Goal: Task Accomplishment & Management: Use online tool/utility

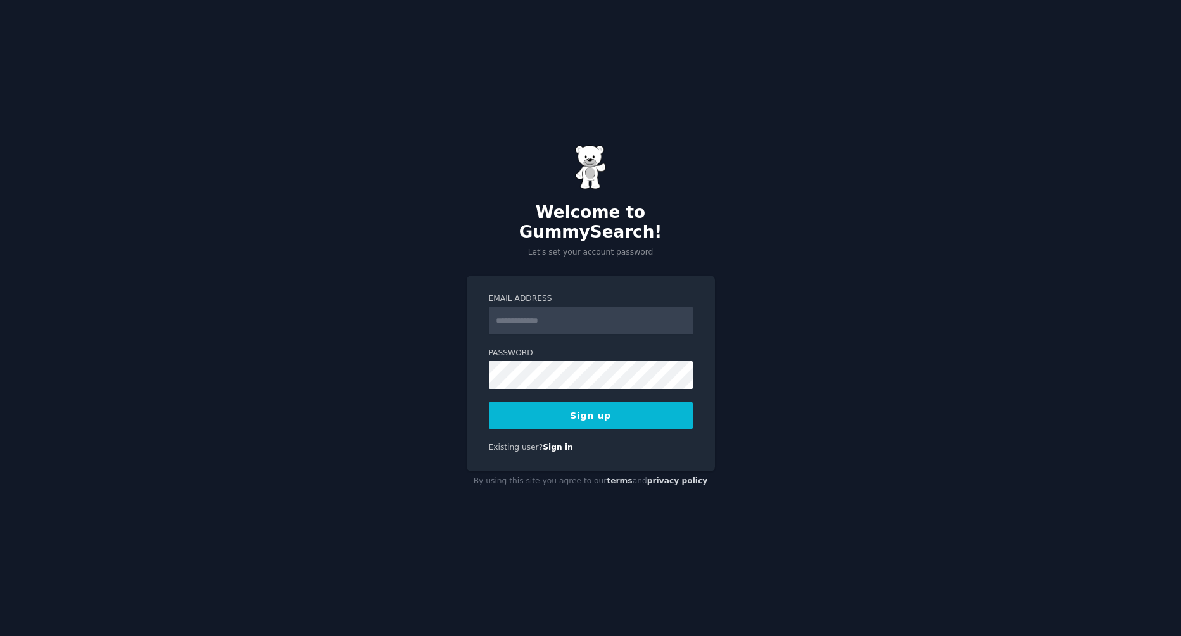
click at [604, 313] on input "Email Address" at bounding box center [591, 321] width 204 height 28
type input "**********"
click at [593, 407] on button "Sign up" at bounding box center [591, 415] width 204 height 27
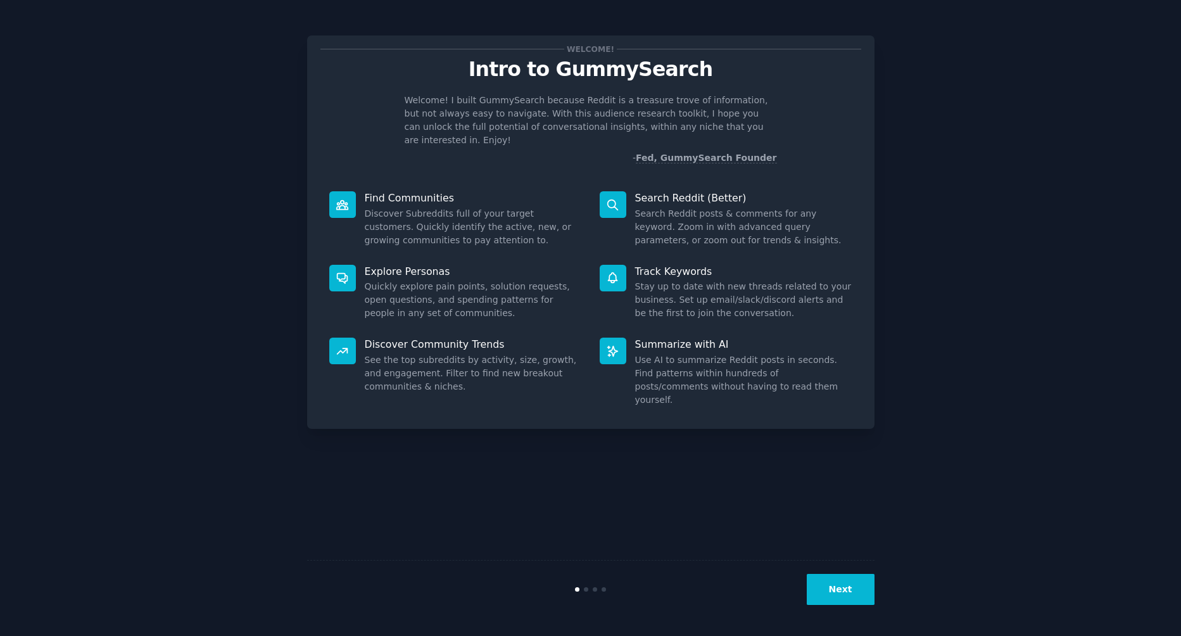
click at [838, 582] on button "Next" at bounding box center [841, 589] width 68 height 31
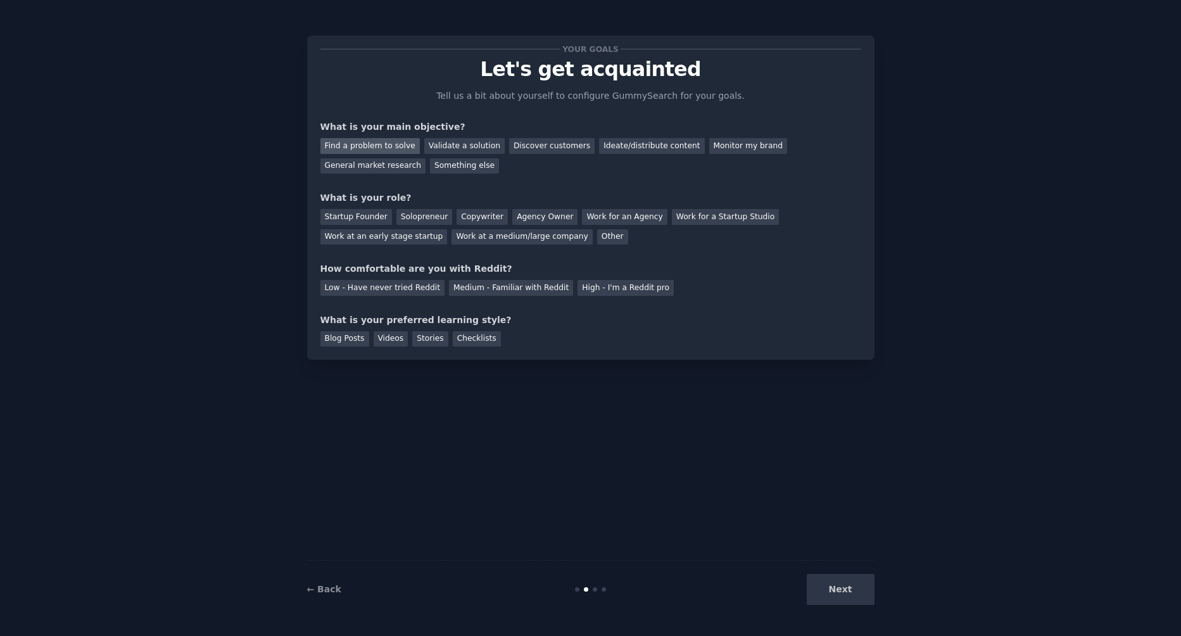
click at [387, 145] on div "Find a problem to solve" at bounding box center [370, 146] width 99 height 16
click at [426, 158] on div "General market research" at bounding box center [374, 166] width 106 height 16
click at [599, 148] on div "Ideate/distribute content" at bounding box center [651, 146] width 105 height 16
click at [597, 241] on div "Other" at bounding box center [612, 237] width 31 height 16
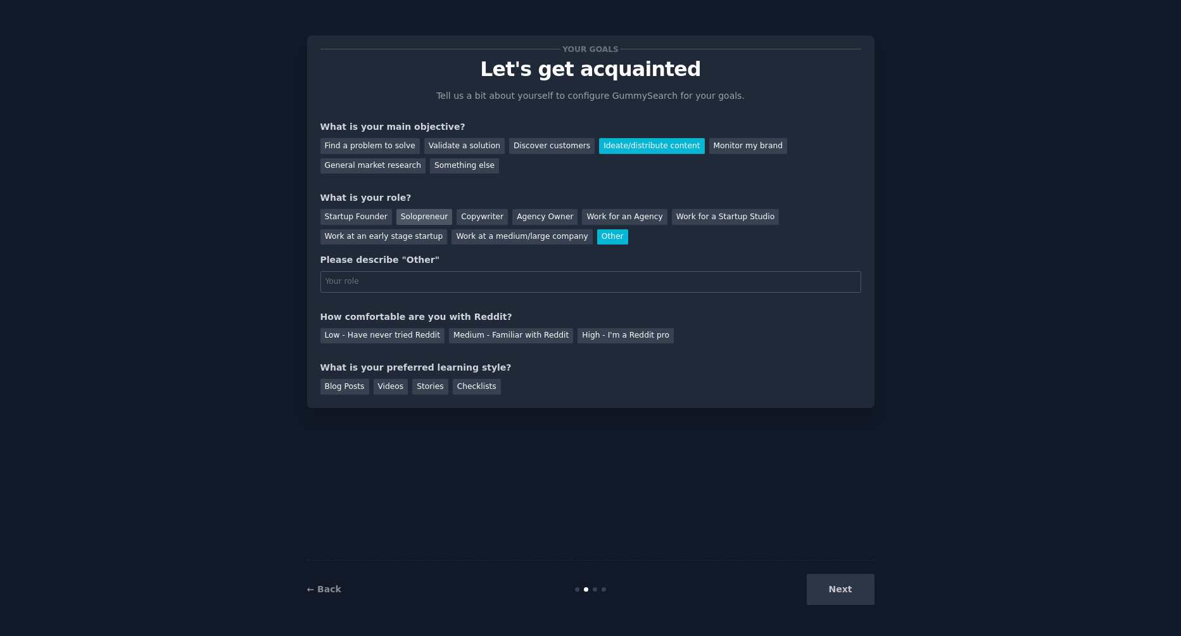
click at [403, 213] on div "Solopreneur" at bounding box center [425, 217] width 56 height 16
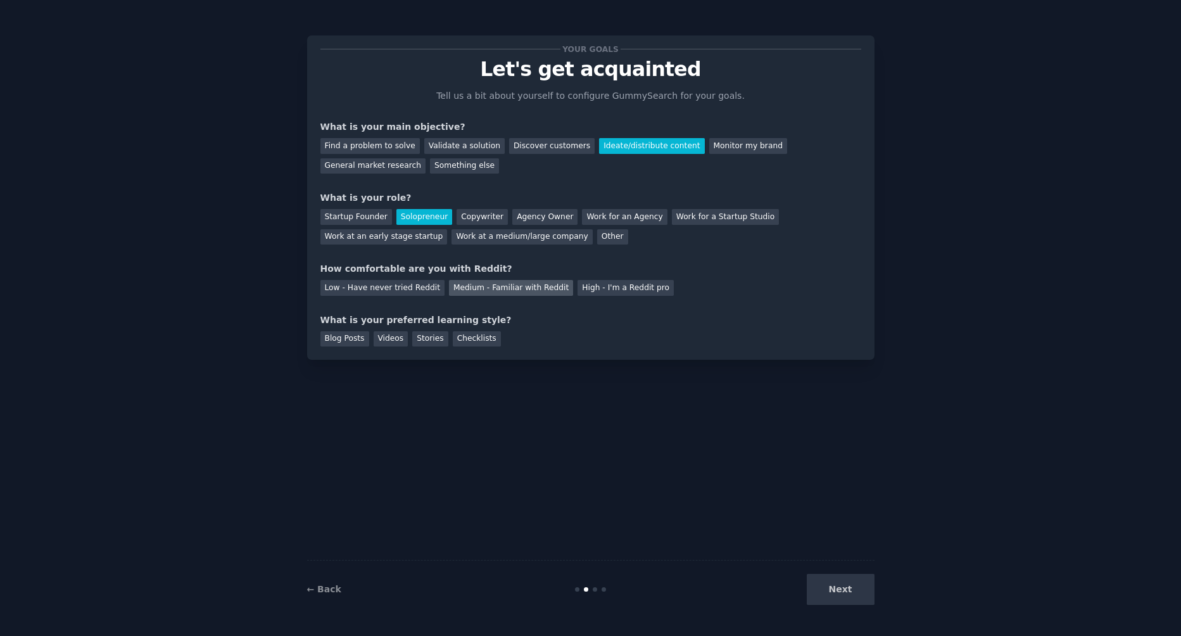
click at [510, 289] on div "Medium - Familiar with Reddit" at bounding box center [511, 288] width 124 height 16
click at [457, 336] on div "Checklists" at bounding box center [477, 339] width 48 height 16
click at [846, 590] on button "Next" at bounding box center [841, 589] width 68 height 31
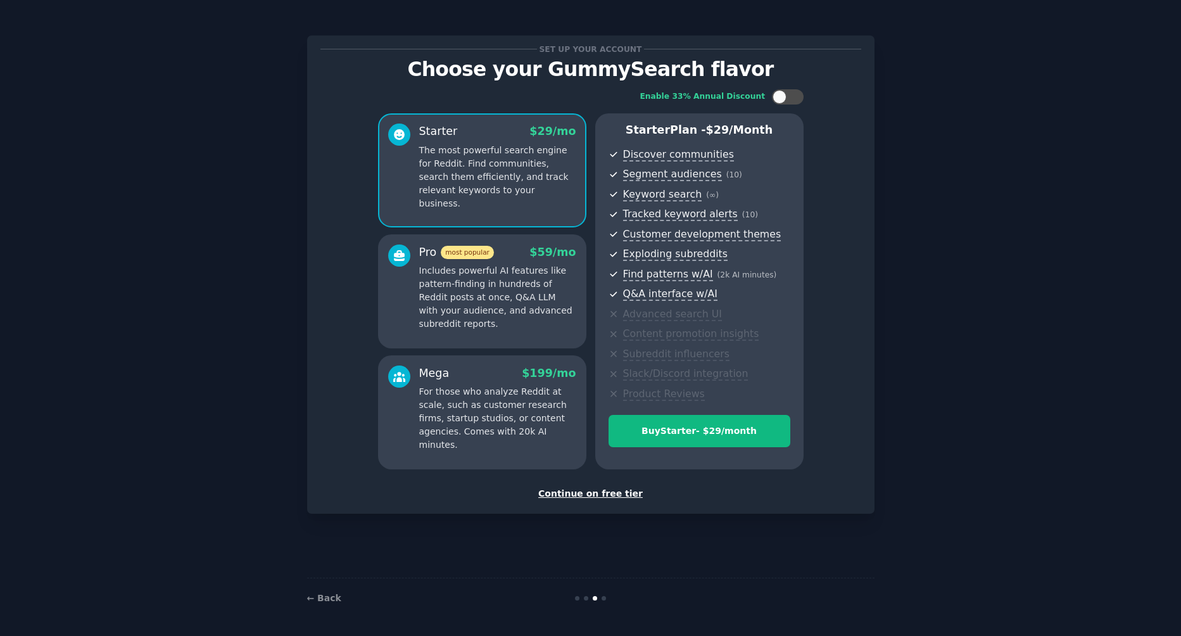
click at [610, 496] on div "Continue on free tier" at bounding box center [591, 493] width 541 height 13
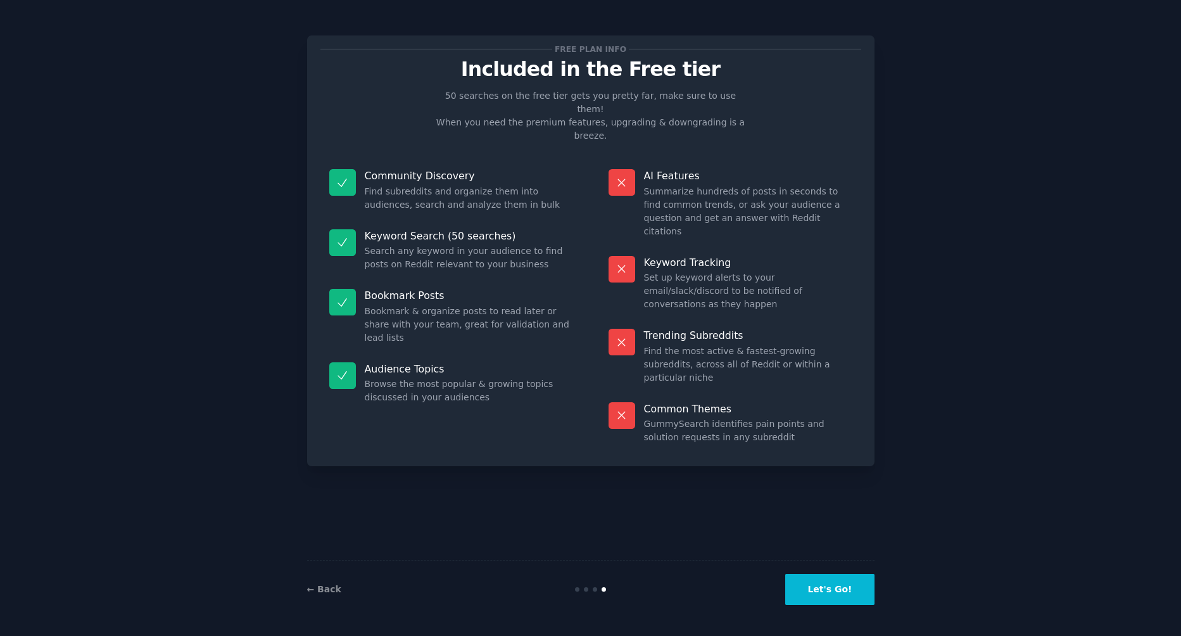
click at [806, 581] on button "Let's Go!" at bounding box center [830, 589] width 89 height 31
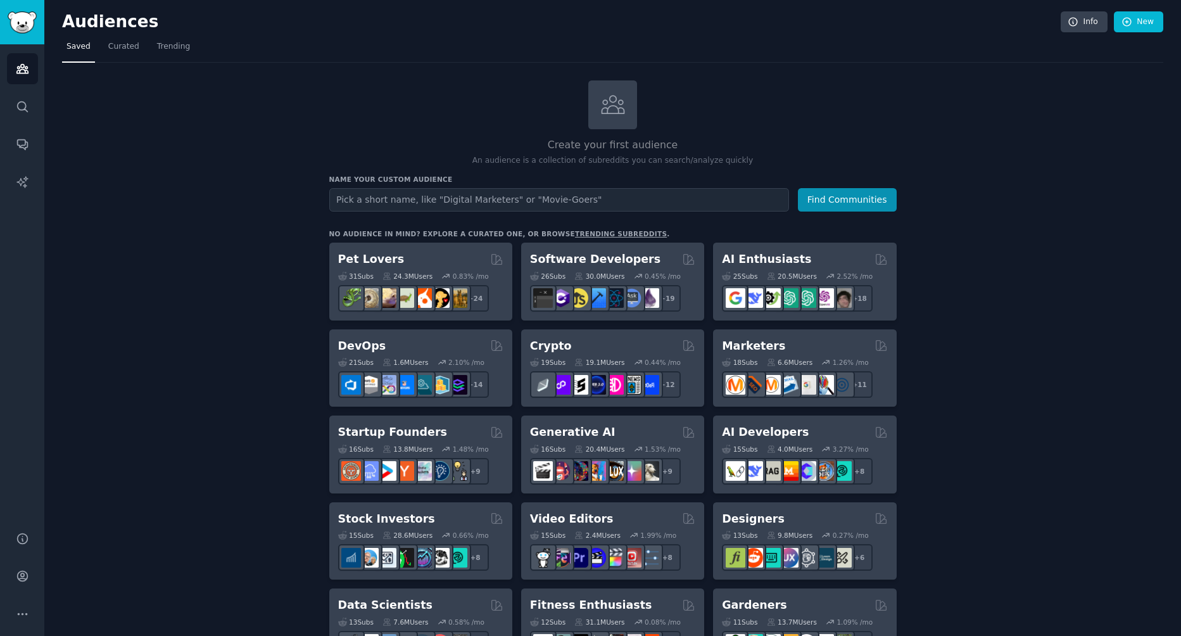
click at [598, 197] on input "text" at bounding box center [559, 199] width 460 height 23
type input "large breast enthusiasts"
click at [798, 188] on button "Find Communities" at bounding box center [847, 199] width 99 height 23
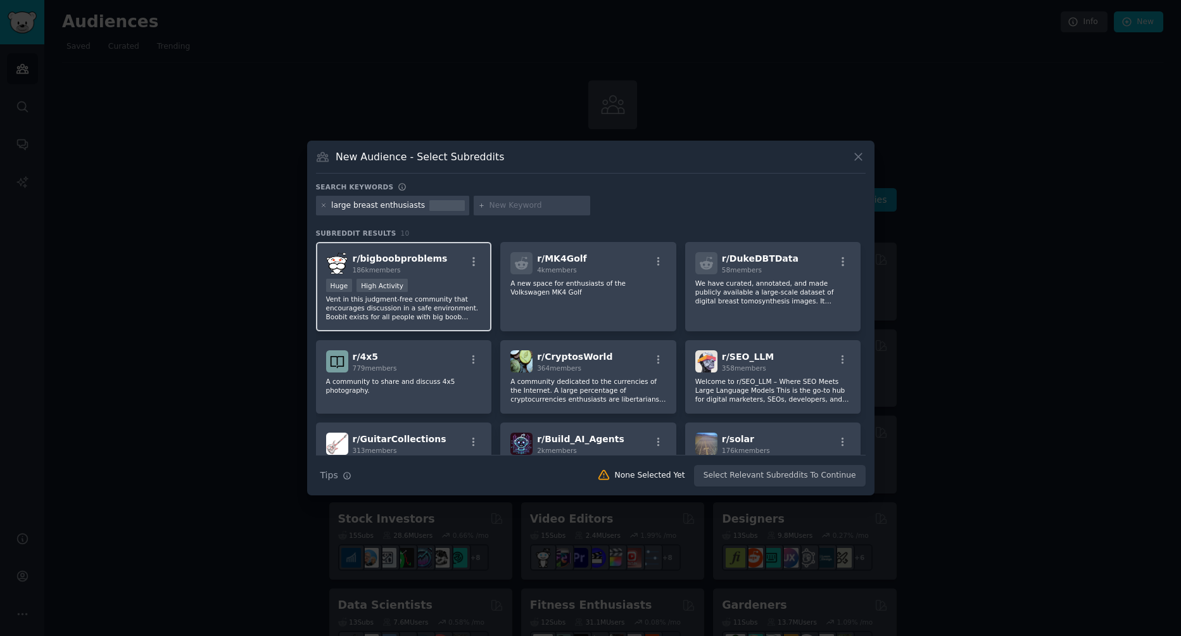
click at [435, 296] on p "Vent in this judgment-free community that encourages discussion in a safe envir…" at bounding box center [404, 308] width 156 height 27
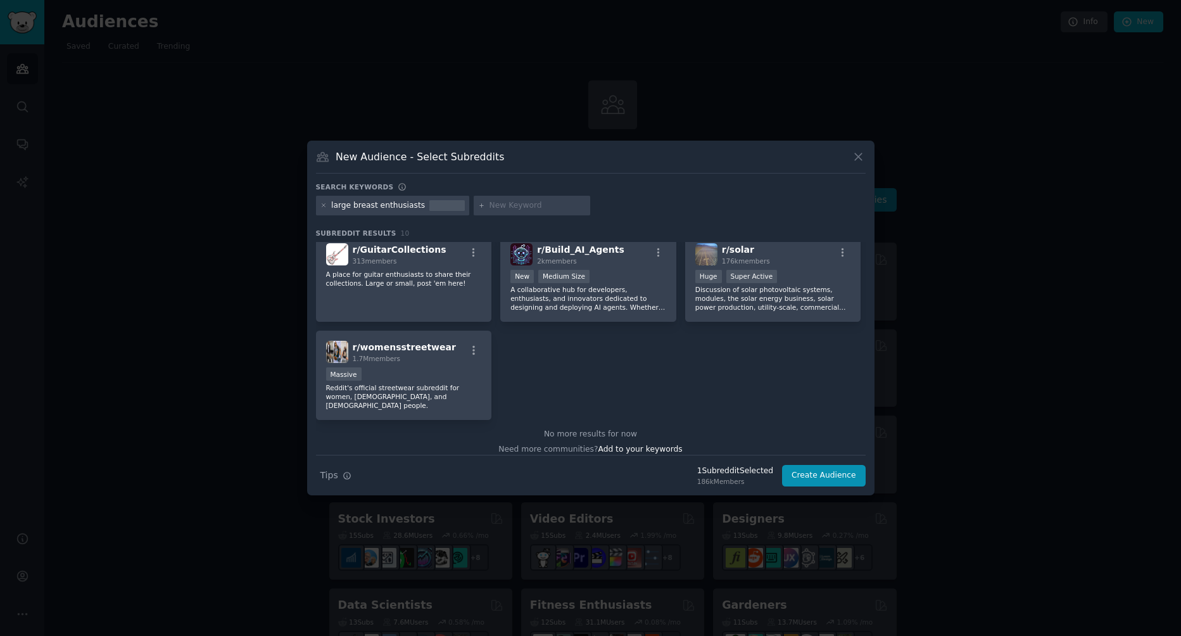
scroll to position [190, 0]
click at [519, 206] on input "text" at bounding box center [538, 205] width 96 height 11
type input "breasts"
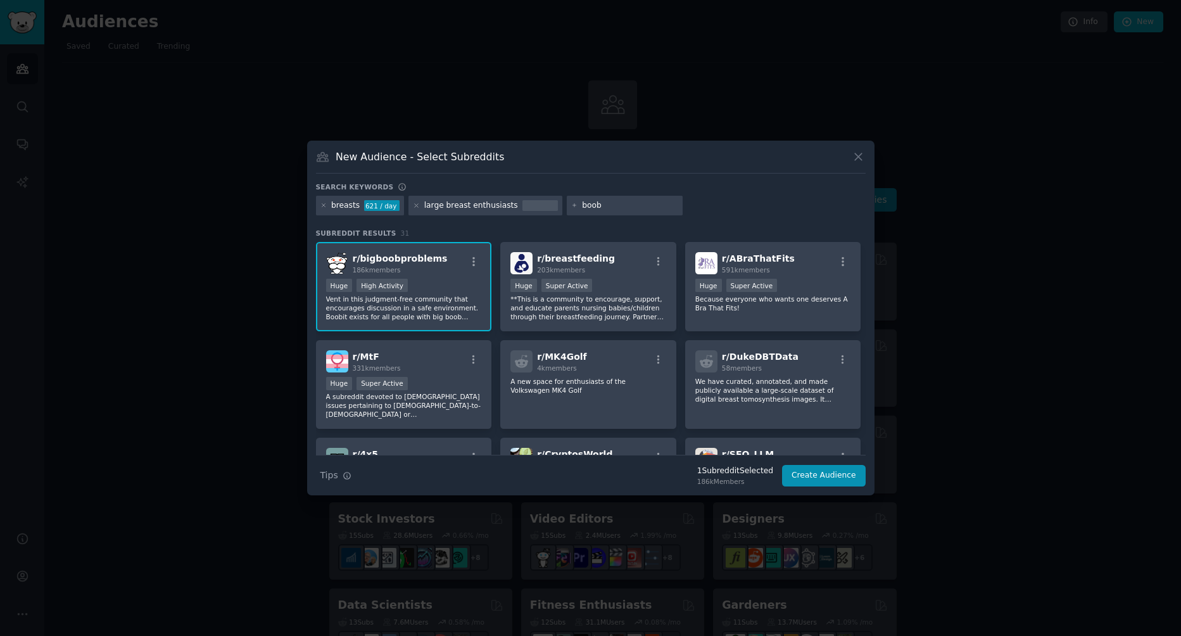
type input "boobs"
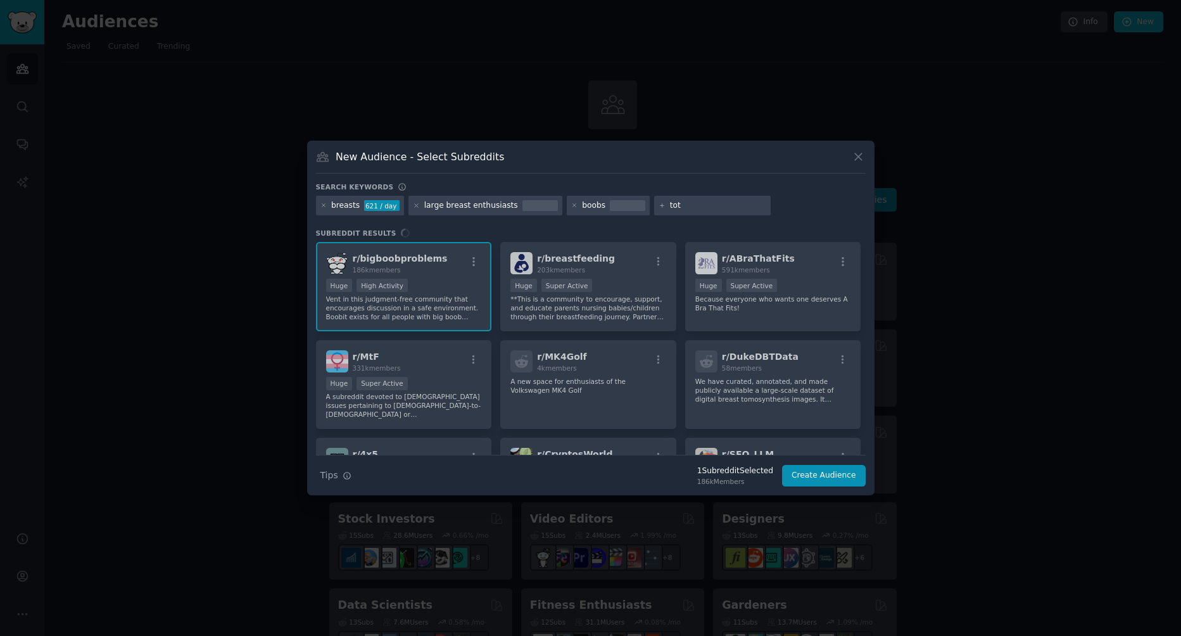
type input "tots"
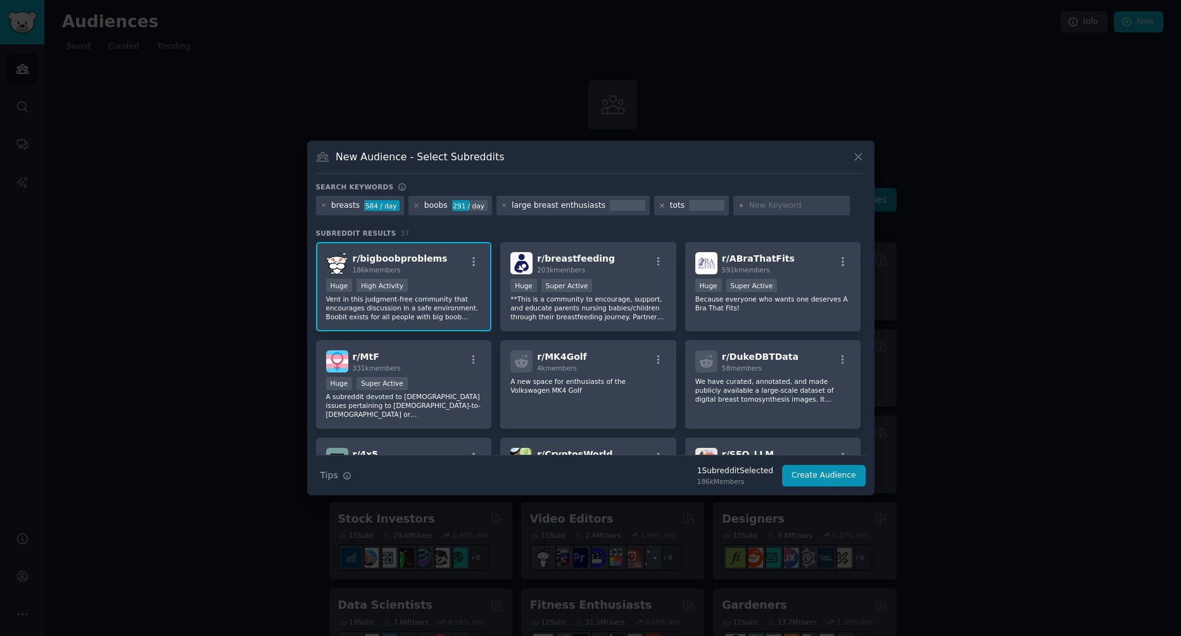
click at [659, 205] on icon at bounding box center [662, 205] width 7 height 7
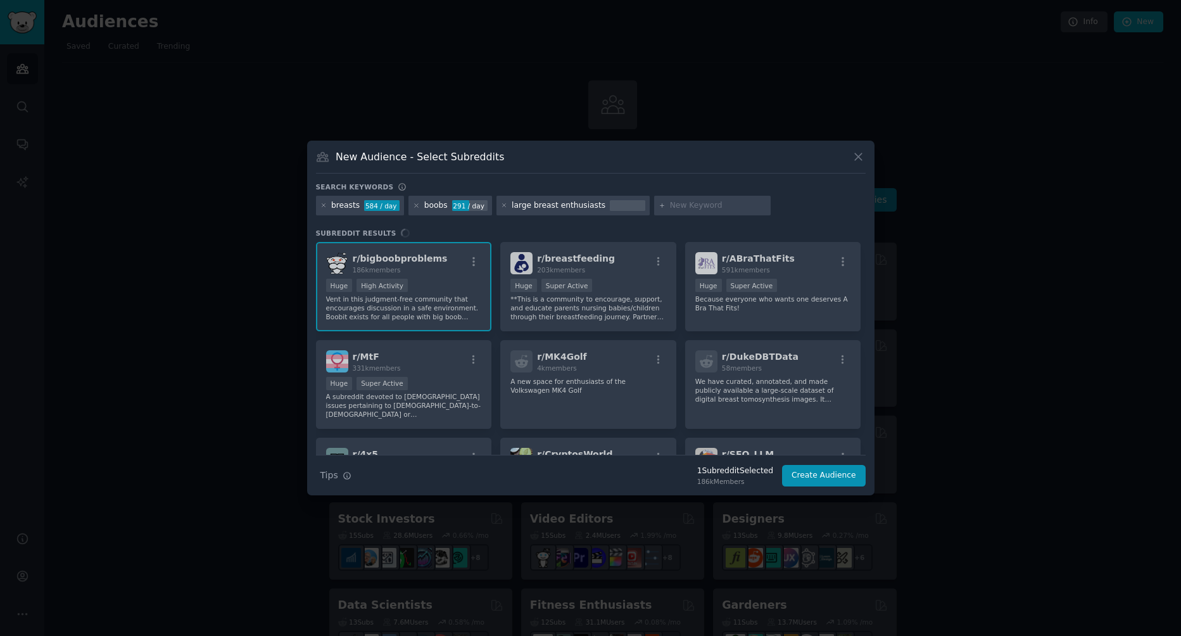
click at [671, 207] on input "text" at bounding box center [718, 205] width 96 height 11
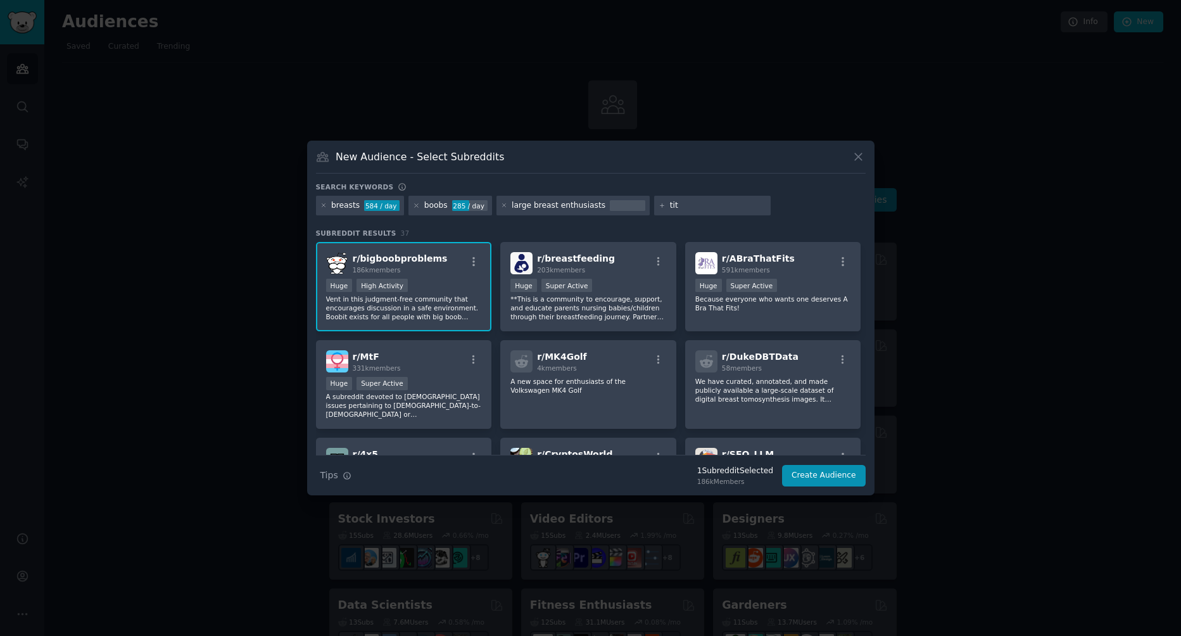
type input "tits"
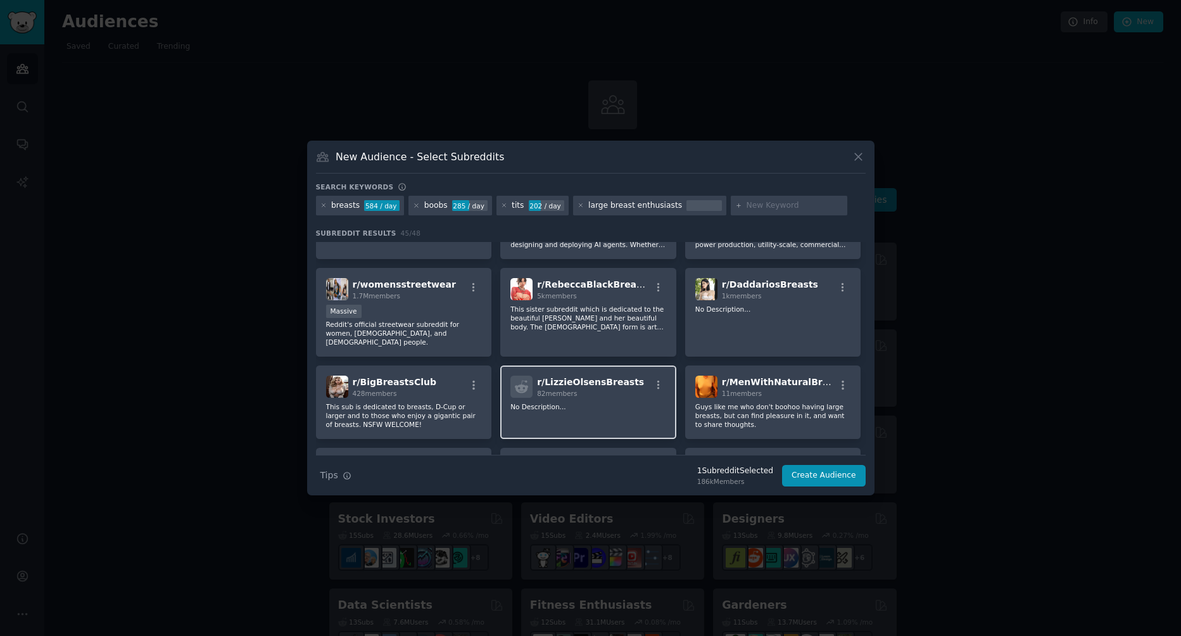
scroll to position [380, 0]
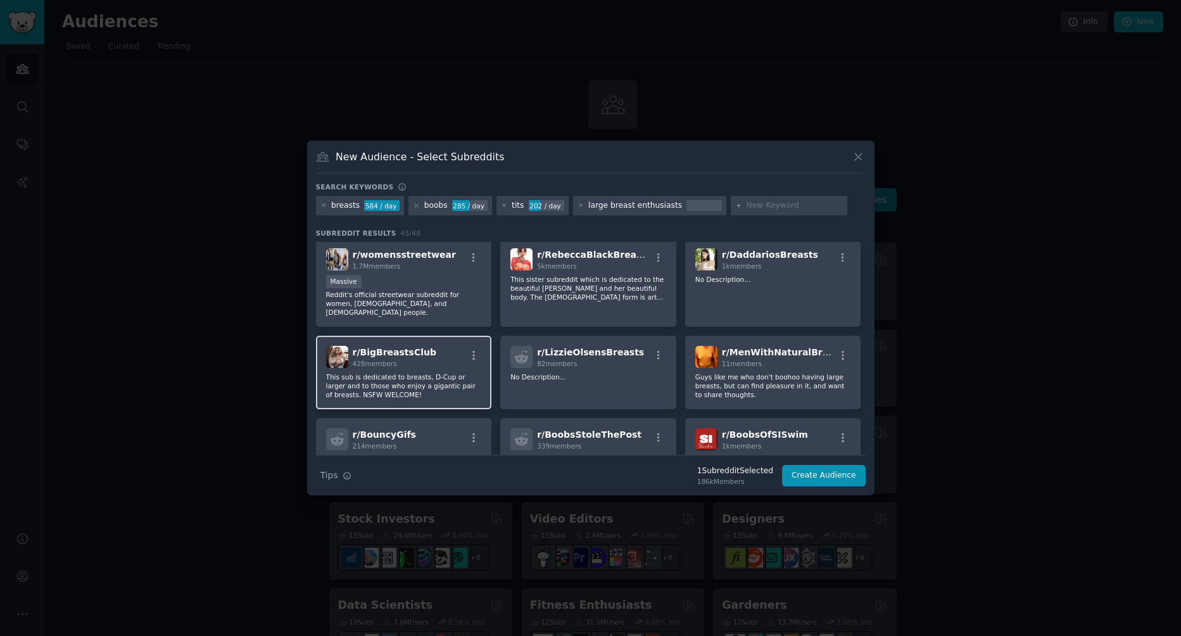
click at [464, 357] on div "r/ BigBreastsClub 428 members" at bounding box center [404, 357] width 156 height 22
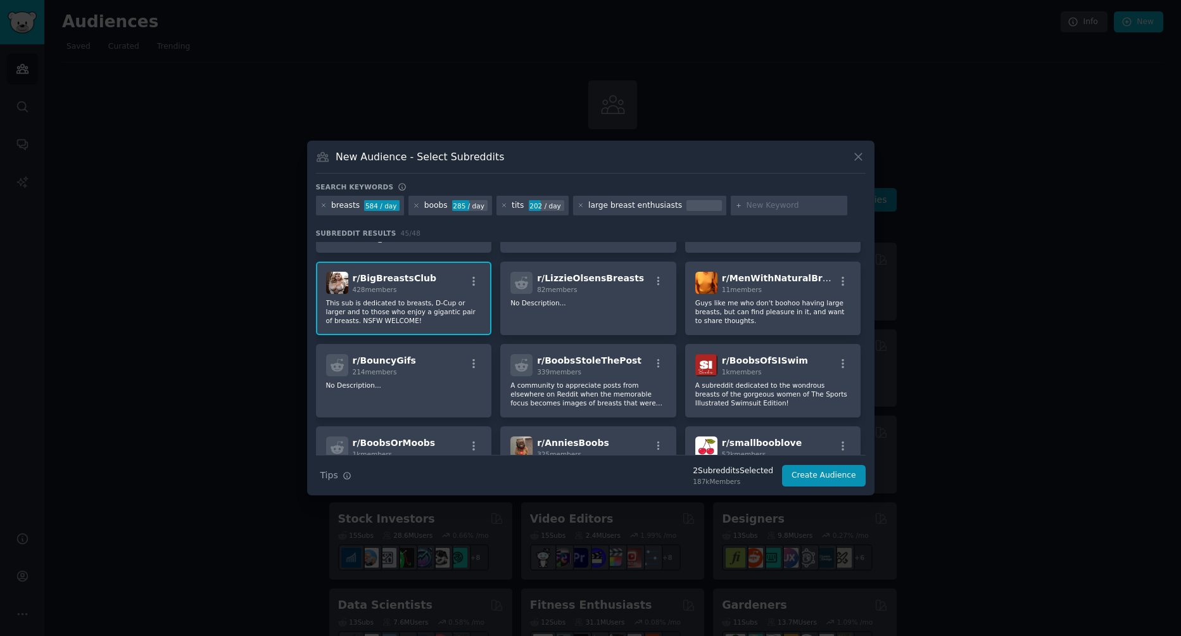
scroll to position [464, 0]
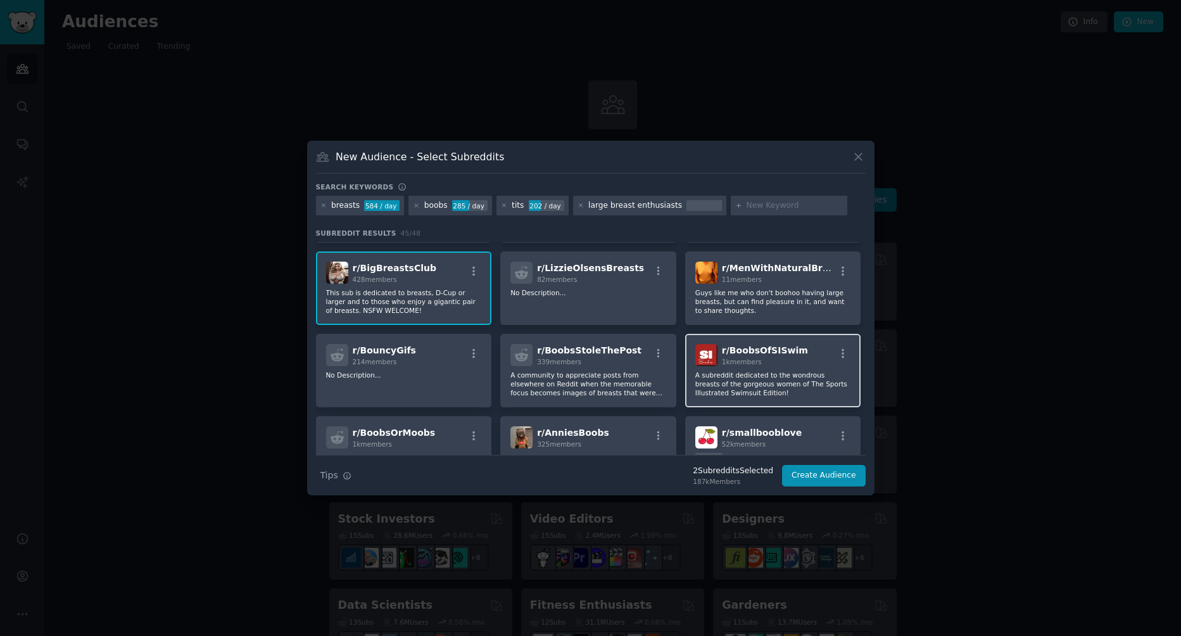
click at [770, 372] on p "A subreddit dedicated to the wondrous breasts of the gorgeous women of The Spor…" at bounding box center [774, 384] width 156 height 27
click at [588, 372] on p "A community to appreciate posts from elsewhere on Reddit when the memorable foc…" at bounding box center [589, 384] width 156 height 27
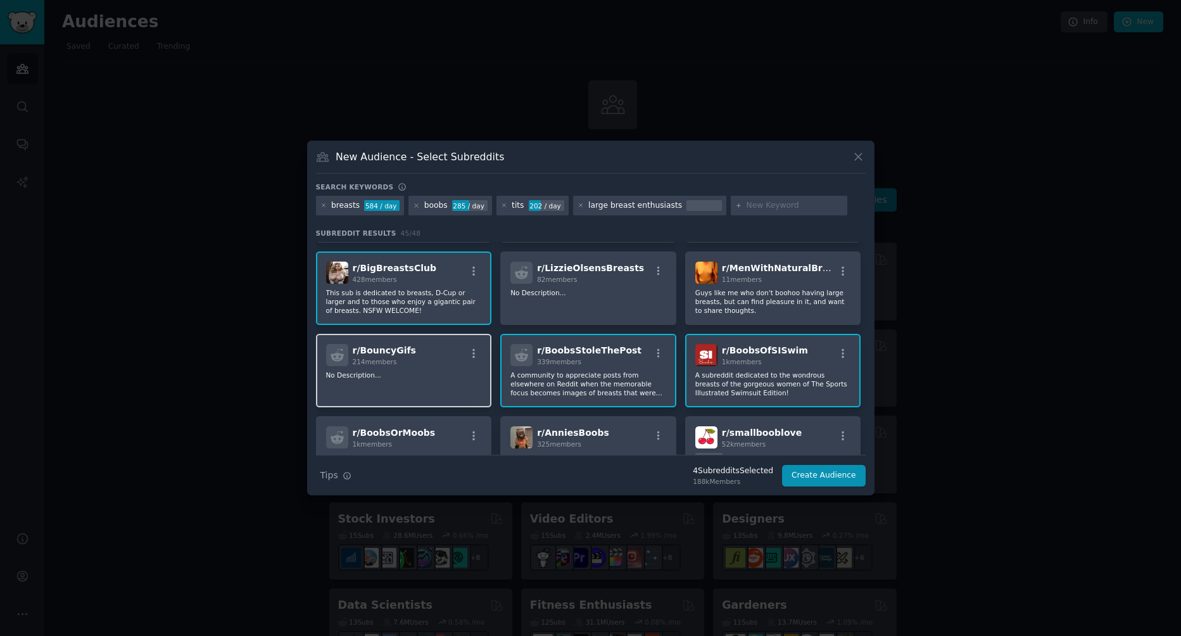
click at [406, 371] on p "No Description..." at bounding box center [404, 375] width 156 height 9
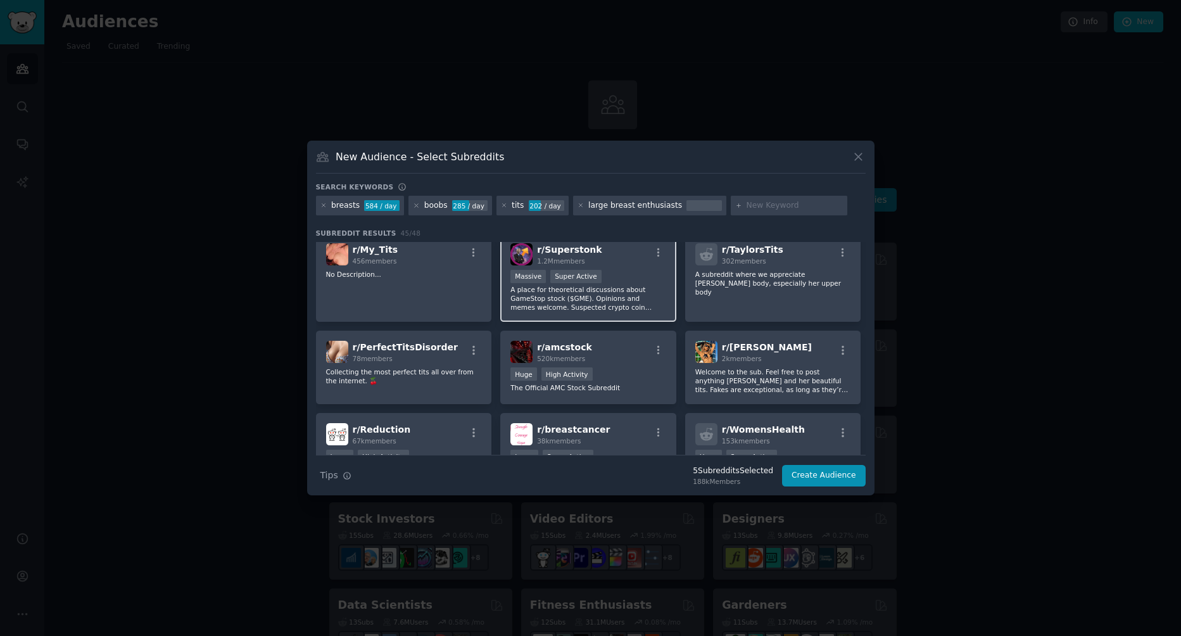
scroll to position [824, 0]
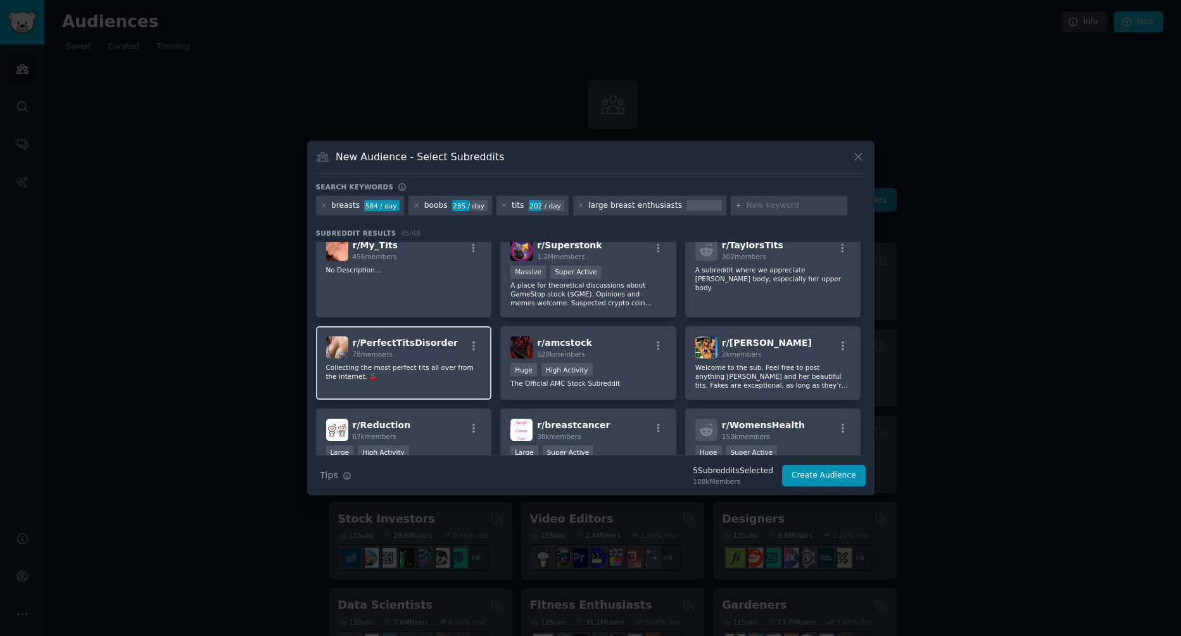
click at [416, 350] on div "r/ PerfectTitsDisorder 78 members Collecting the most perfect tits all over fro…" at bounding box center [404, 362] width 176 height 73
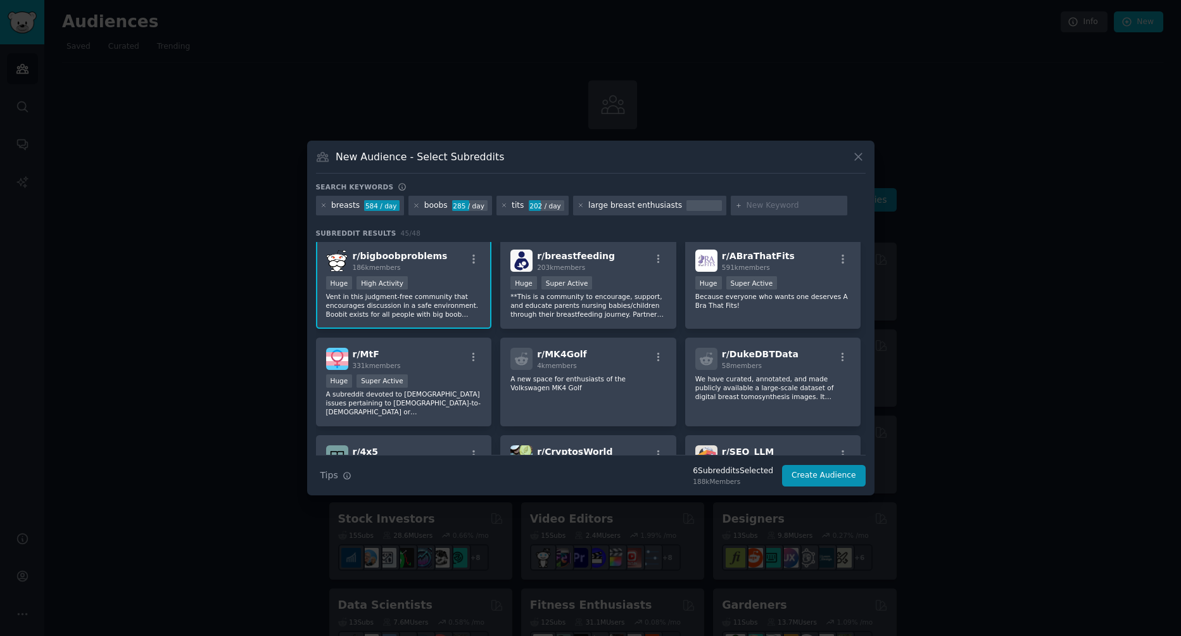
scroll to position [0, 0]
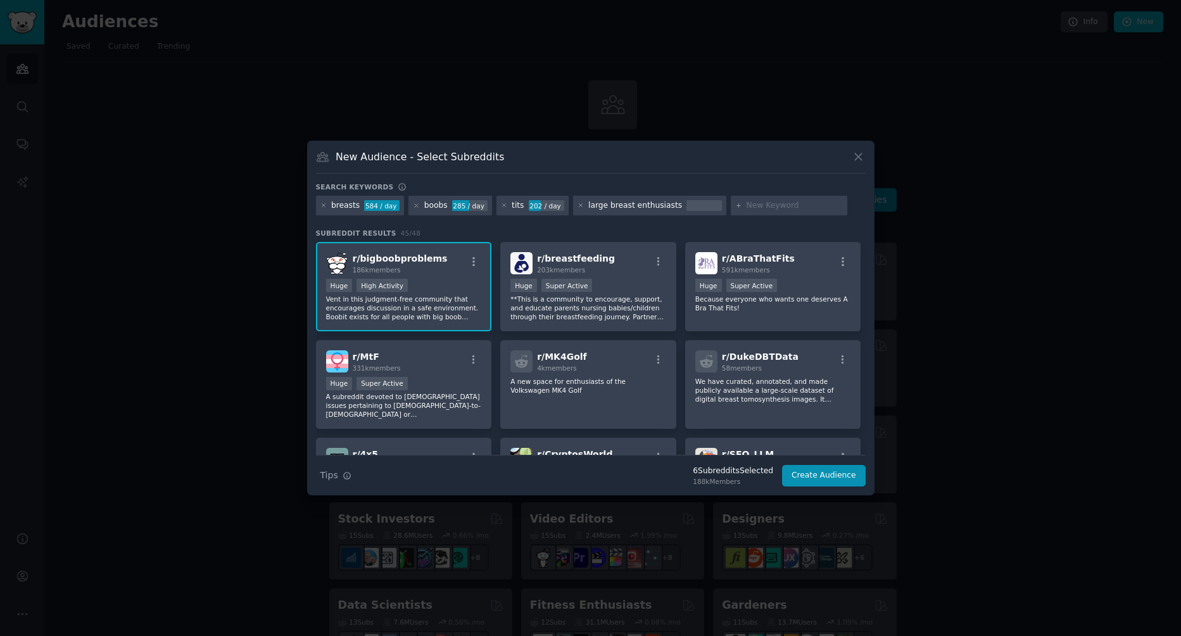
click at [770, 202] on input "text" at bounding box center [795, 205] width 96 height 11
type input "huge tatas"
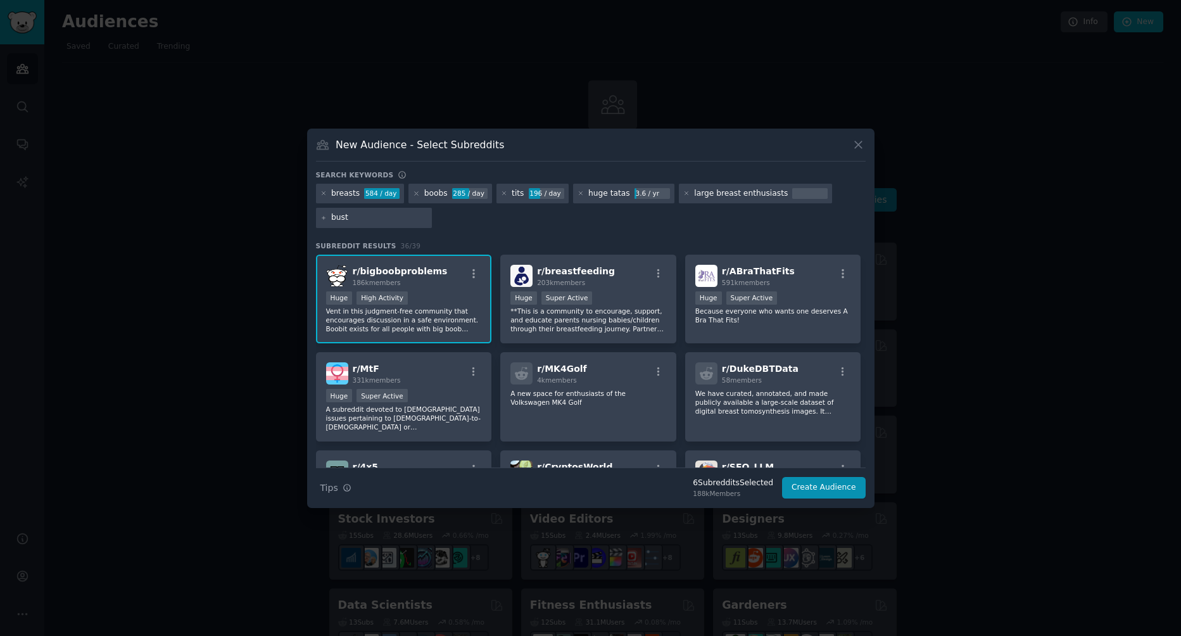
type input "busty"
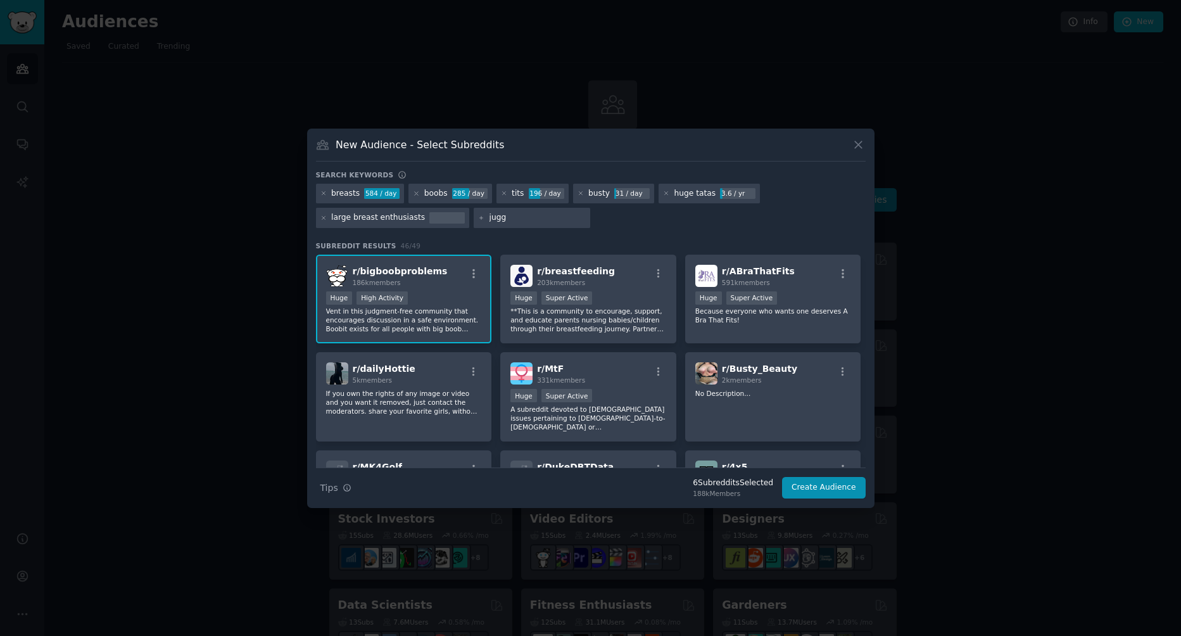
type input "juggs"
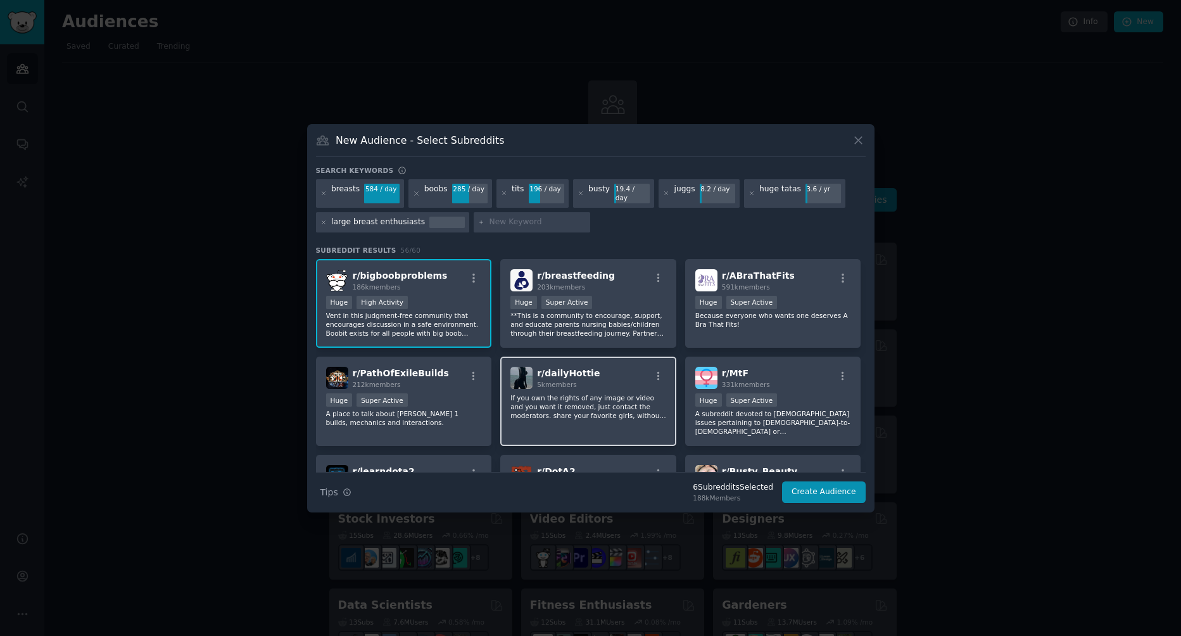
click at [629, 368] on div "r/ dailyHottie 5k members" at bounding box center [589, 378] width 156 height 22
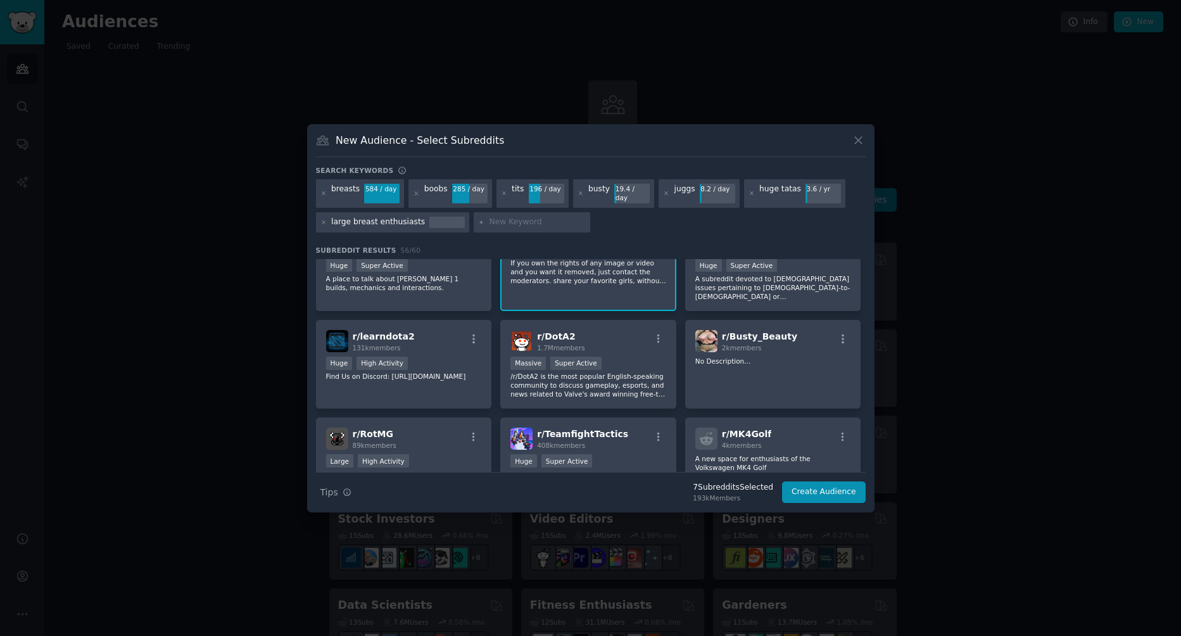
scroll to position [148, 0]
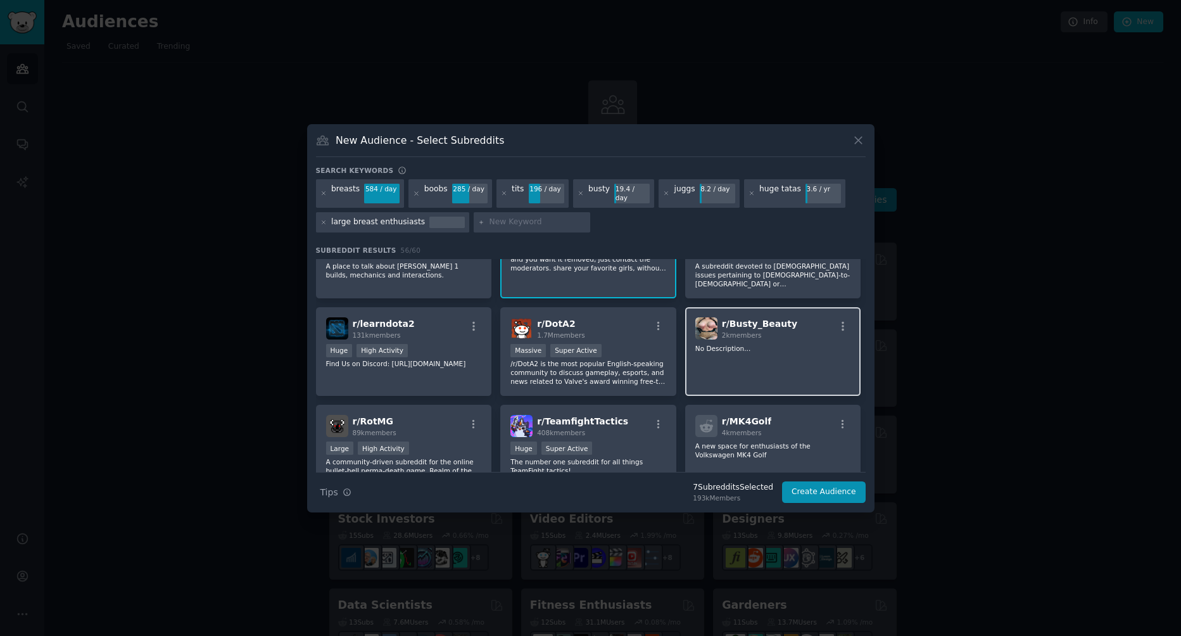
click at [809, 357] on div "r/ Busty_Beauty 2k members No Description..." at bounding box center [773, 351] width 176 height 89
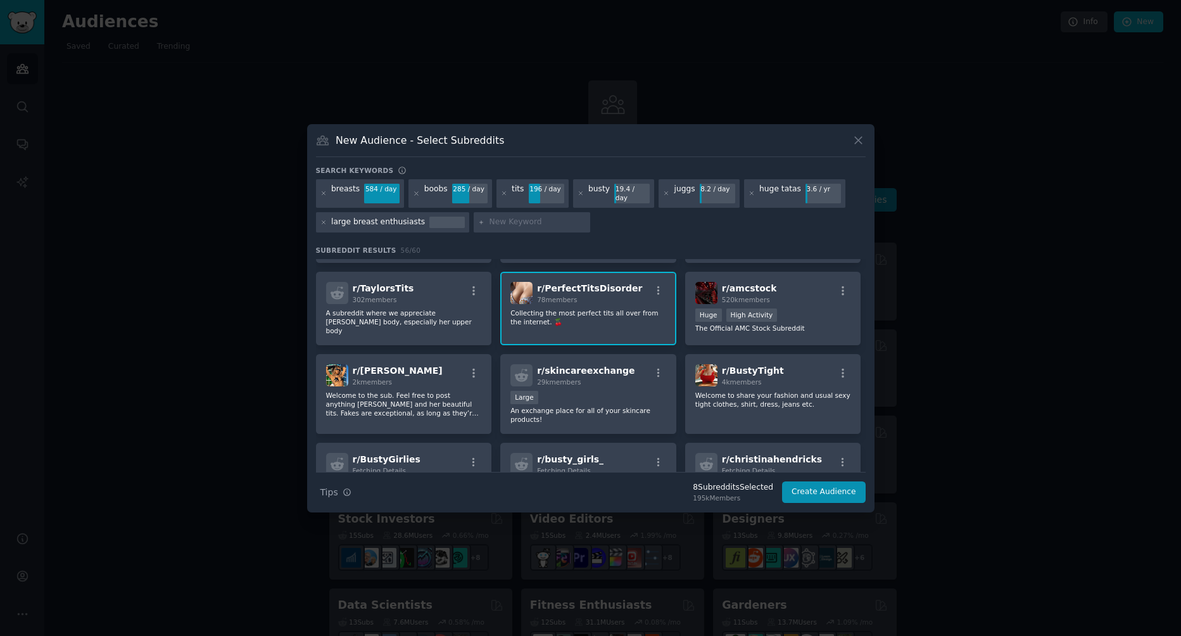
scroll to position [1161, 0]
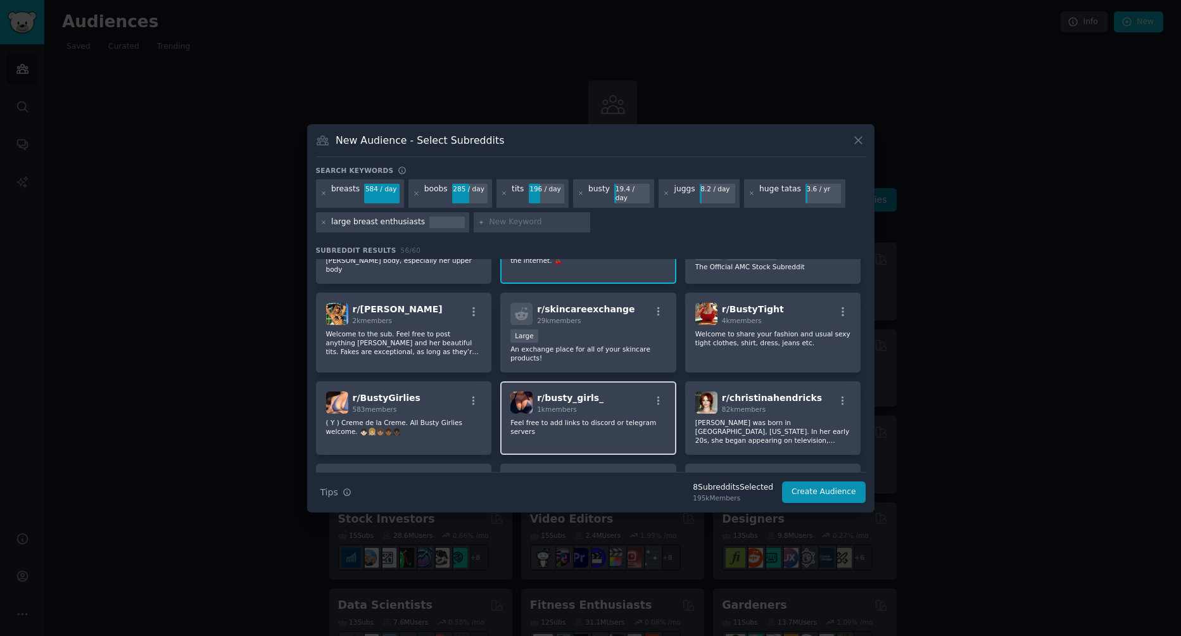
click at [609, 391] on div "r/ busty_girls_ 1k members" at bounding box center [589, 402] width 156 height 22
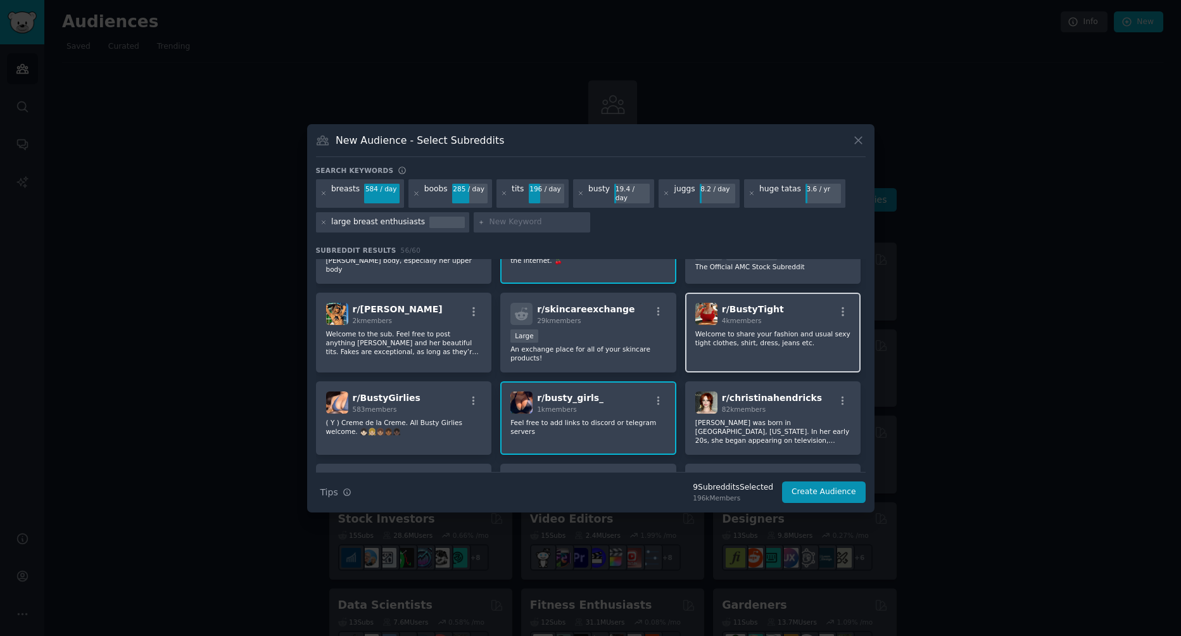
click at [772, 333] on div "r/ BustyTight 4k members Welcome to share your fashion and usual sexy tight clo…" at bounding box center [773, 333] width 176 height 80
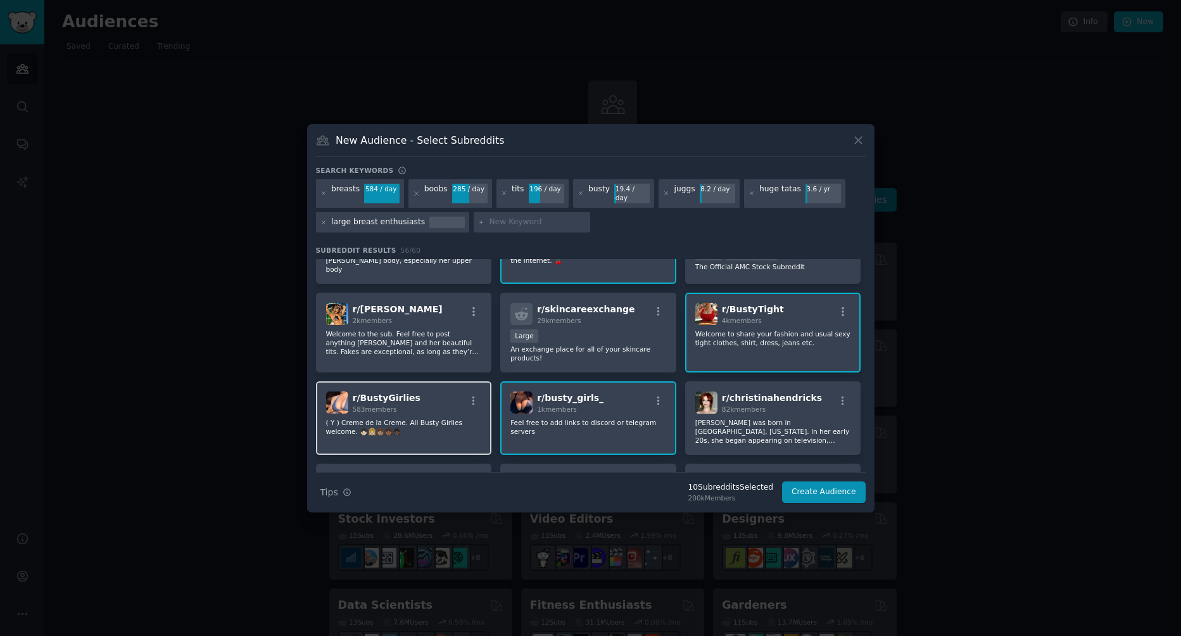
click at [447, 418] on p "( Y ) Creme de la Creme. All Busty Girlies welcome. 👧🏻👧🏼👧🏽👧🏾👧🏿" at bounding box center [404, 427] width 156 height 18
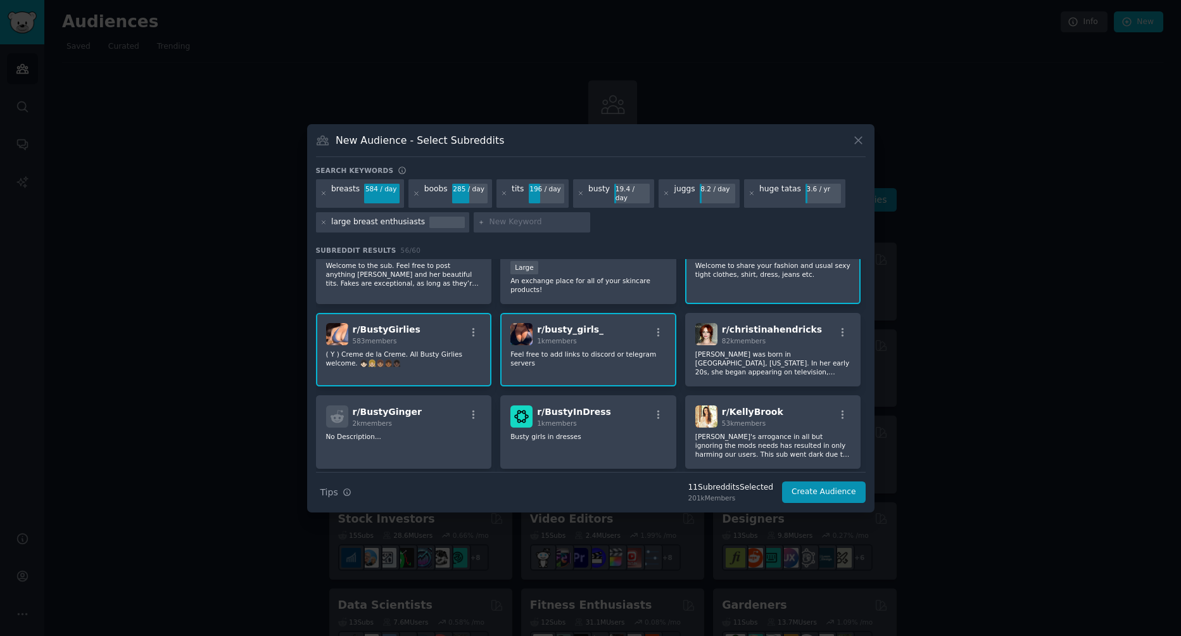
scroll to position [1246, 0]
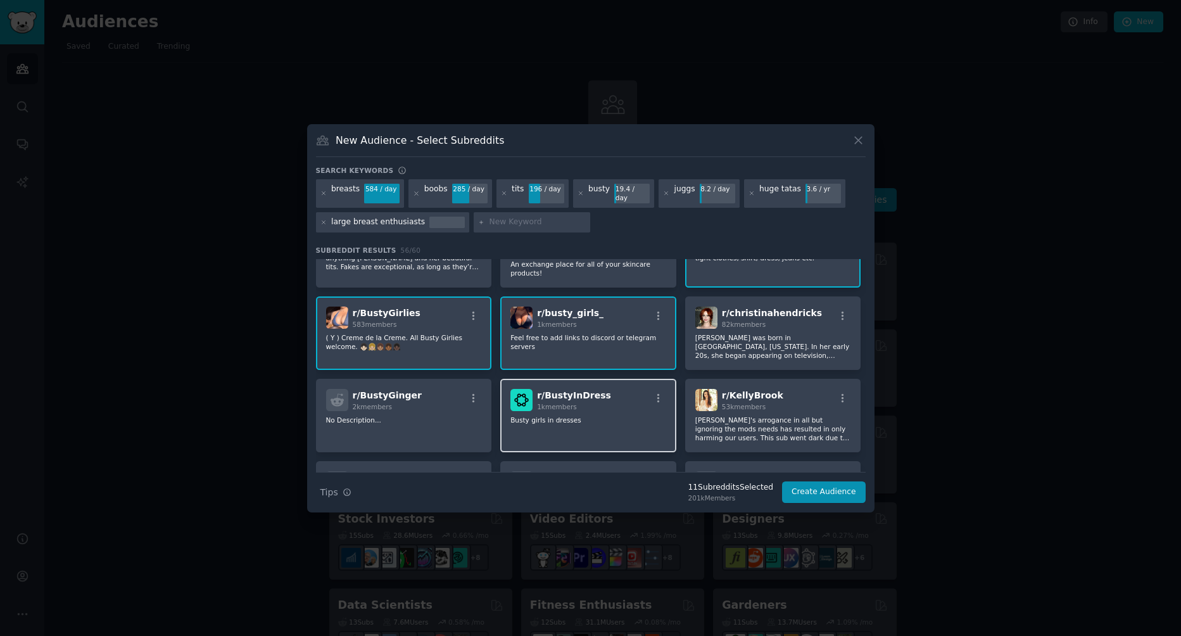
click at [566, 416] on p "Busty girls in dresses" at bounding box center [589, 420] width 156 height 9
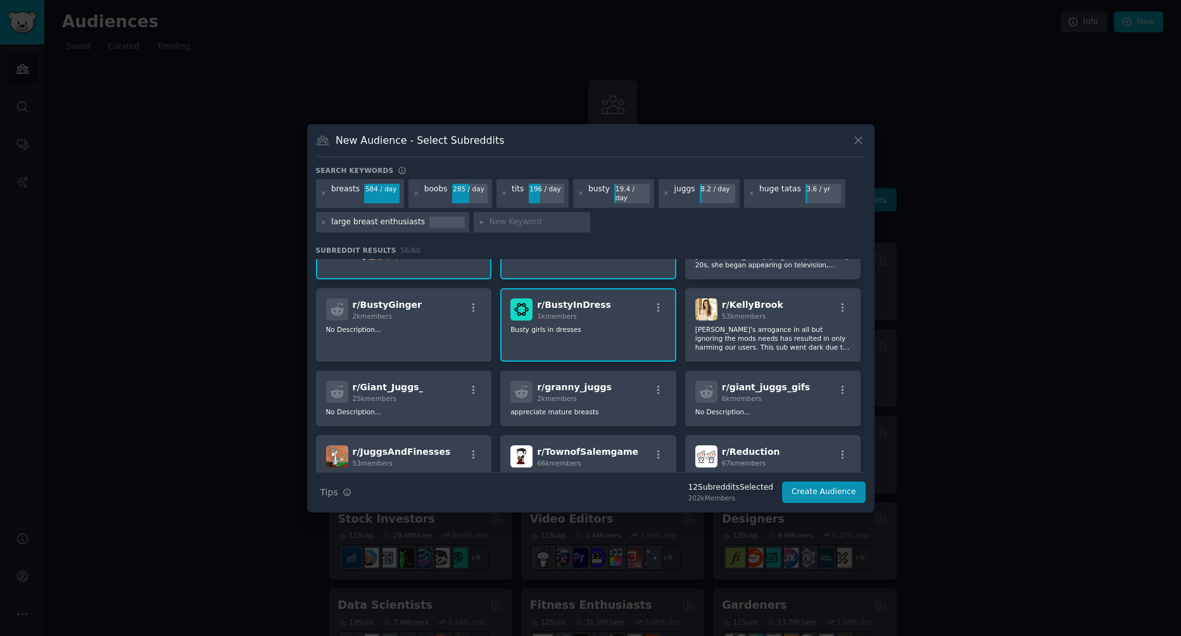
scroll to position [1351, 0]
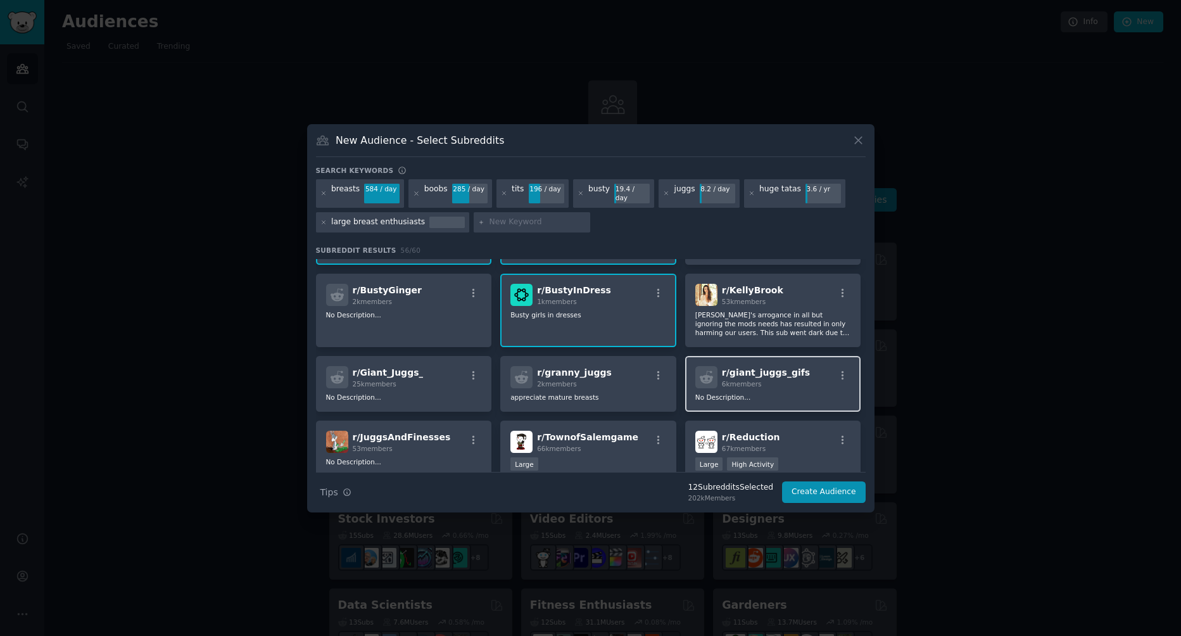
click at [775, 379] on div "6k members" at bounding box center [766, 383] width 88 height 9
click at [419, 366] on div "r/ Giant_Juggs_ 25k members" at bounding box center [404, 377] width 156 height 22
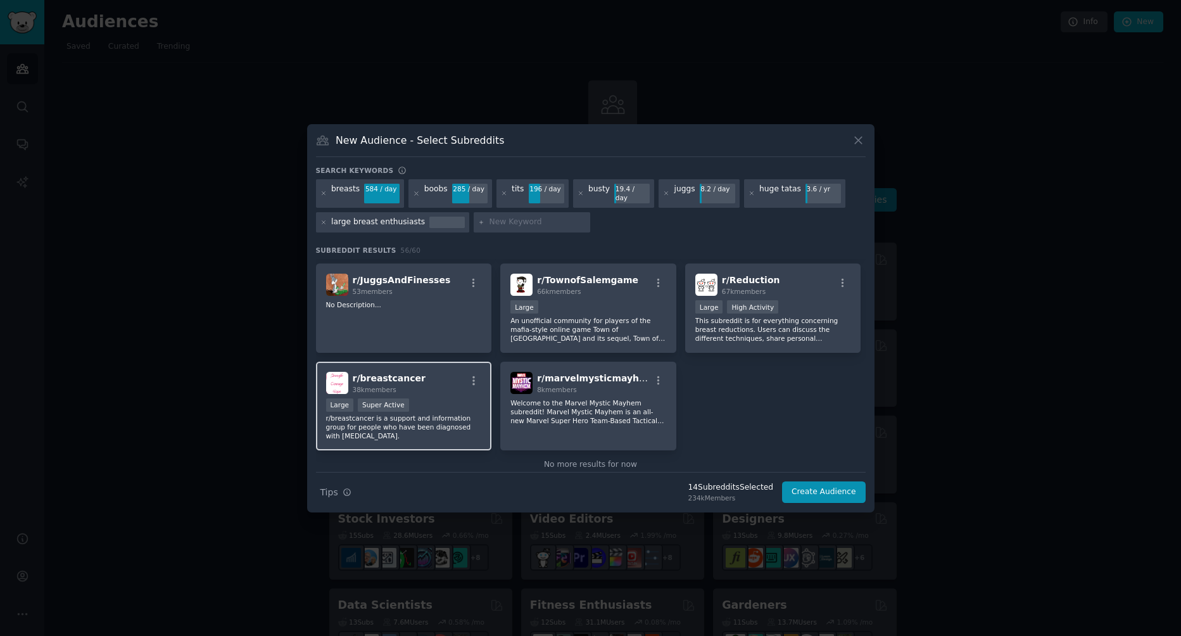
scroll to position [1513, 0]
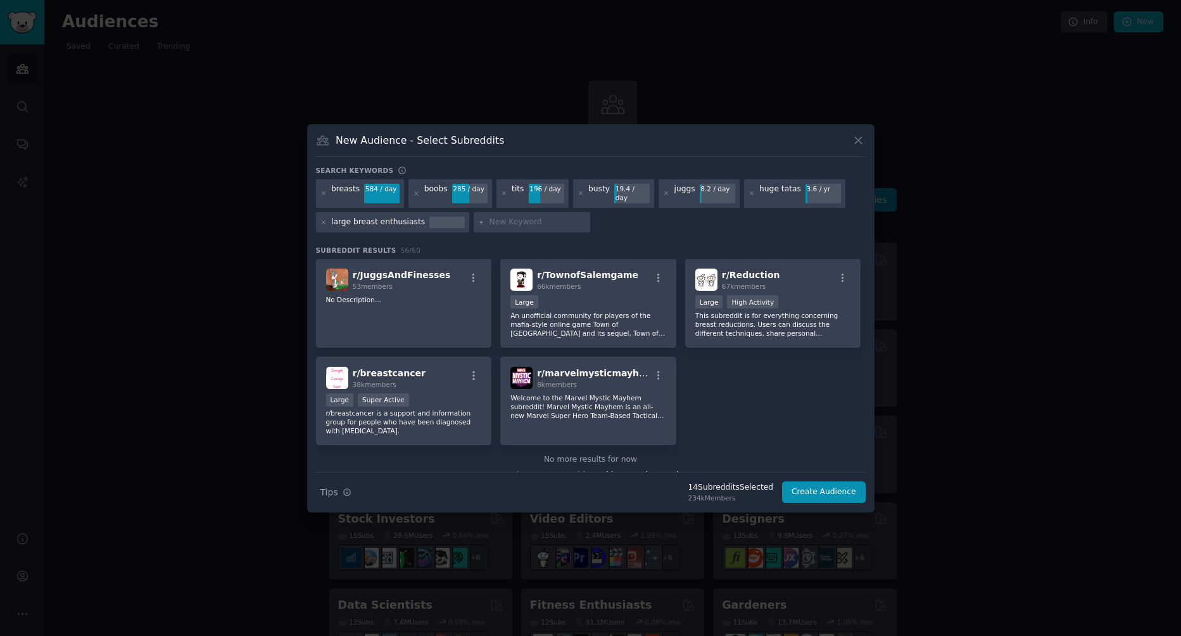
click at [537, 217] on input "text" at bounding box center [538, 222] width 96 height 11
type input "yams"
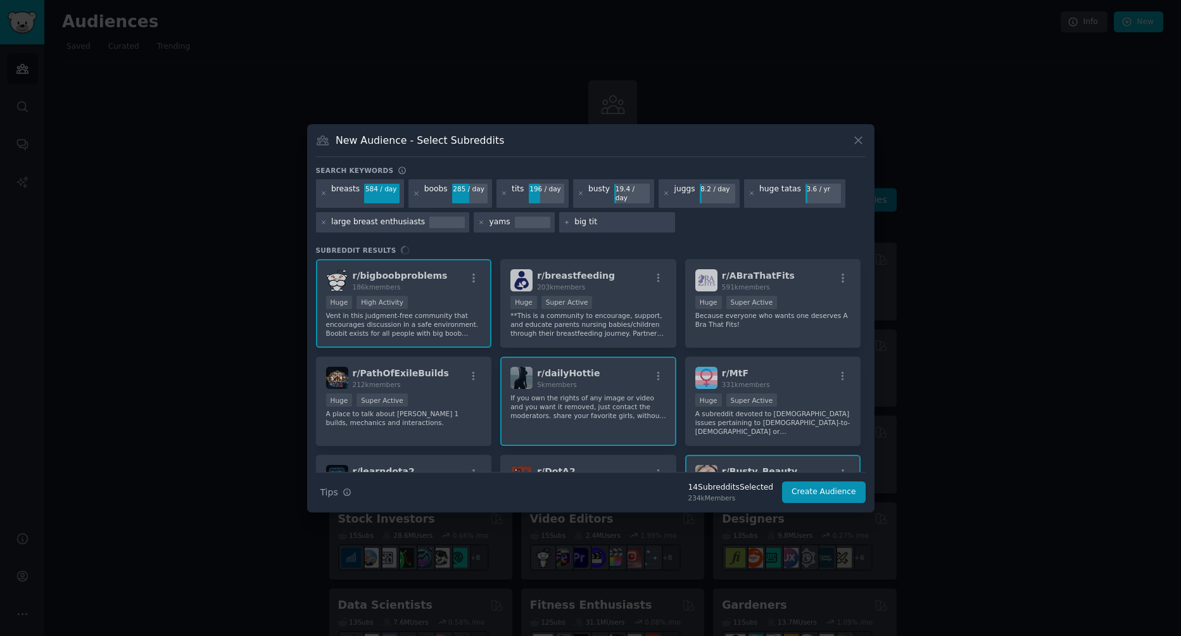
type input "big tits"
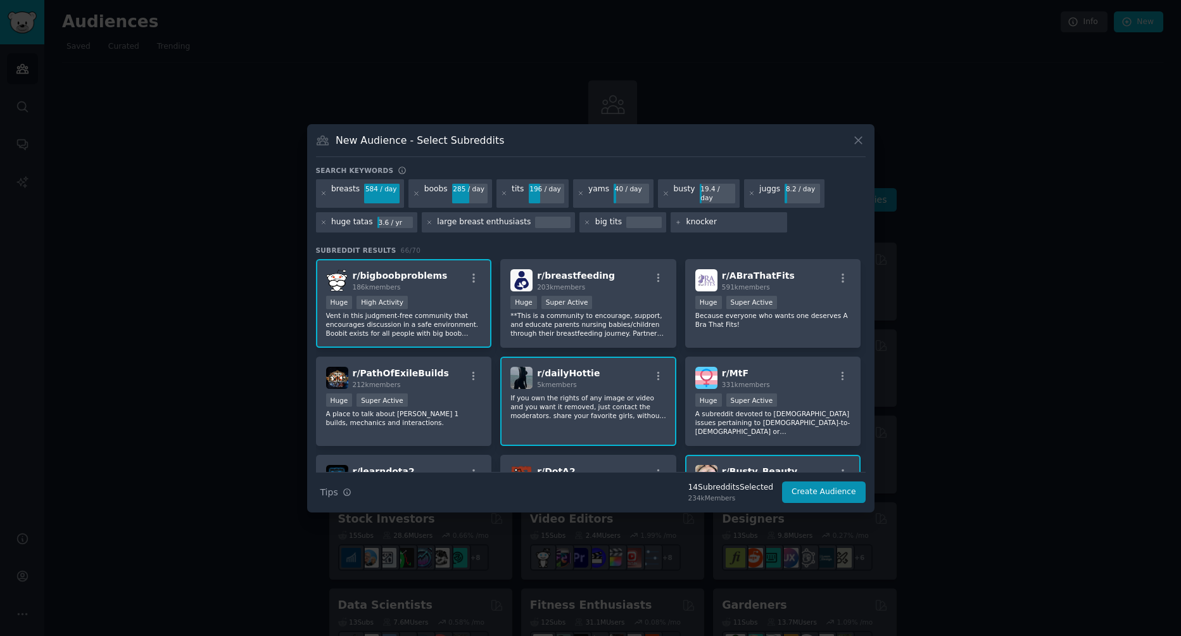
type input "knockers"
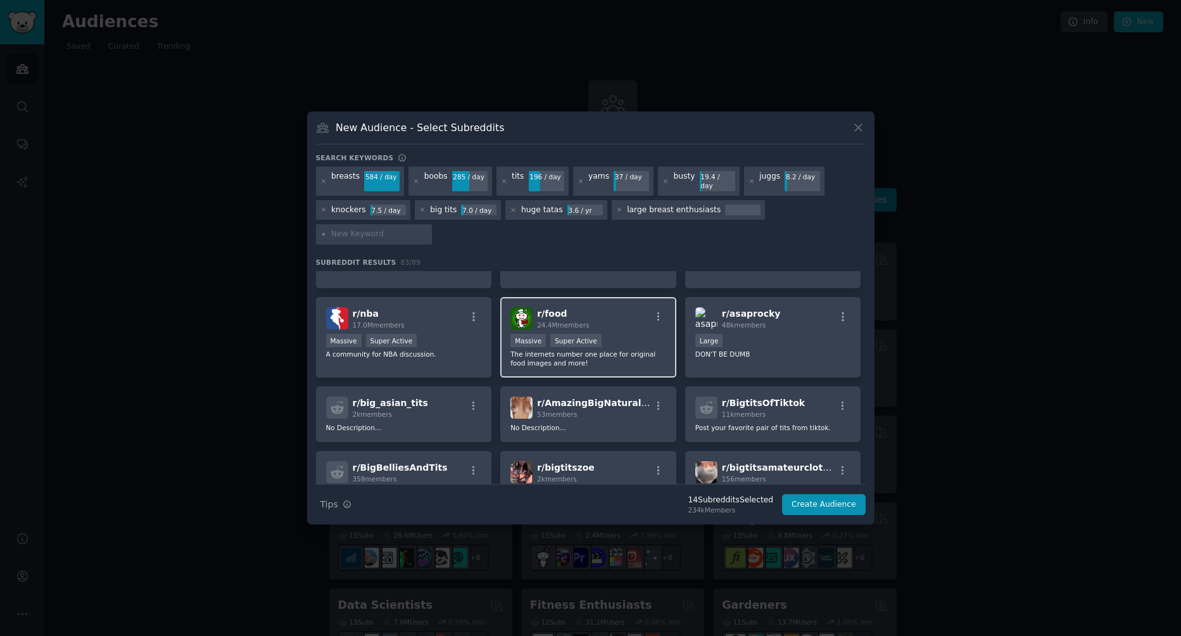
scroll to position [1858, 0]
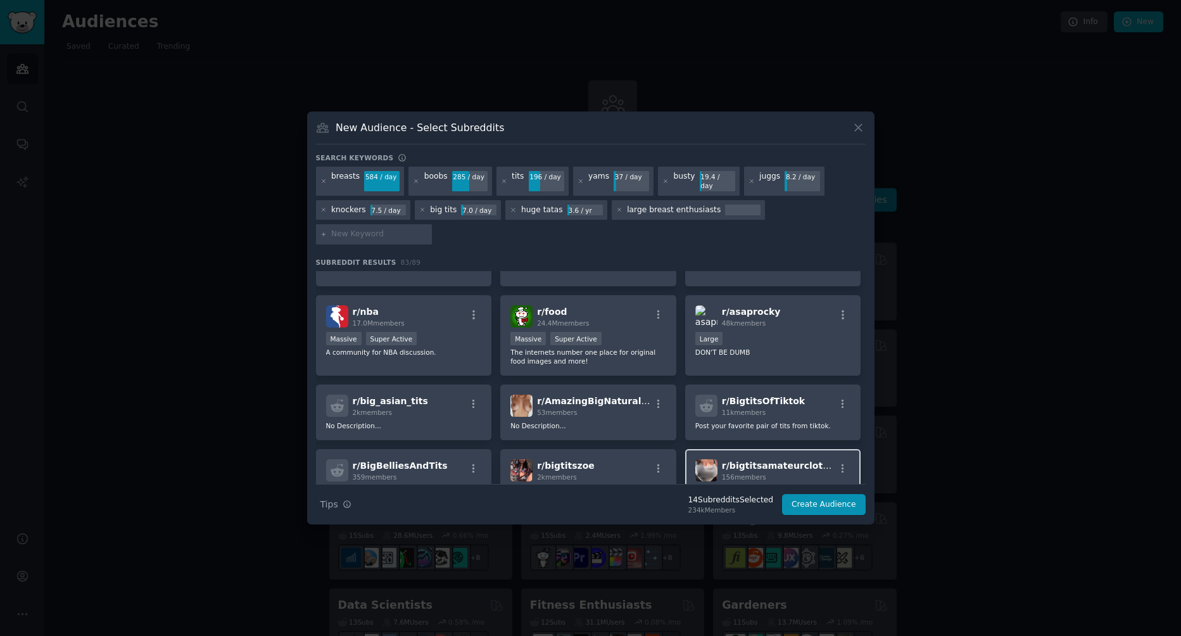
click at [788, 473] on div "156 members" at bounding box center [778, 477] width 113 height 9
click at [810, 385] on div "r/ BigtitsOfTiktok 11k members Post your favorite pair of tits from tiktok." at bounding box center [773, 413] width 176 height 56
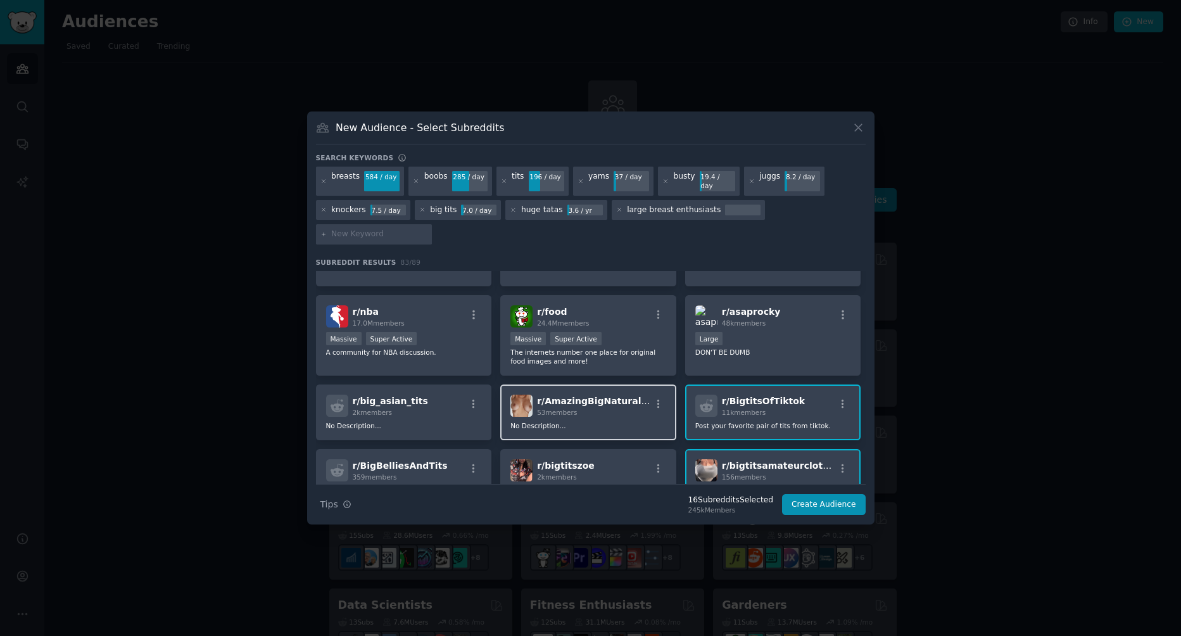
click at [585, 396] on span "r/ AmazingBigNaturalTits" at bounding box center [598, 401] width 123 height 10
click at [430, 395] on div "r/ big_asian_tits 2k members" at bounding box center [404, 406] width 156 height 22
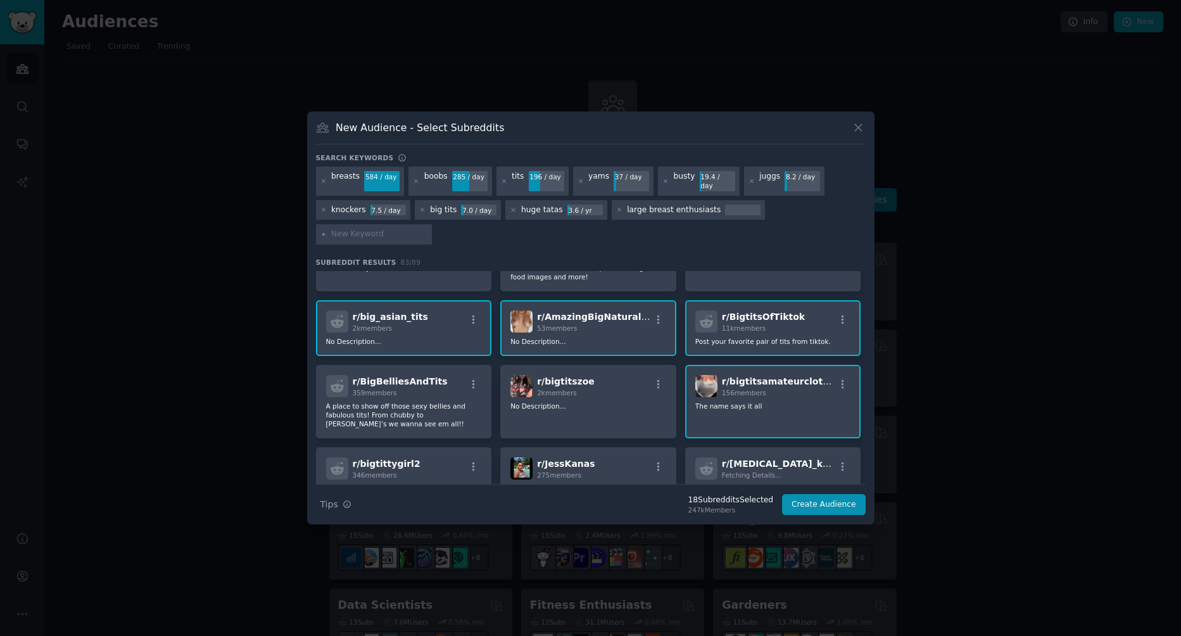
scroll to position [1943, 0]
click at [739, 483] on p at bounding box center [774, 496] width 156 height 27
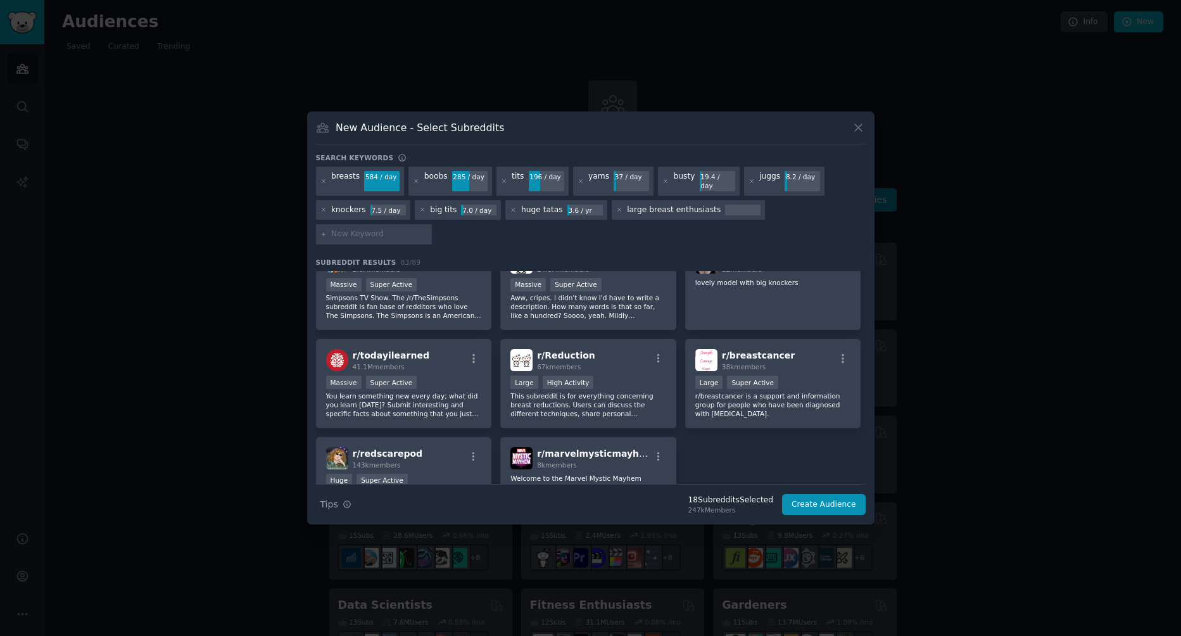
scroll to position [2281, 0]
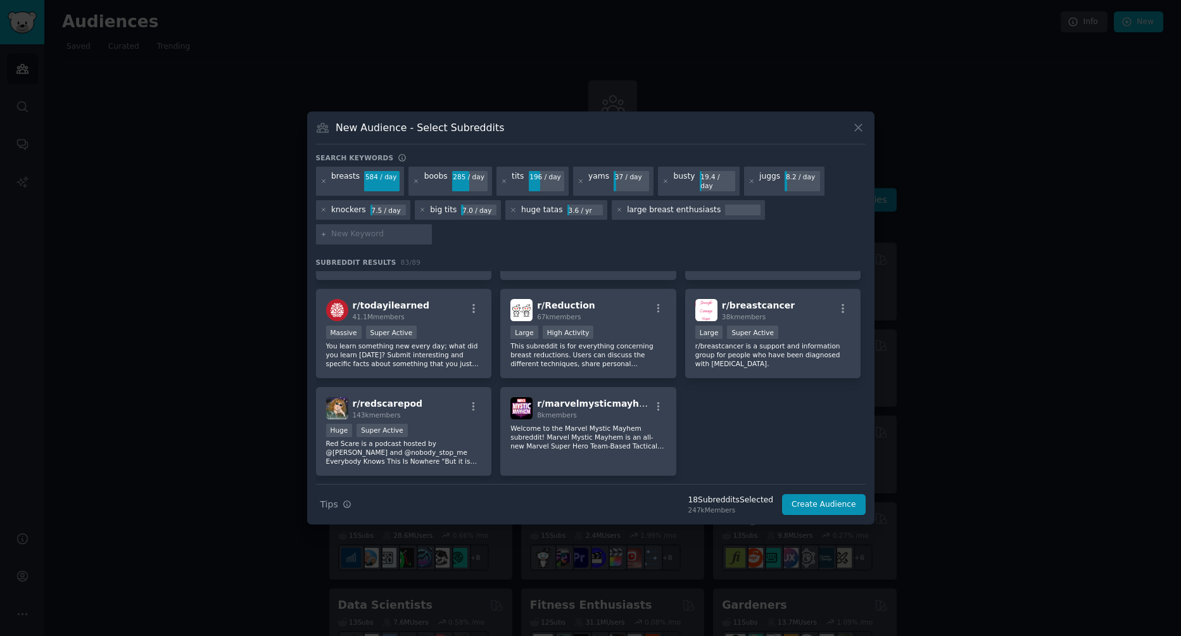
click at [428, 229] on input "text" at bounding box center [379, 234] width 96 height 11
type input "bosom"
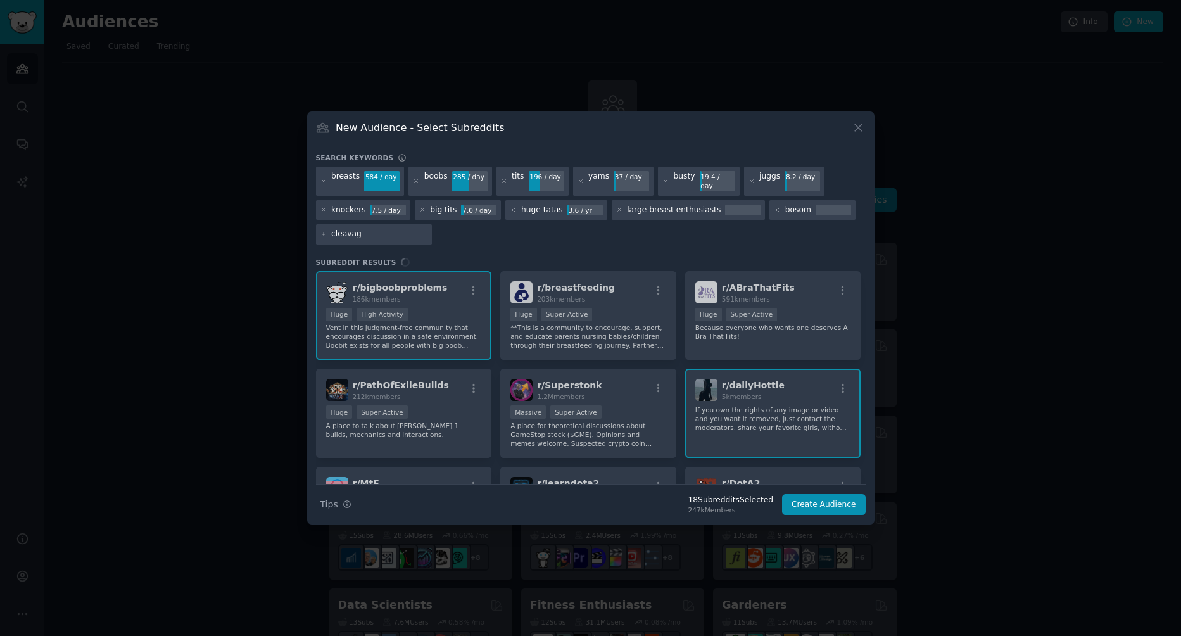
type input "cleavage"
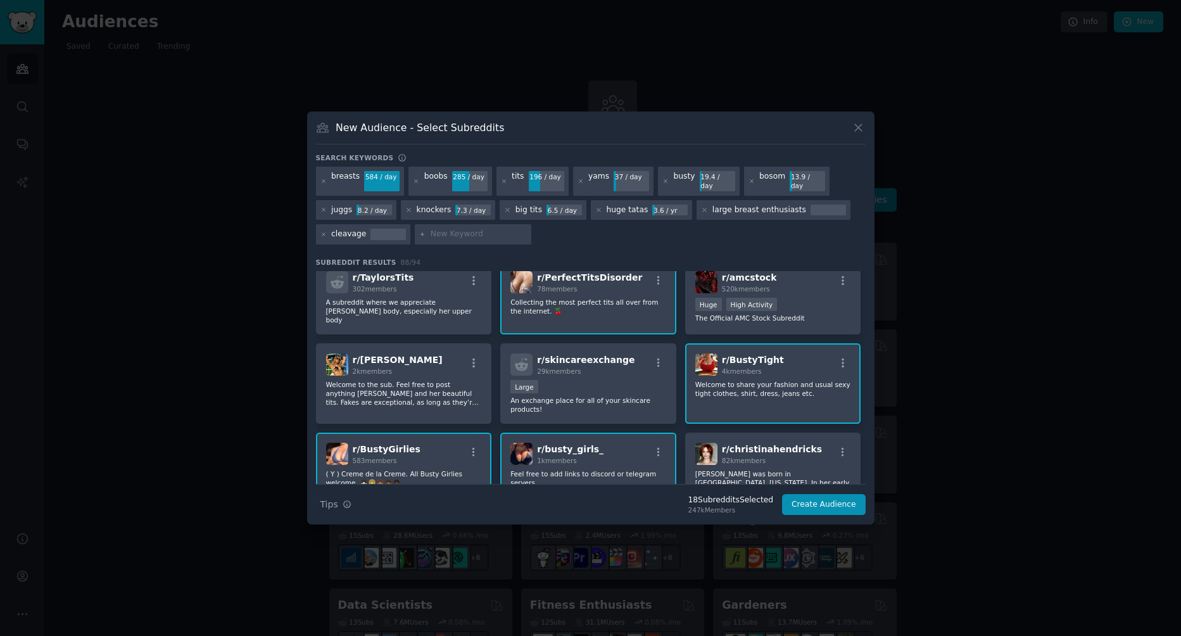
scroll to position [1373, 0]
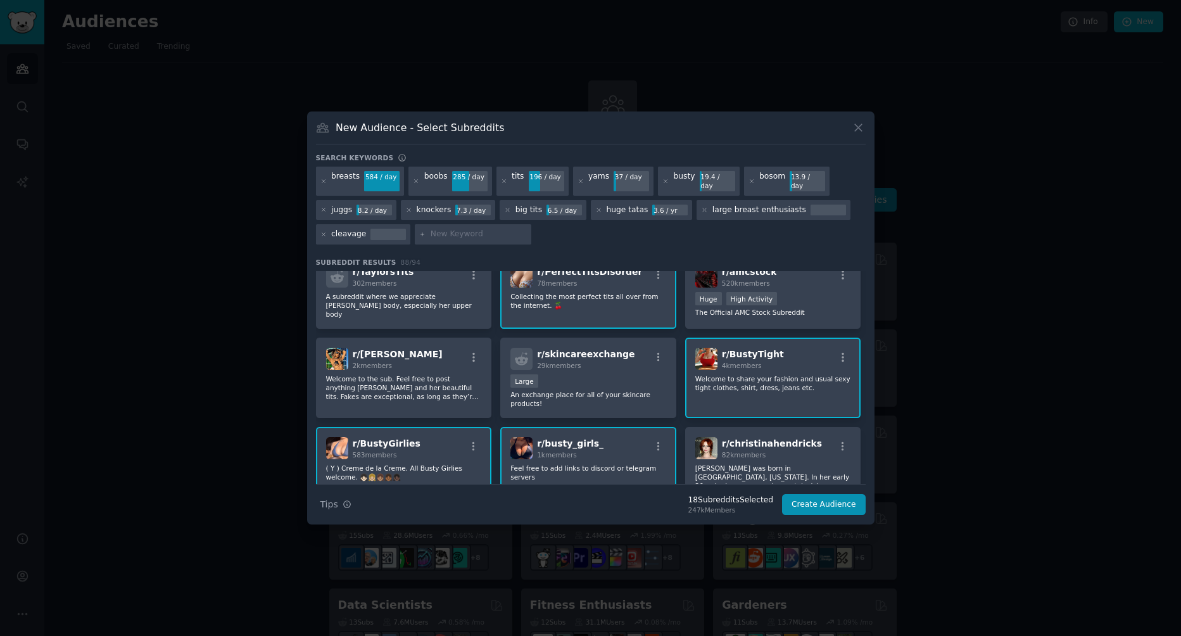
click at [797, 386] on div "r/ BustyTight 4k members Welcome to share your fashion and usual sexy tight clo…" at bounding box center [773, 378] width 176 height 80
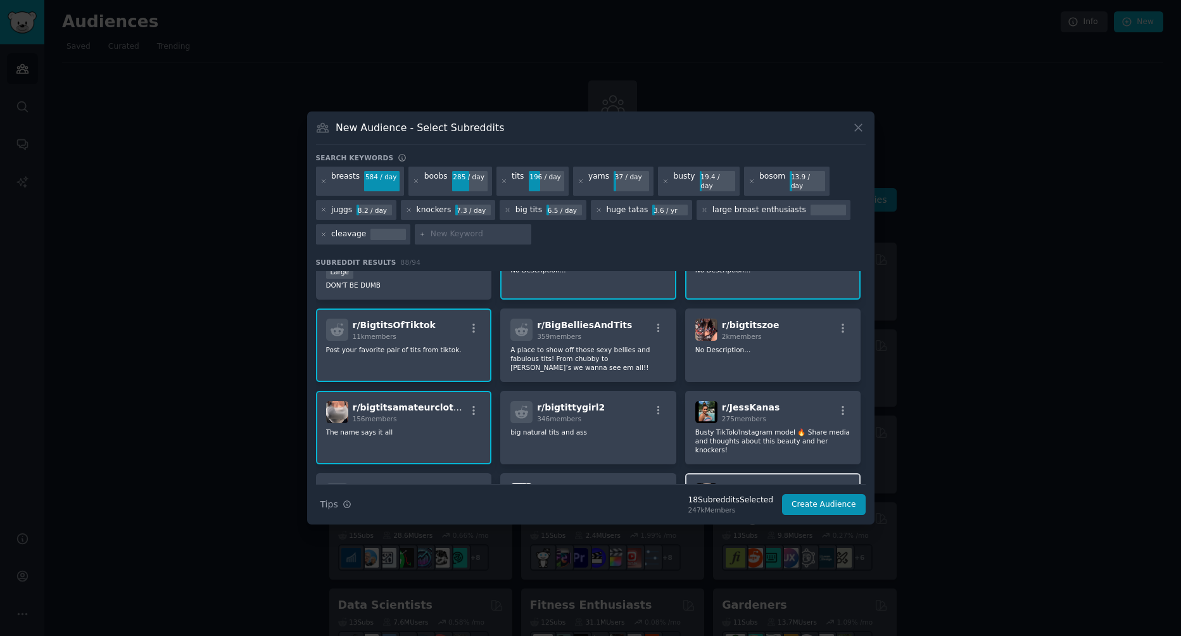
scroll to position [2154, 0]
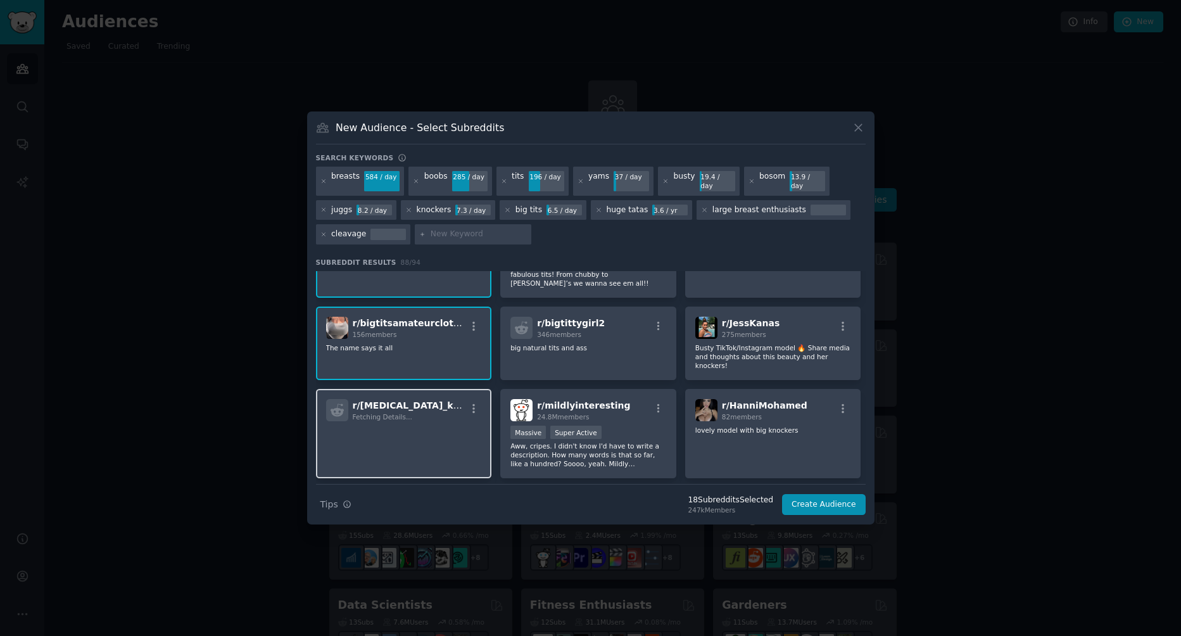
click at [348, 399] on div "r/ macromastia_knockers Fetching Details..." at bounding box center [404, 410] width 156 height 22
click at [366, 426] on p at bounding box center [404, 439] width 156 height 27
click at [423, 416] on div "r/ macromastia_knockers Fetching Details..." at bounding box center [404, 433] width 176 height 89
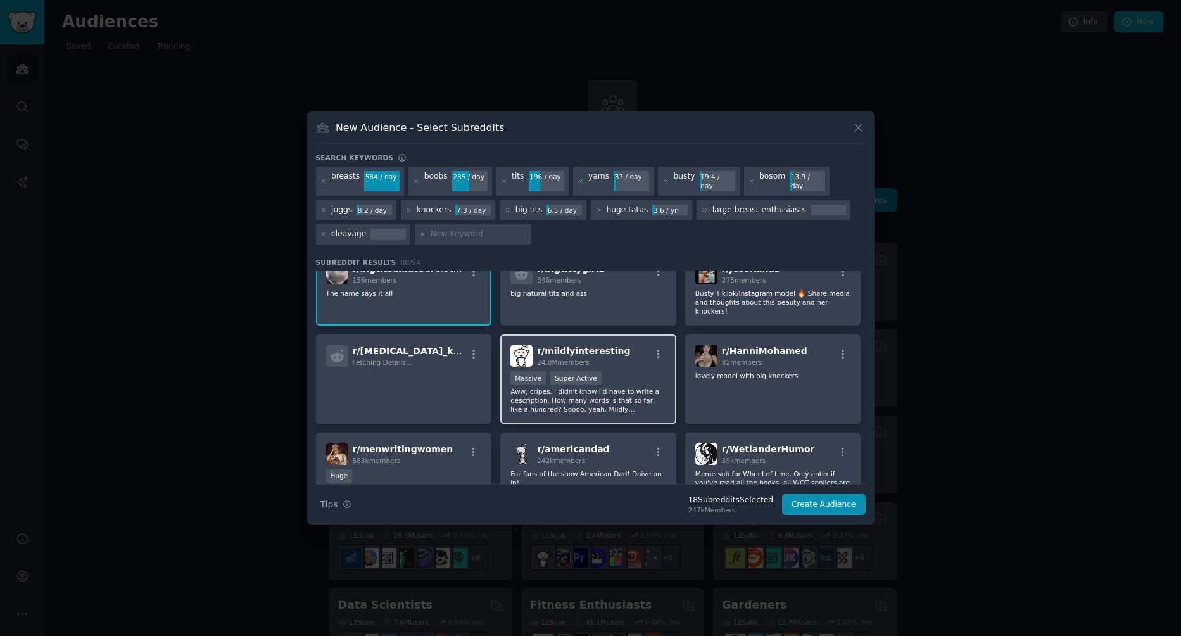
scroll to position [2238, 0]
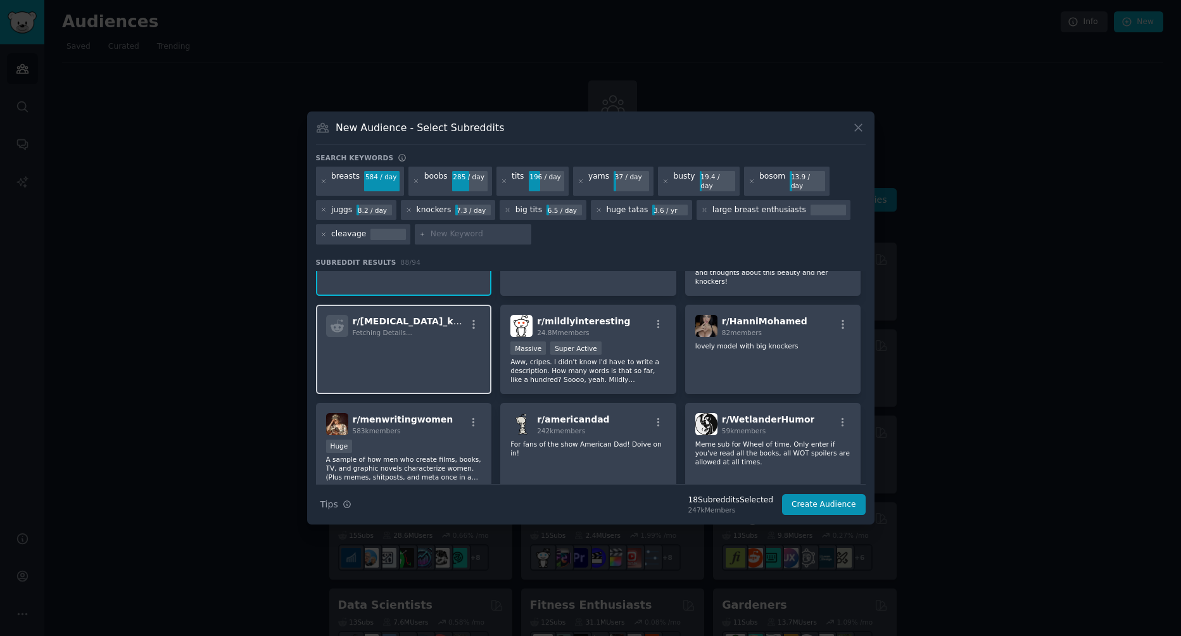
click at [424, 341] on p at bounding box center [404, 354] width 156 height 27
click at [474, 319] on icon "button" at bounding box center [473, 324] width 11 height 11
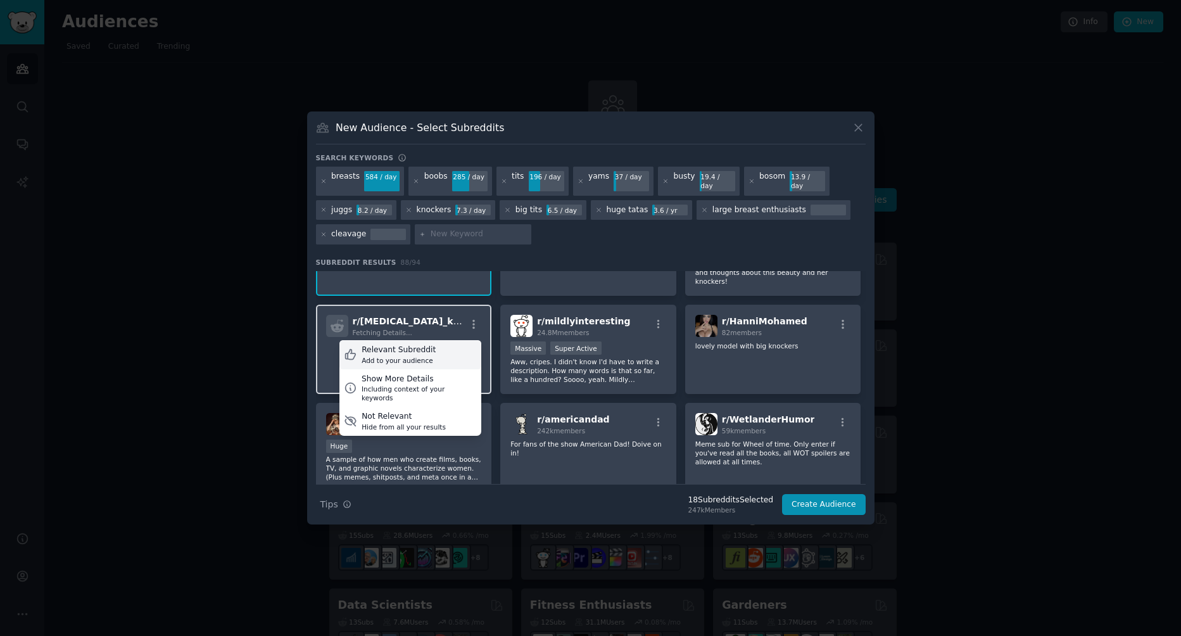
click at [432, 340] on div "Relevant Subreddit Add to your audience" at bounding box center [411, 354] width 142 height 29
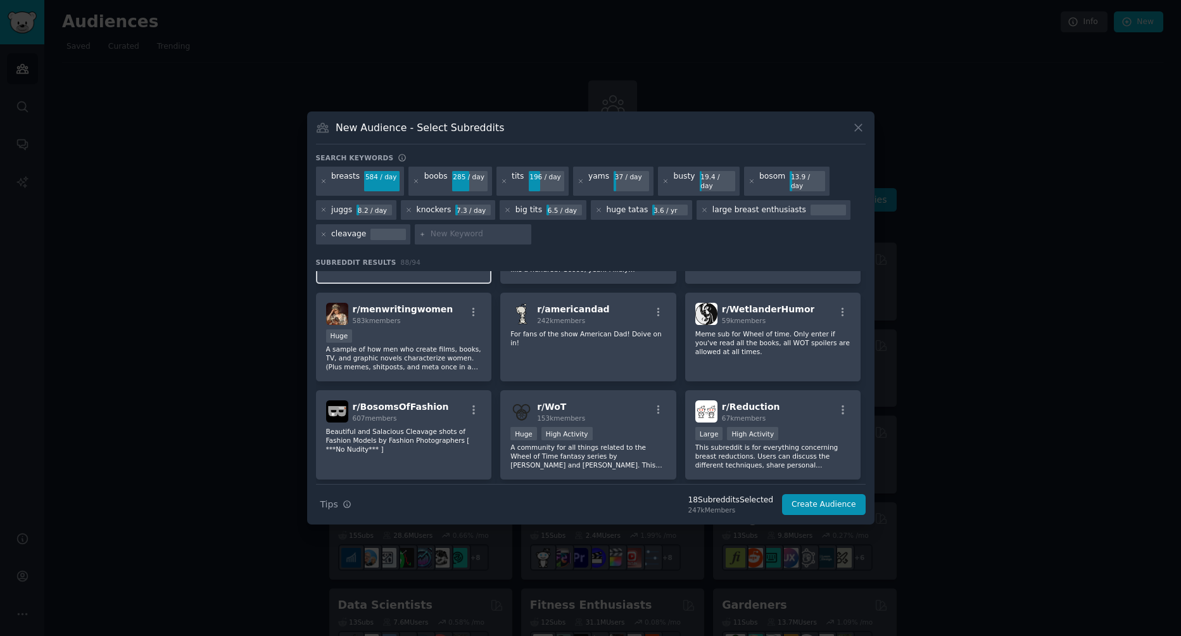
scroll to position [2344, 0]
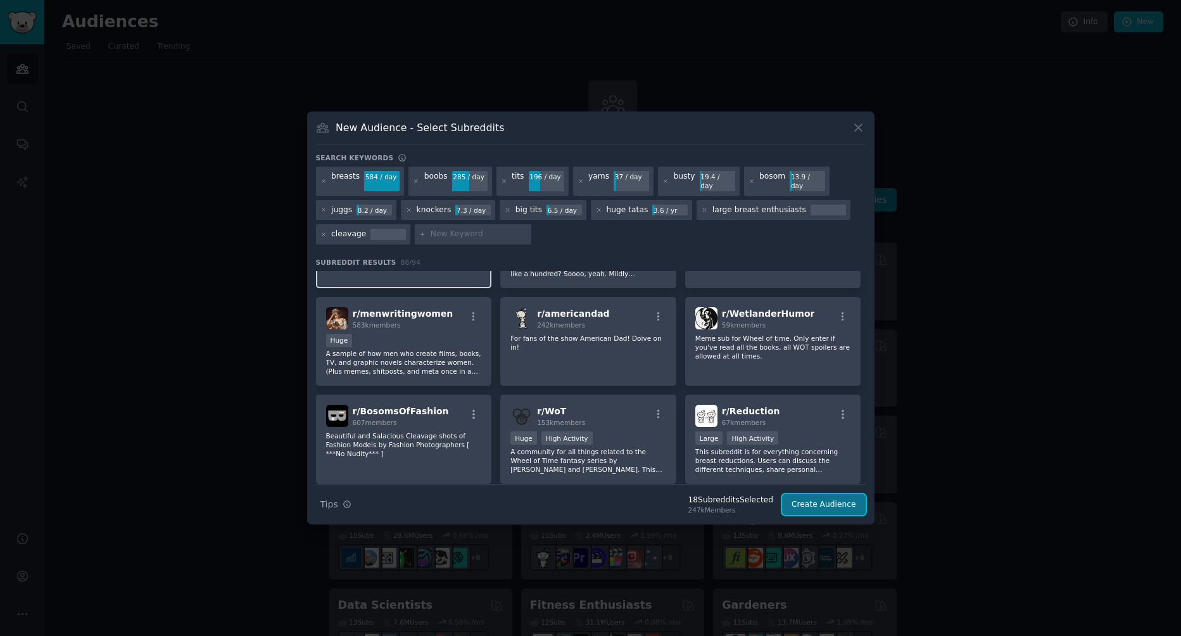
click at [851, 501] on button "Create Audience" at bounding box center [824, 505] width 84 height 22
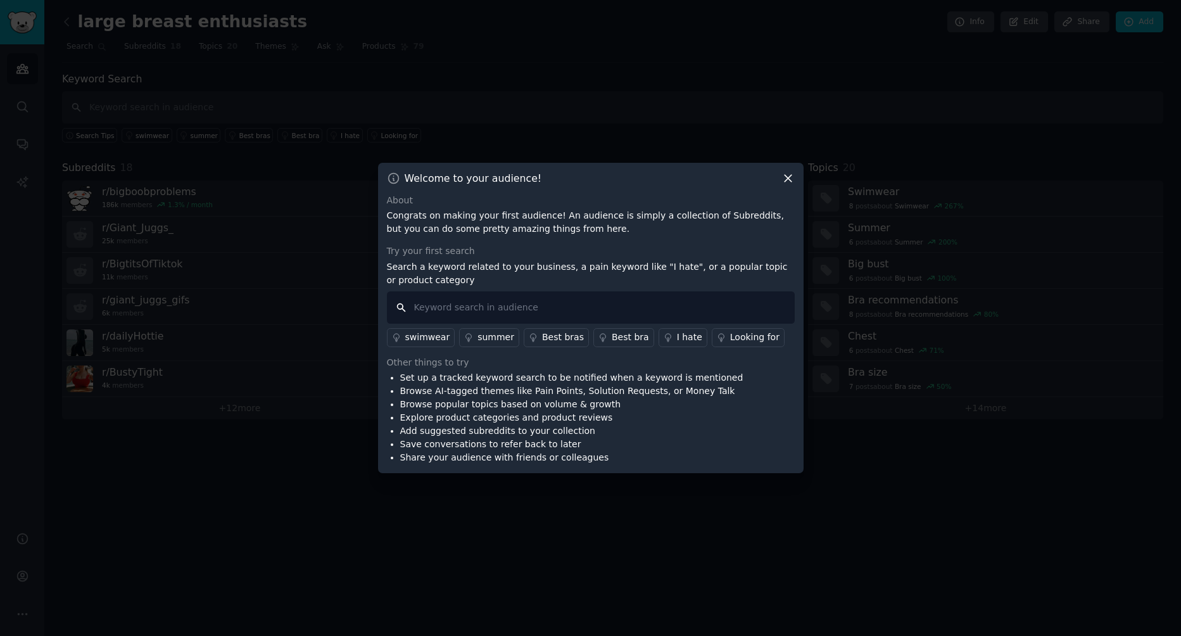
click at [614, 309] on input "text" at bounding box center [591, 307] width 408 height 32
click at [730, 334] on div "Looking for" at bounding box center [754, 337] width 49 height 13
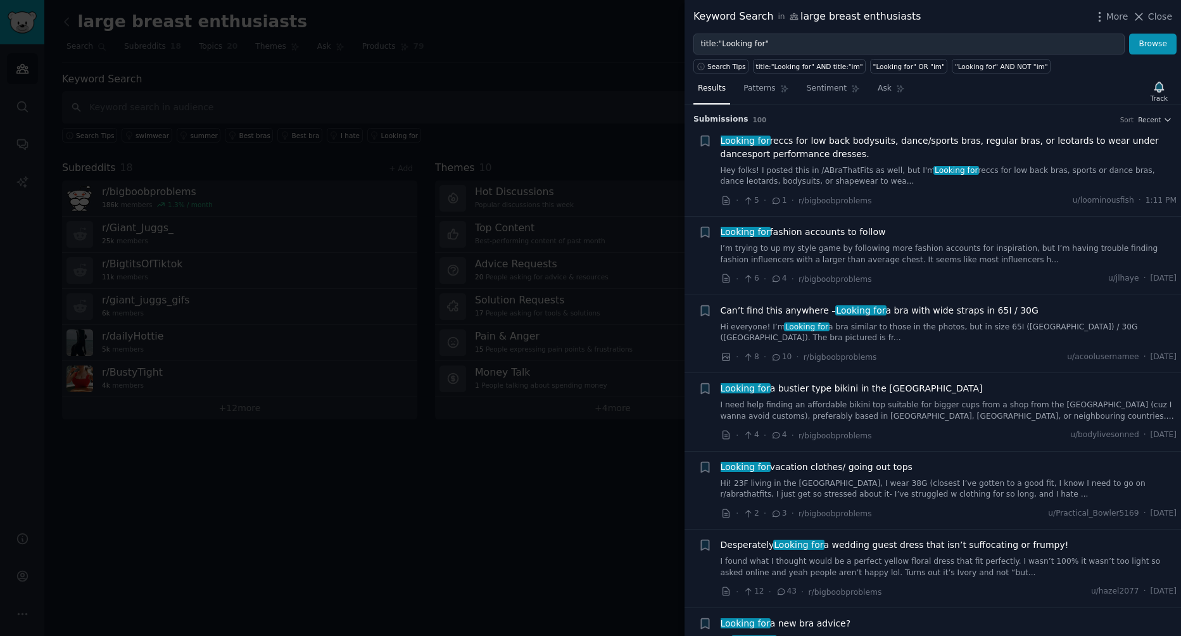
click at [291, 181] on div at bounding box center [590, 318] width 1181 height 636
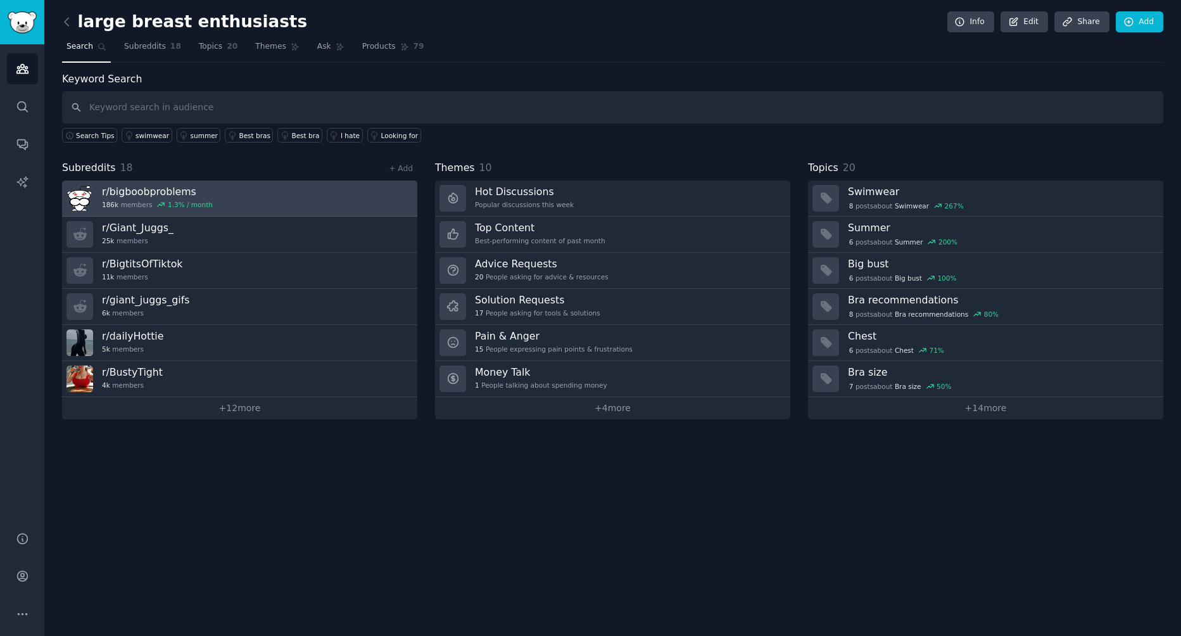
click at [274, 196] on link "r/ bigboobproblems 186k members 1.3 % / month" at bounding box center [239, 199] width 355 height 36
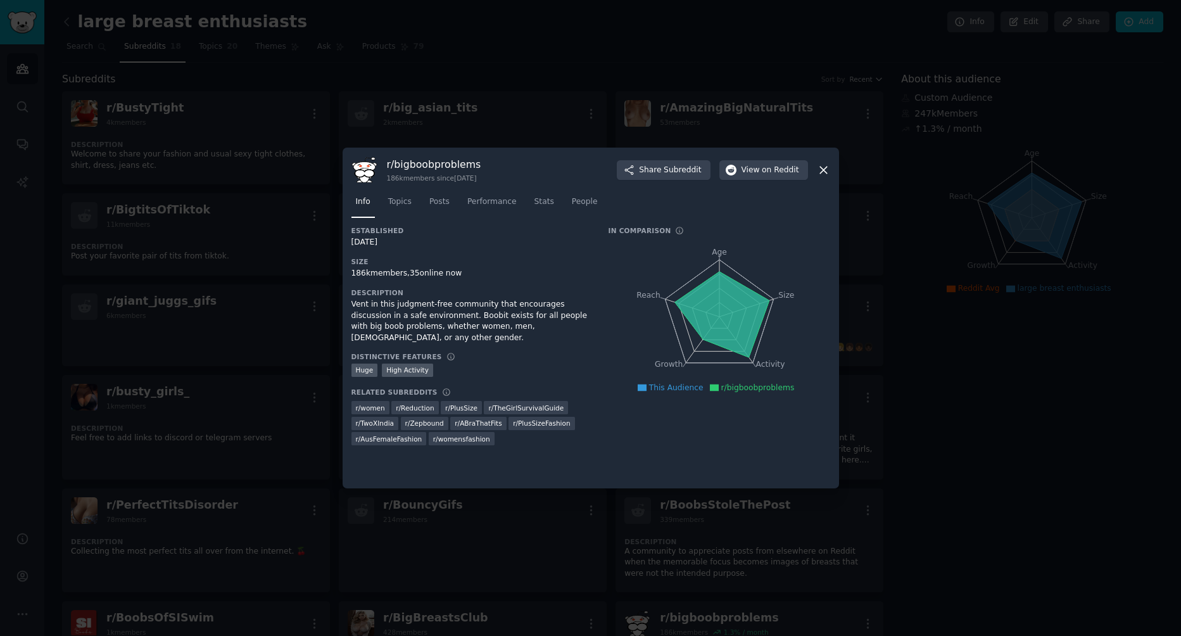
click at [823, 165] on icon at bounding box center [823, 169] width 13 height 13
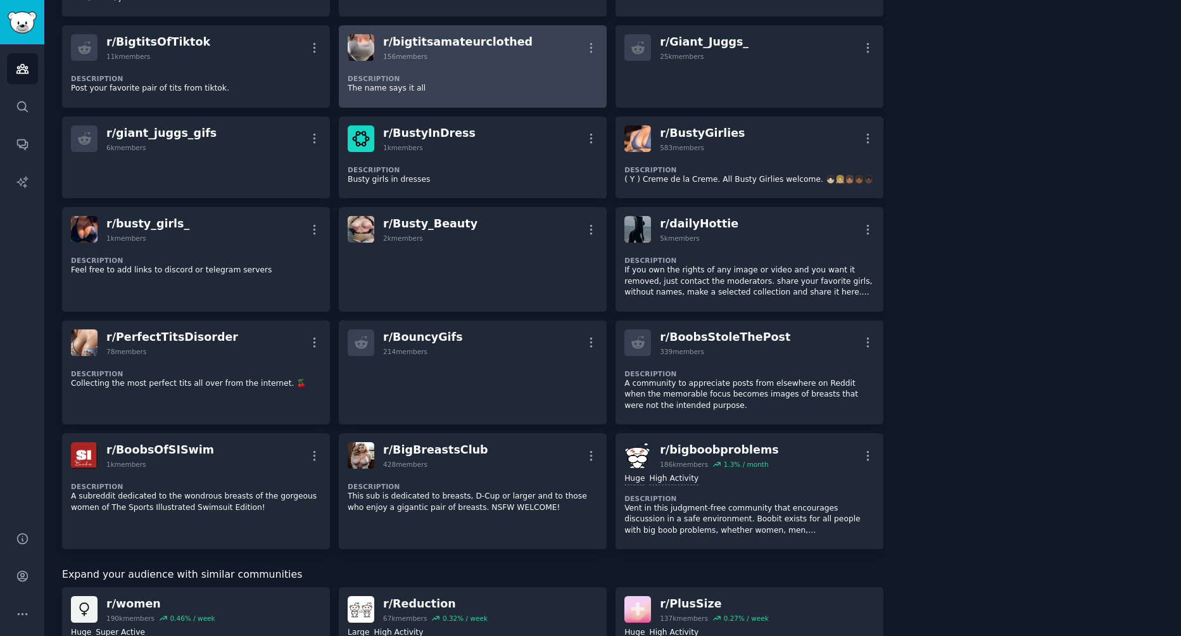
scroll to position [169, 0]
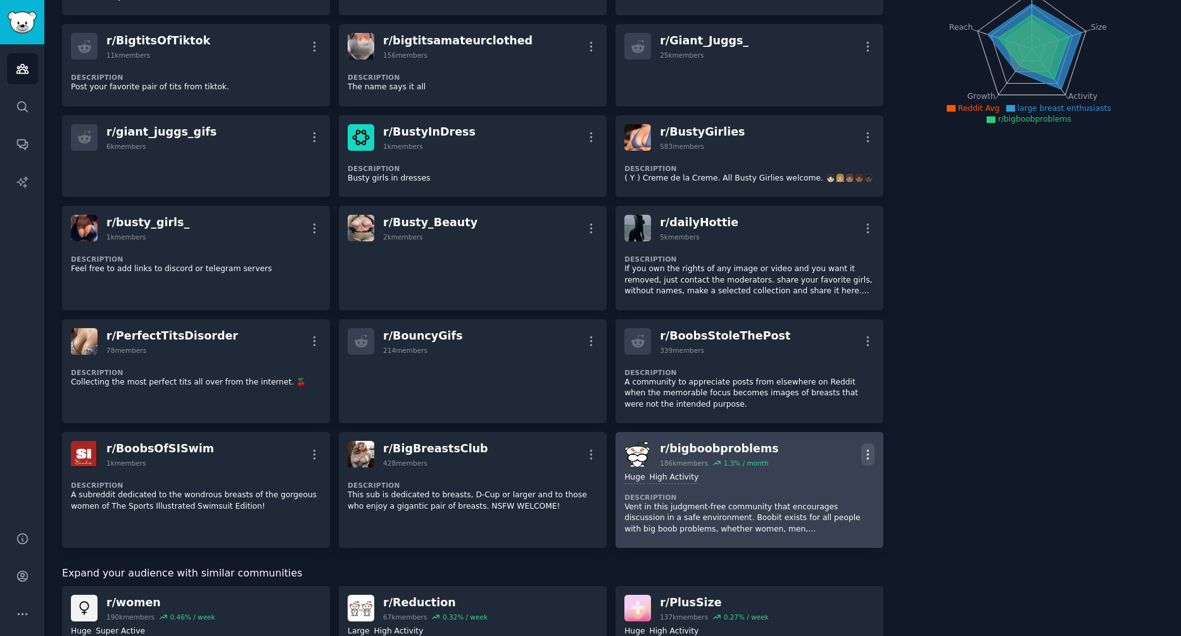
click at [862, 456] on icon "button" at bounding box center [868, 454] width 13 height 13
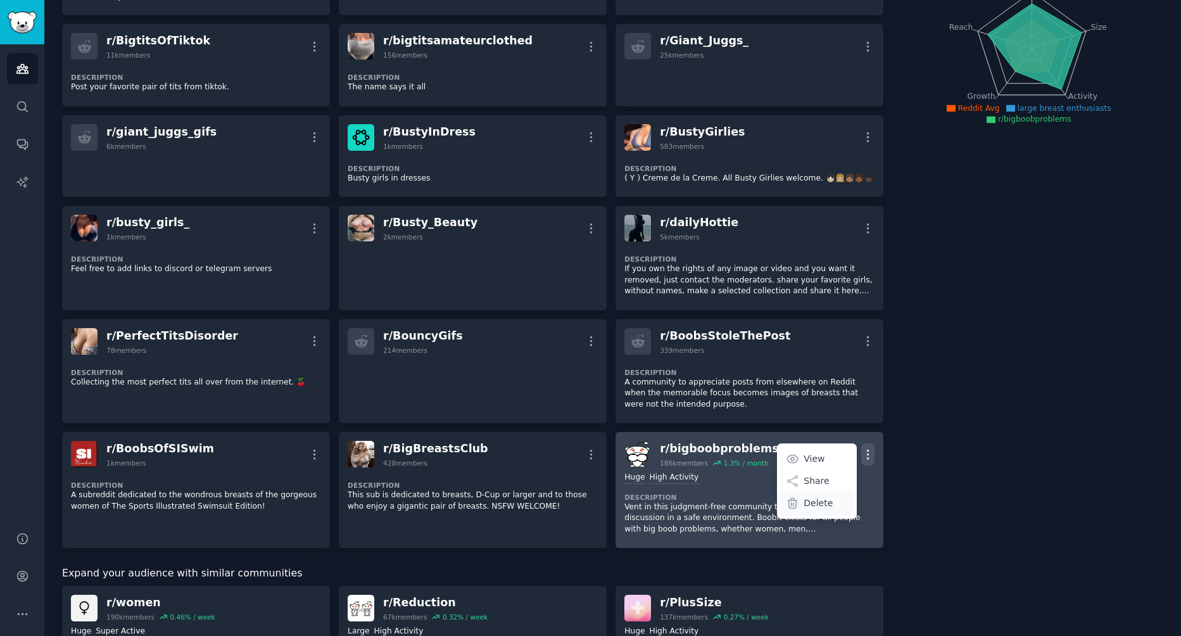
click at [816, 503] on p "Delete" at bounding box center [818, 503] width 29 height 13
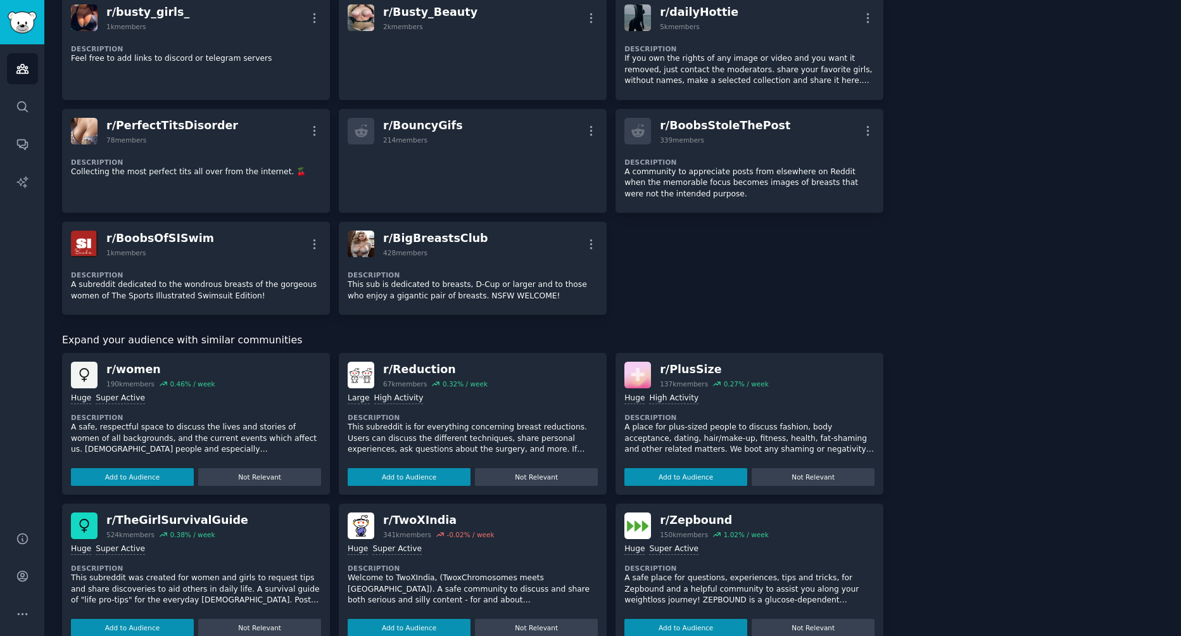
scroll to position [0, 0]
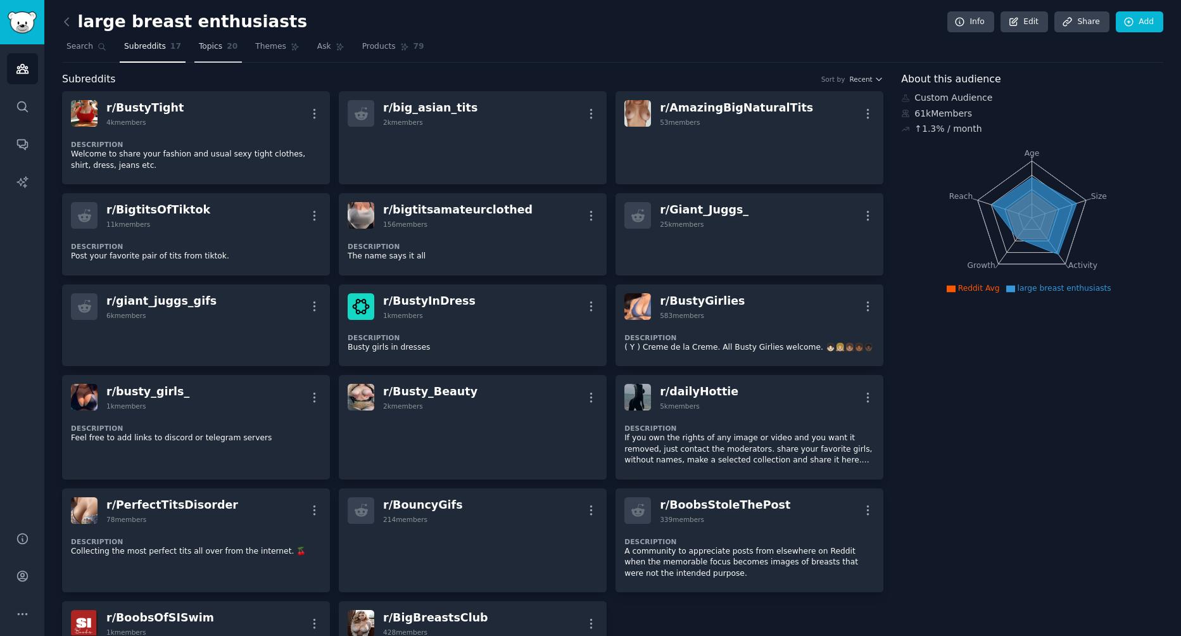
click at [200, 39] on link "Topics 20" at bounding box center [218, 50] width 48 height 26
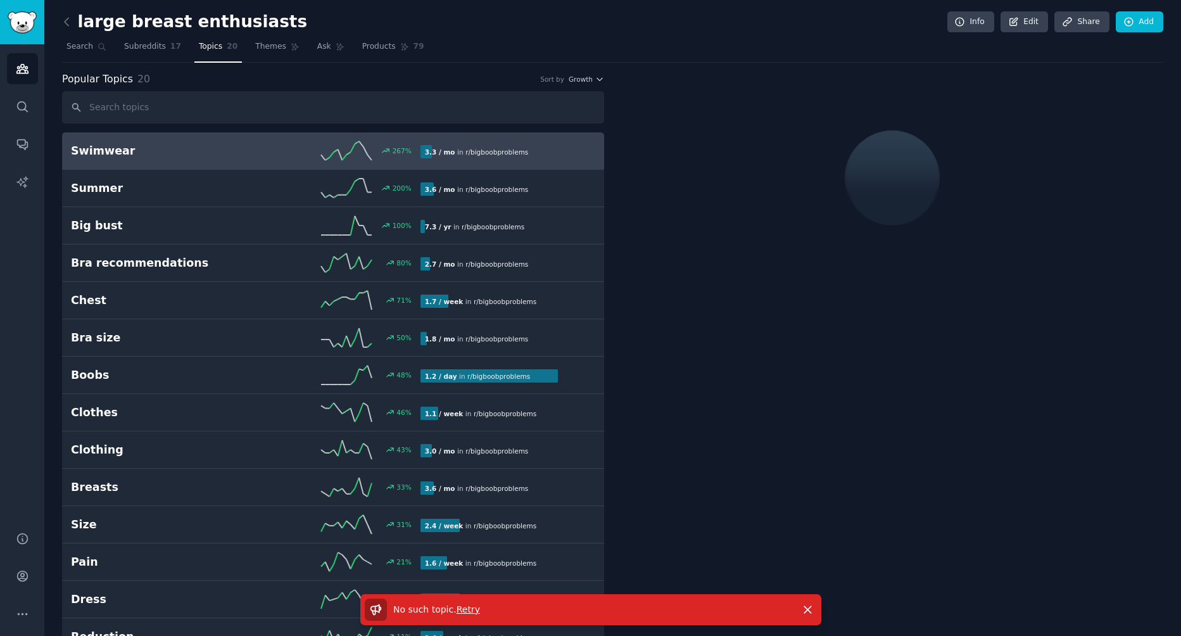
click at [61, 43] on div "large breast enthusiasts Info Edit Share Add Search Subreddits 17 Topics 20 The…" at bounding box center [612, 447] width 1137 height 894
click at [76, 43] on span "Search" at bounding box center [80, 46] width 27 height 11
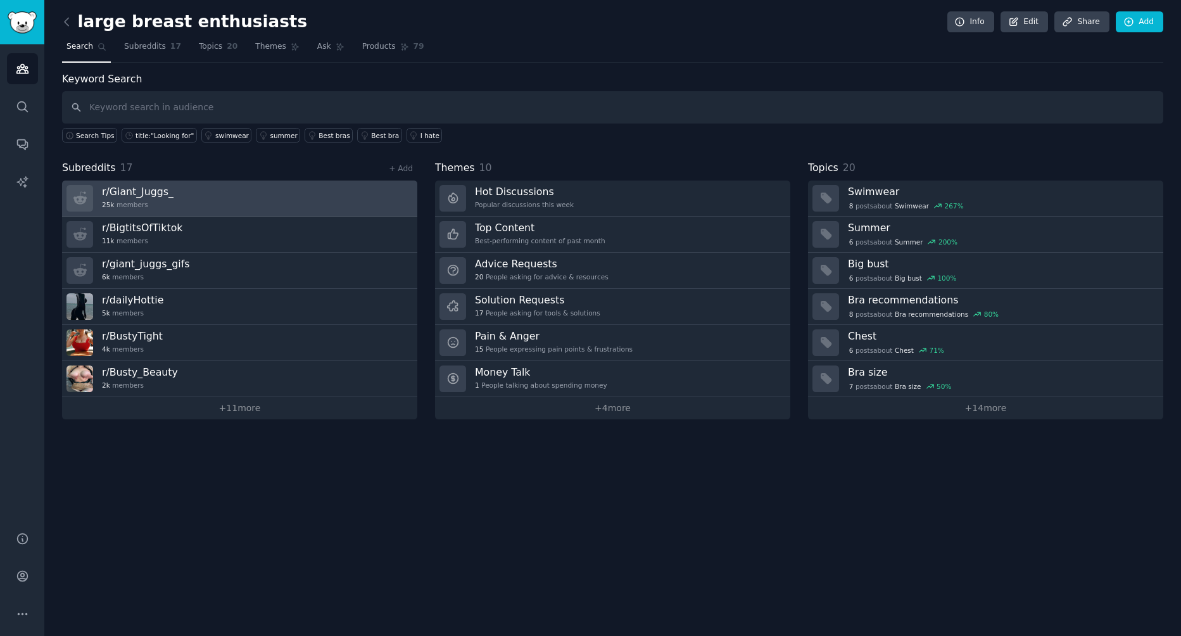
click at [365, 186] on link "r/ Giant_Juggs_ 25k members" at bounding box center [239, 199] width 355 height 36
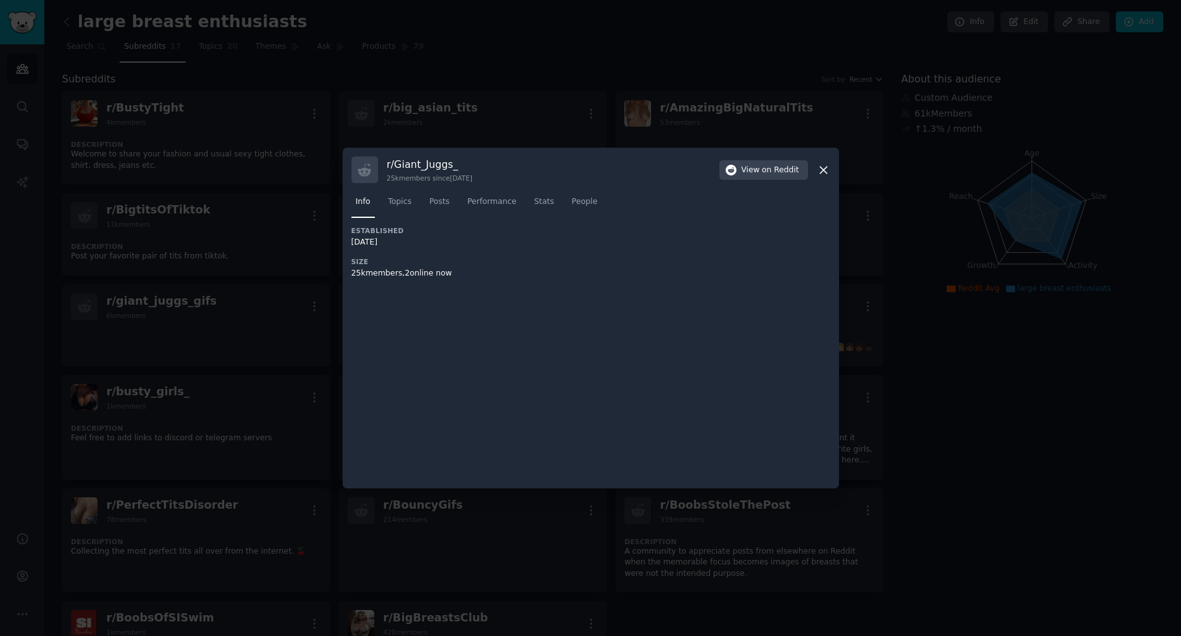
click at [815, 170] on div "r/ Giant_Juggs_ 25k members since 12/11/2023 View on Reddit" at bounding box center [591, 169] width 479 height 27
click at [822, 170] on icon at bounding box center [823, 169] width 13 height 13
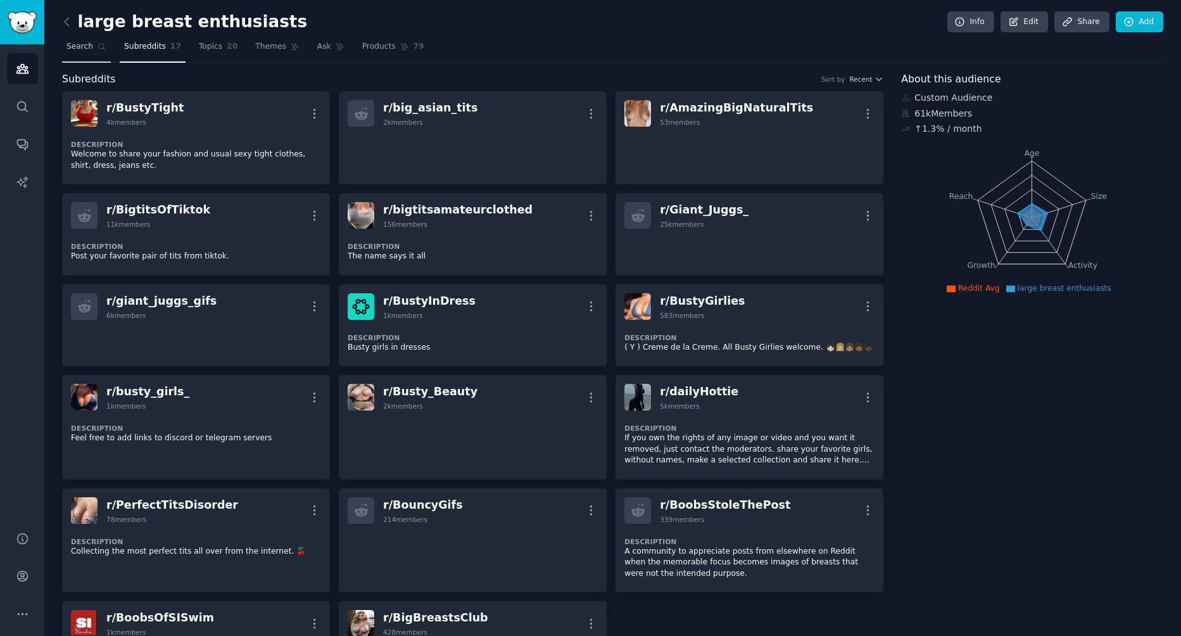
click at [90, 51] on link "Search" at bounding box center [86, 50] width 49 height 26
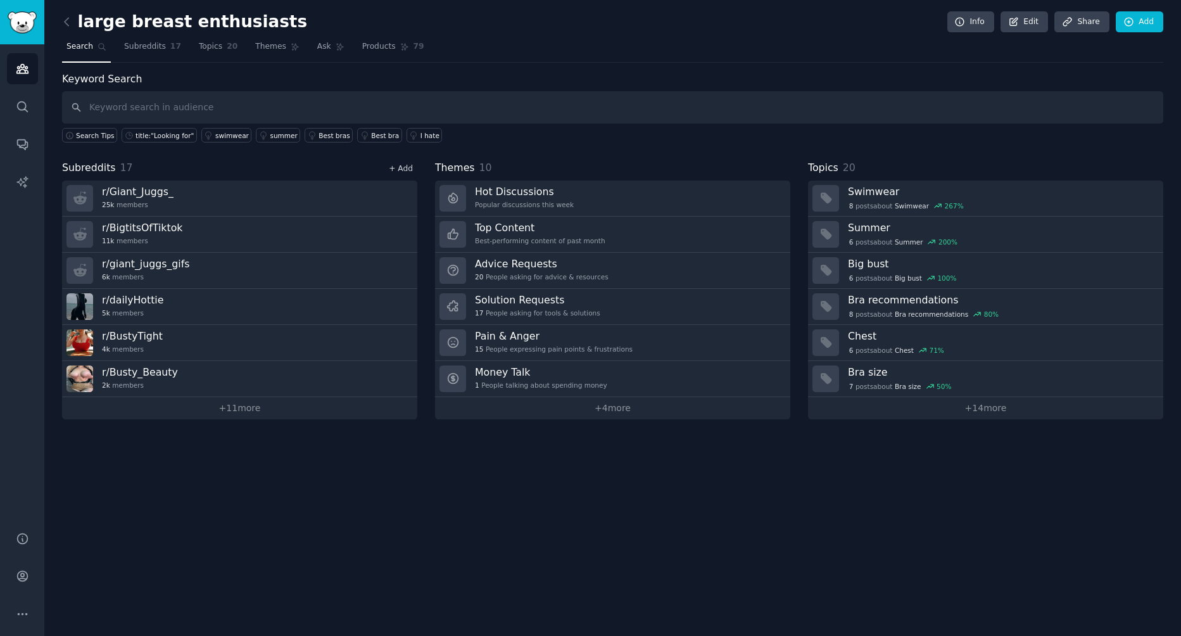
click at [409, 168] on link "+ Add" at bounding box center [401, 168] width 24 height 9
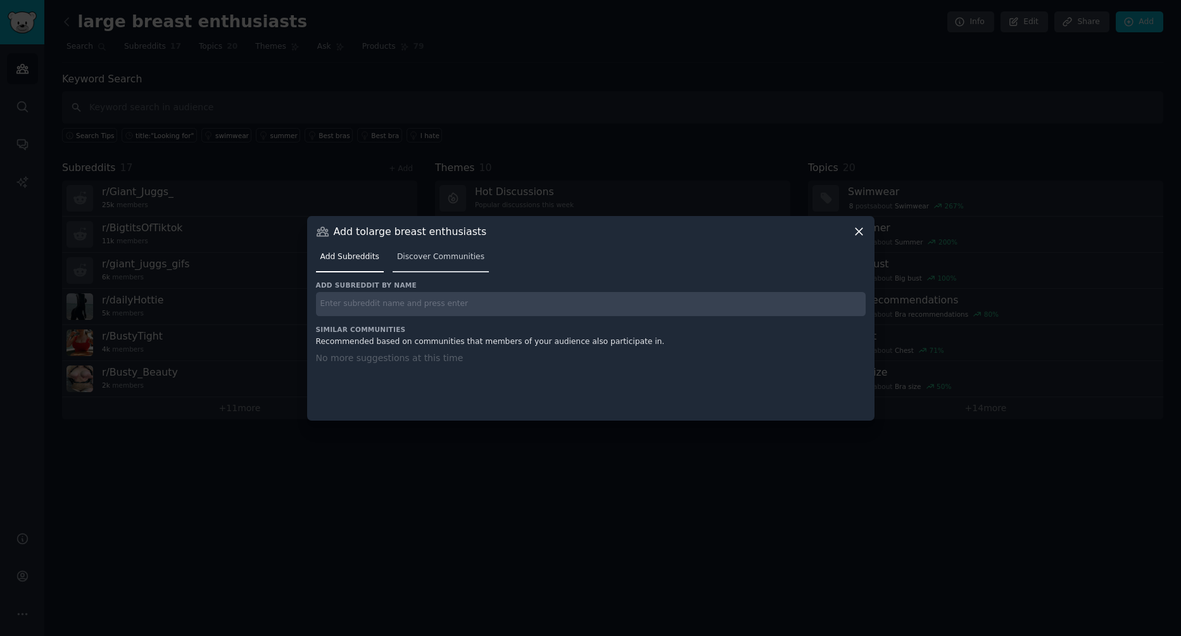
click at [407, 263] on link "Discover Communities" at bounding box center [441, 260] width 96 height 26
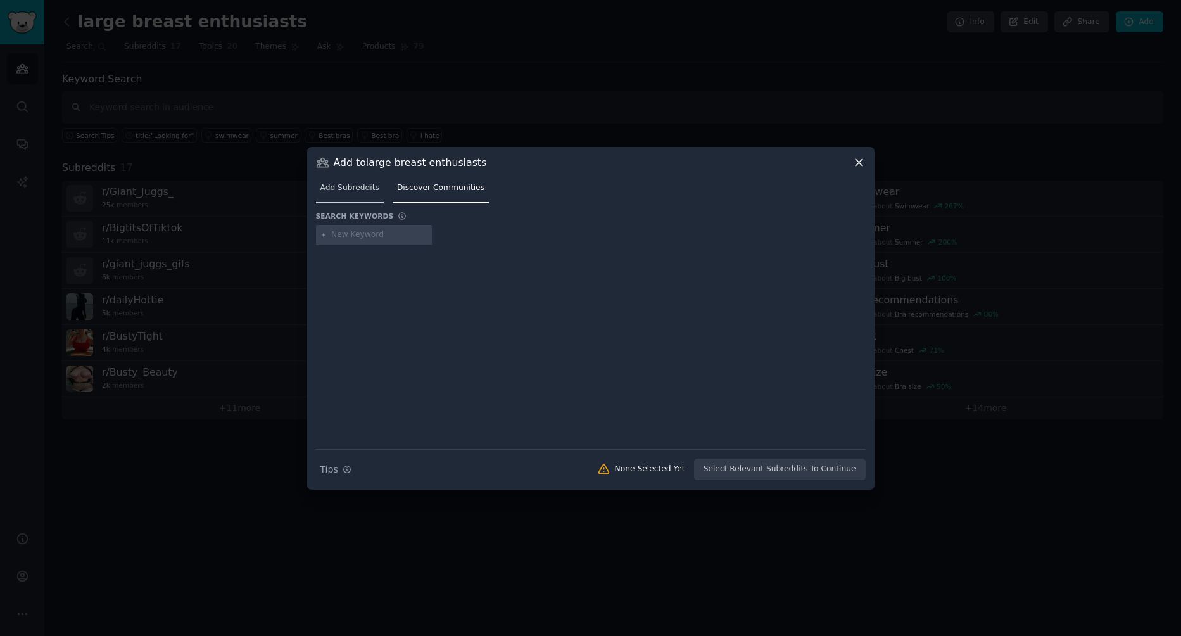
click at [341, 203] on link "Add Subreddits" at bounding box center [350, 191] width 68 height 26
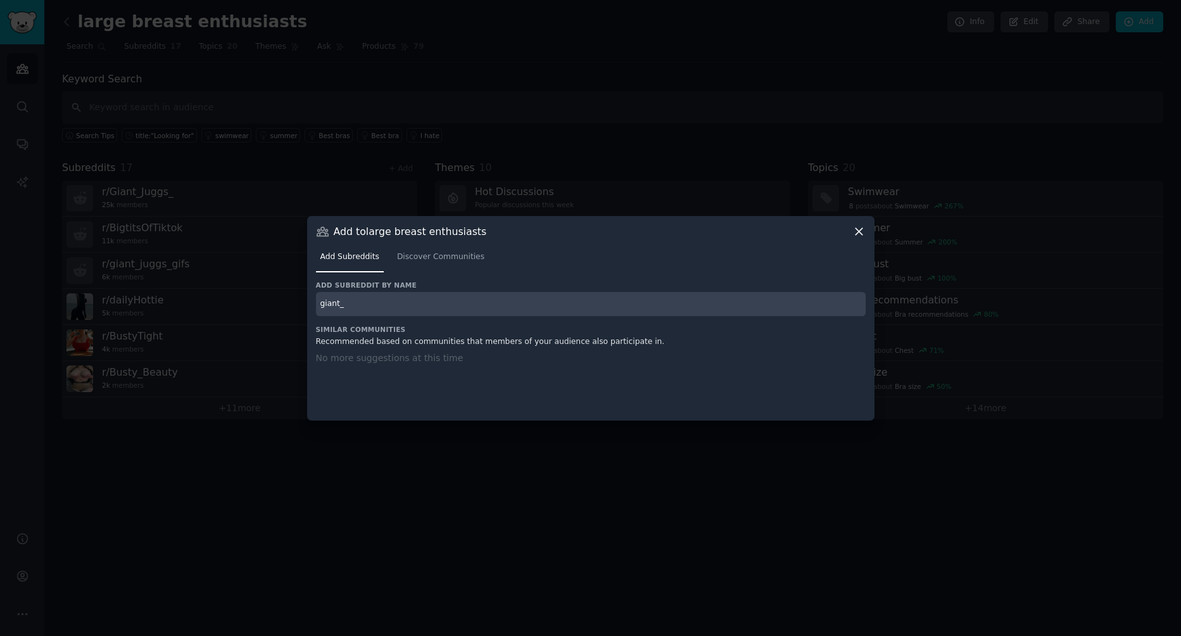
type input "giant_j"
click at [858, 226] on icon at bounding box center [859, 231] width 13 height 13
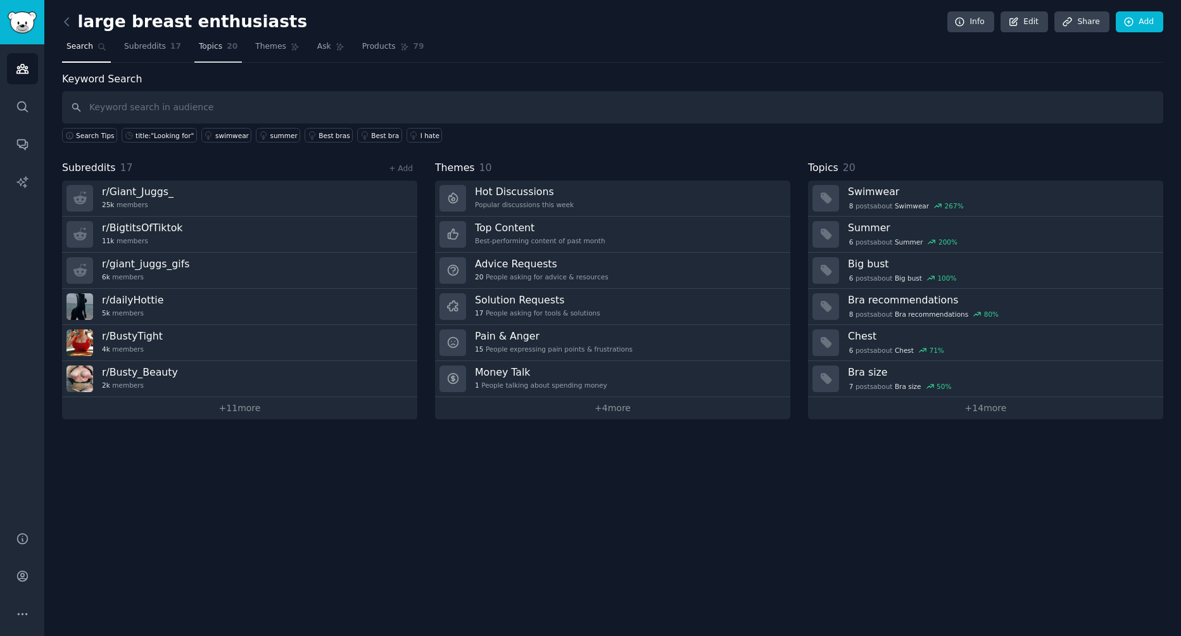
click at [228, 44] on link "Topics 20" at bounding box center [218, 50] width 48 height 26
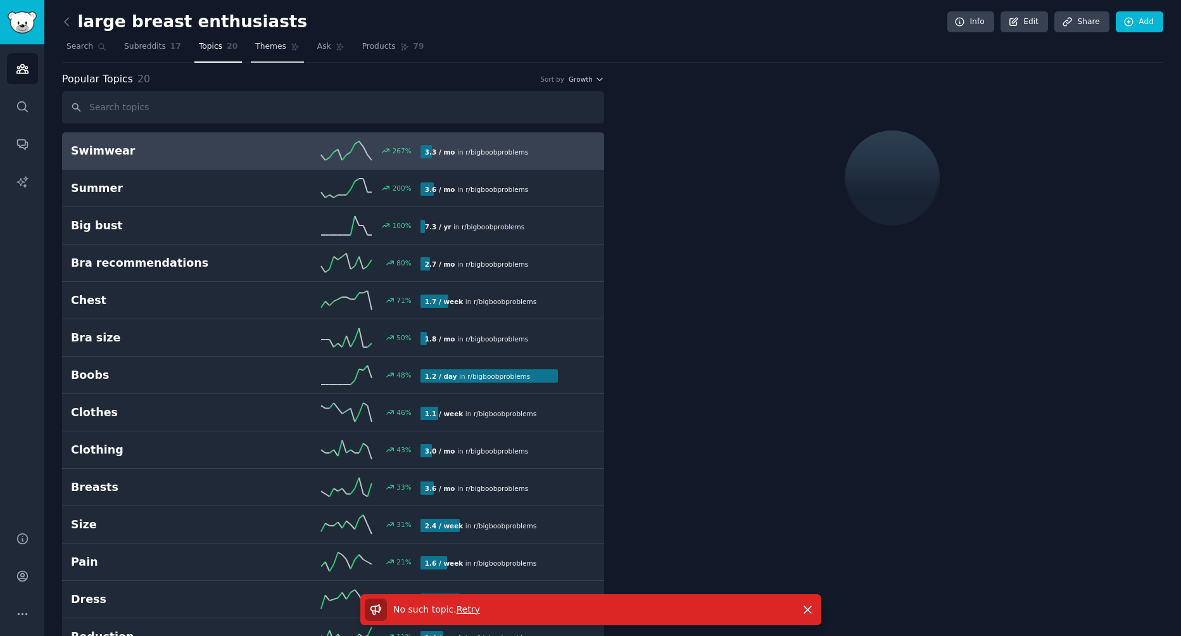
click at [255, 42] on span "Themes" at bounding box center [270, 46] width 31 height 11
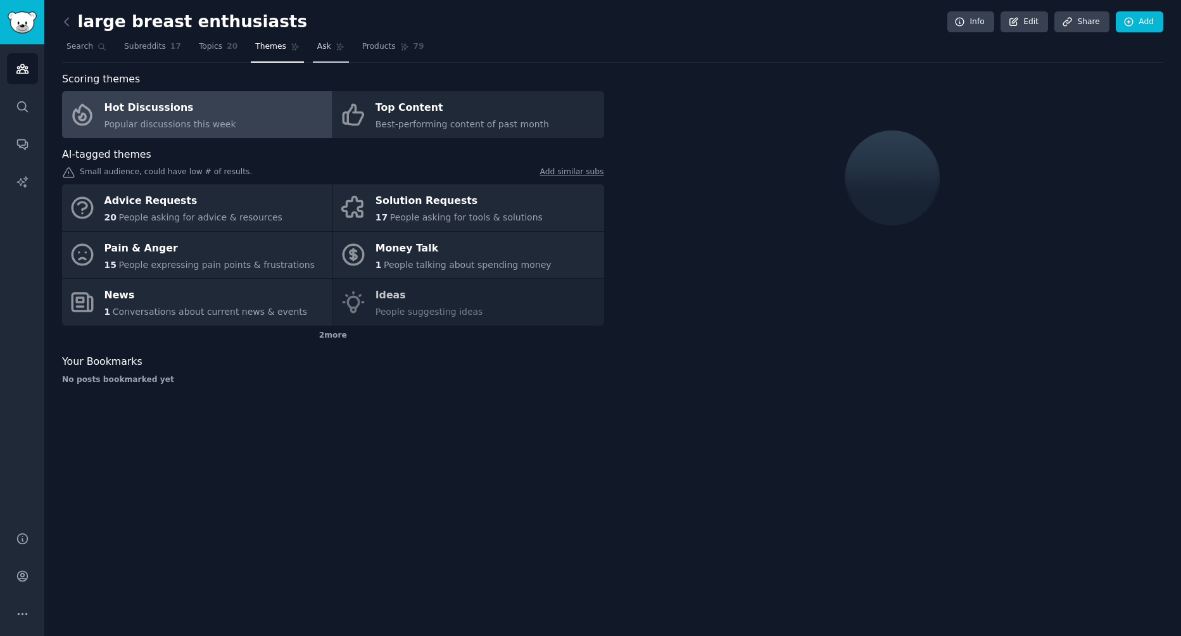
click at [317, 48] on span "Ask" at bounding box center [324, 46] width 14 height 11
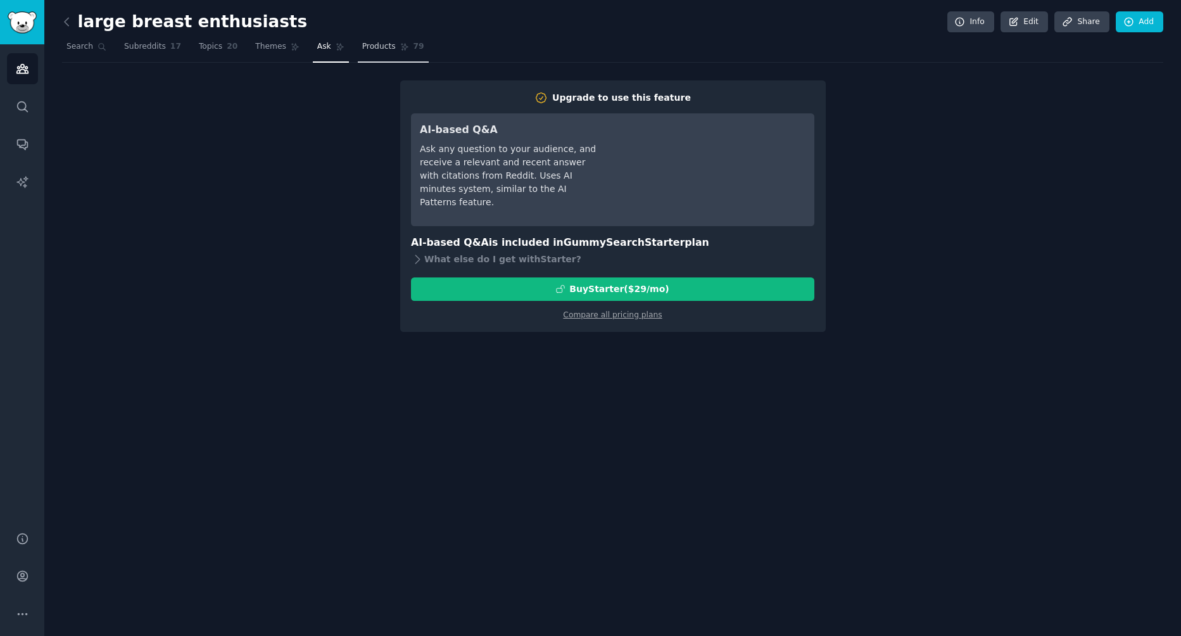
click at [362, 46] on span "Products" at bounding box center [379, 46] width 34 height 11
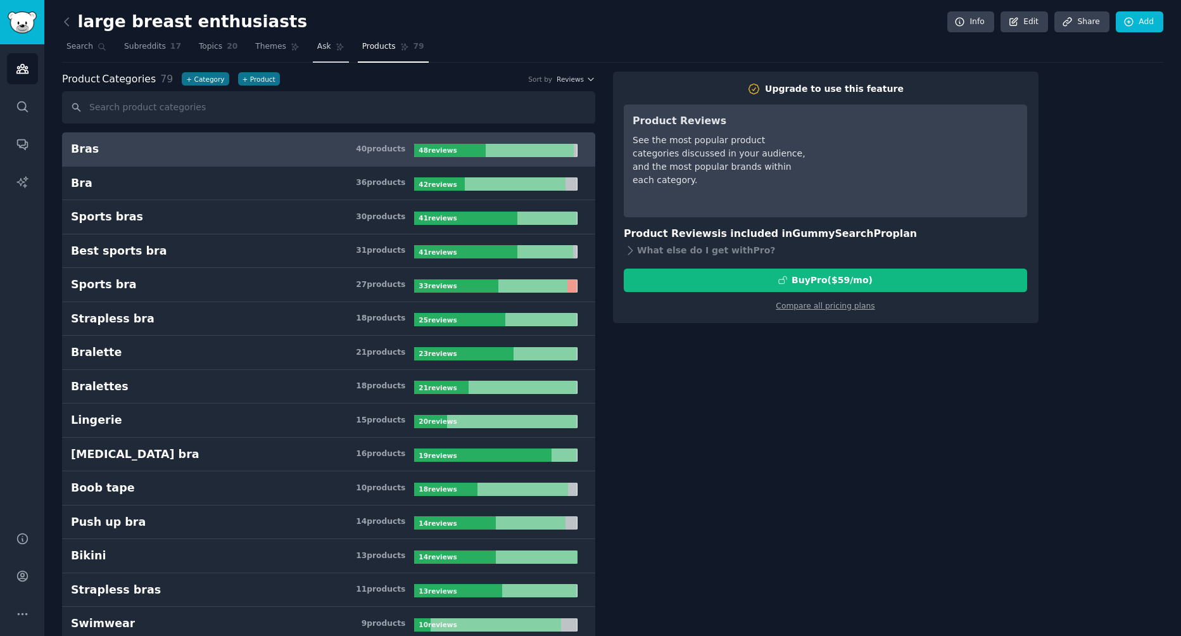
click at [317, 51] on span "Ask" at bounding box center [324, 46] width 14 height 11
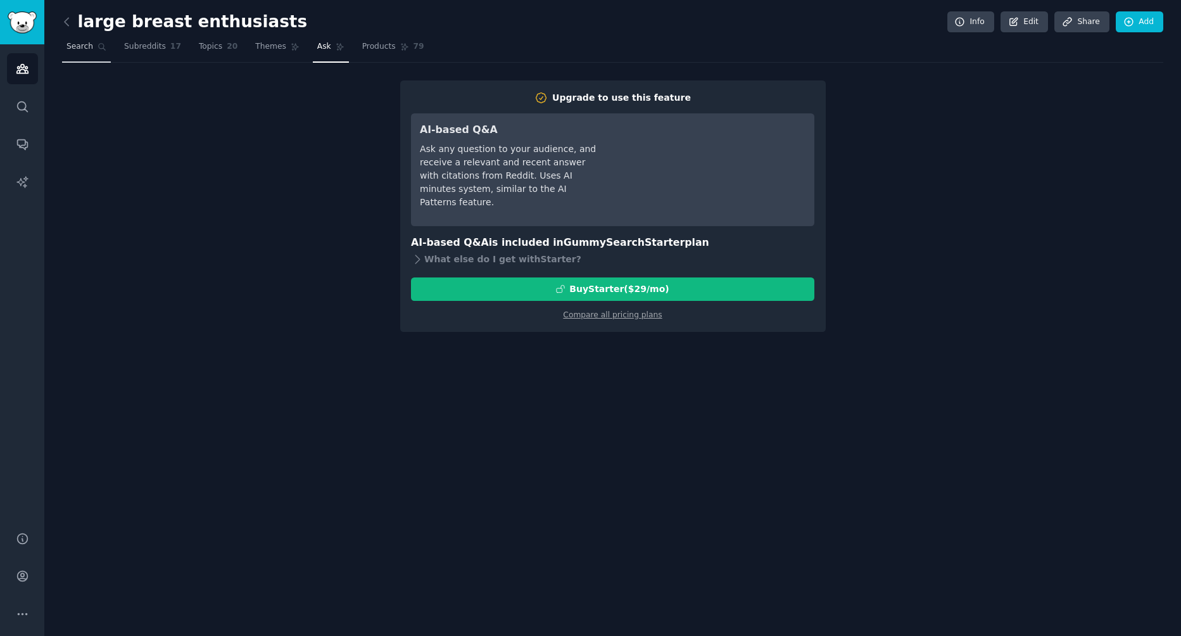
click at [80, 54] on link "Search" at bounding box center [86, 50] width 49 height 26
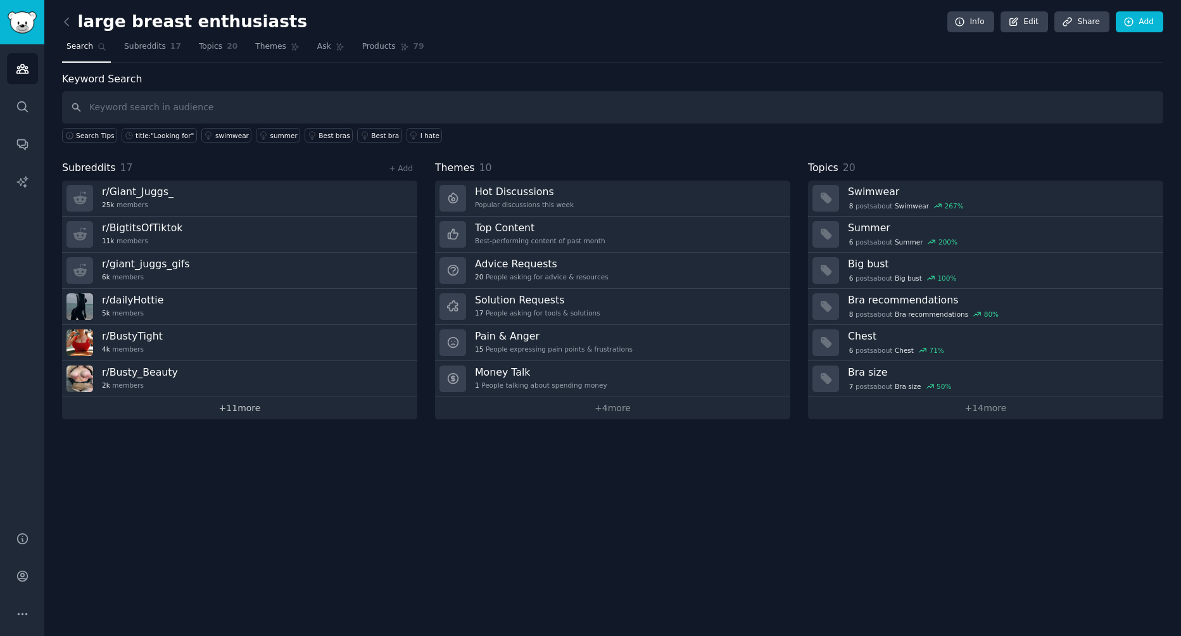
click at [239, 414] on link "+ 11 more" at bounding box center [239, 408] width 355 height 22
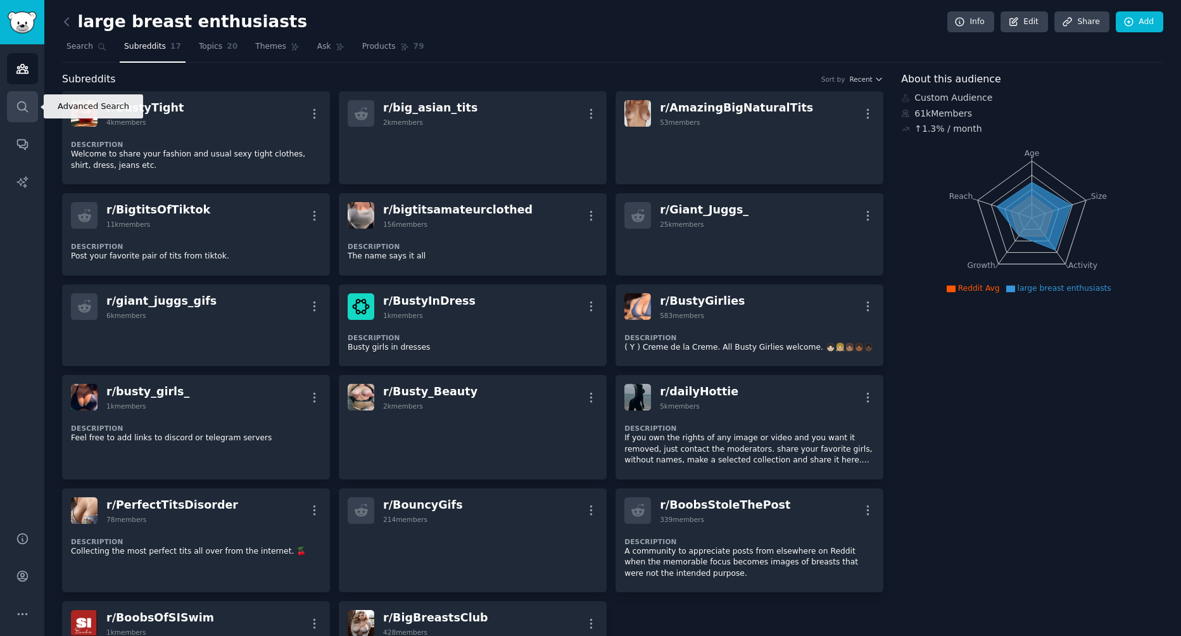
click at [34, 92] on link "Search" at bounding box center [22, 106] width 31 height 31
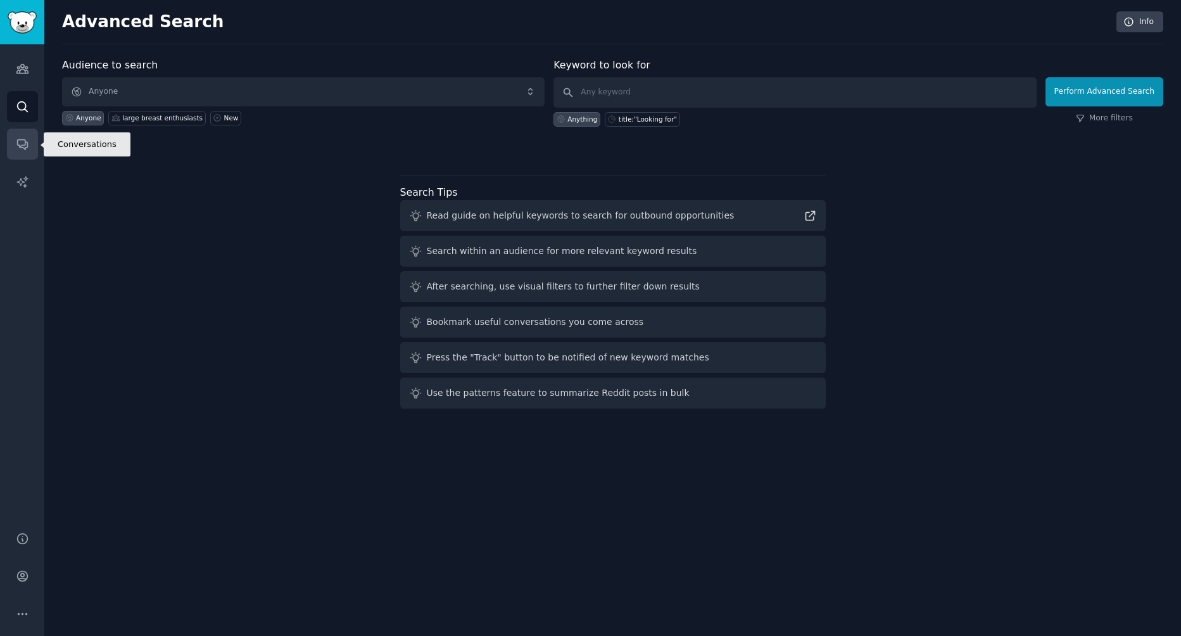
click at [30, 151] on link "Conversations" at bounding box center [22, 144] width 31 height 31
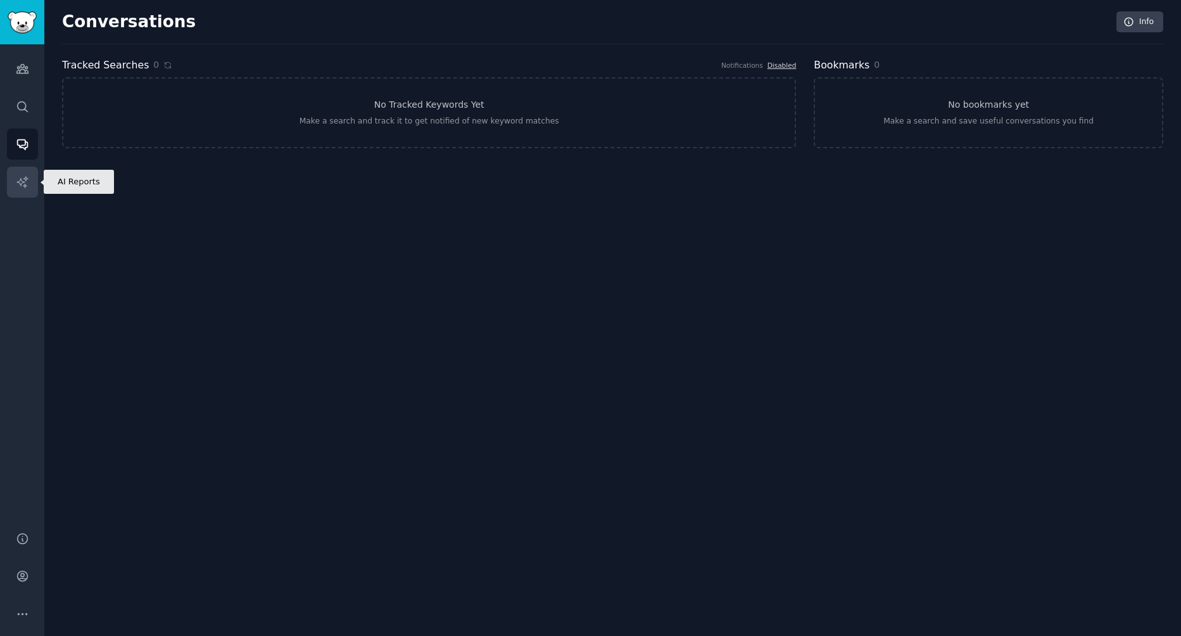
click at [29, 186] on icon "Sidebar" at bounding box center [22, 181] width 13 height 13
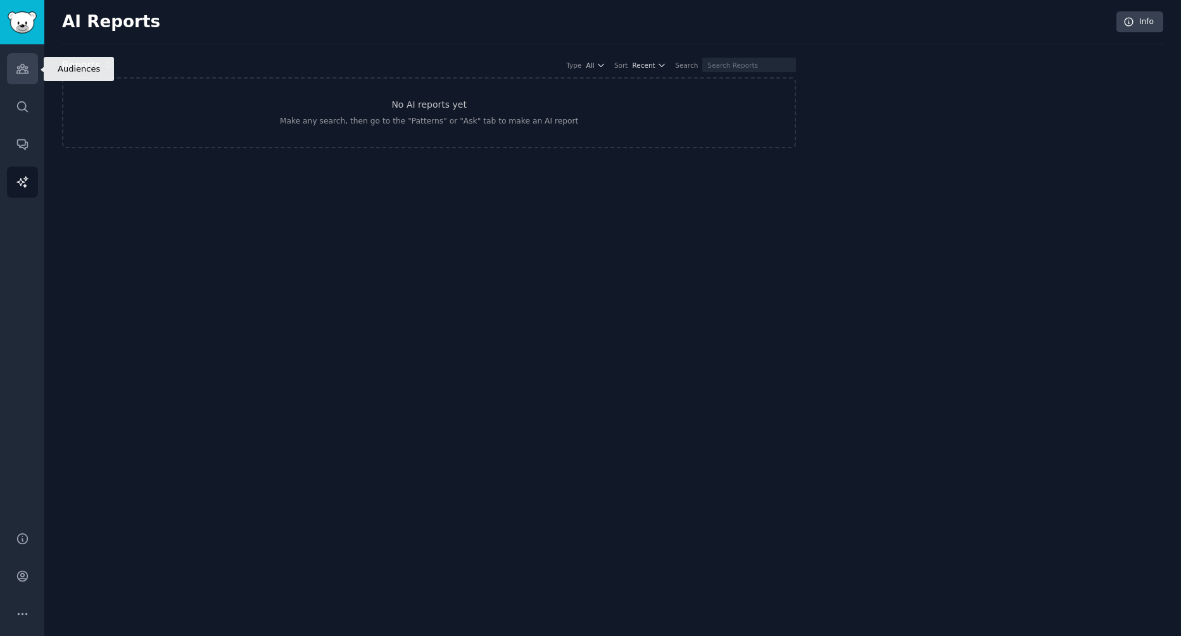
click at [17, 67] on icon "Sidebar" at bounding box center [21, 69] width 11 height 9
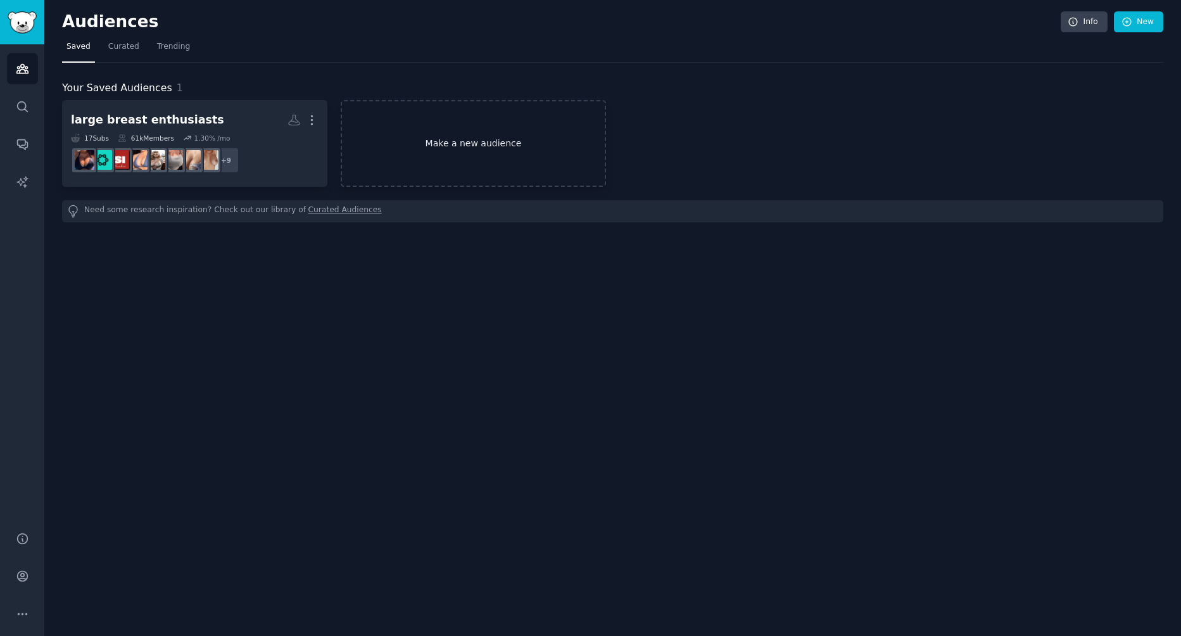
click at [532, 158] on link "Make a new audience" at bounding box center [473, 143] width 265 height 87
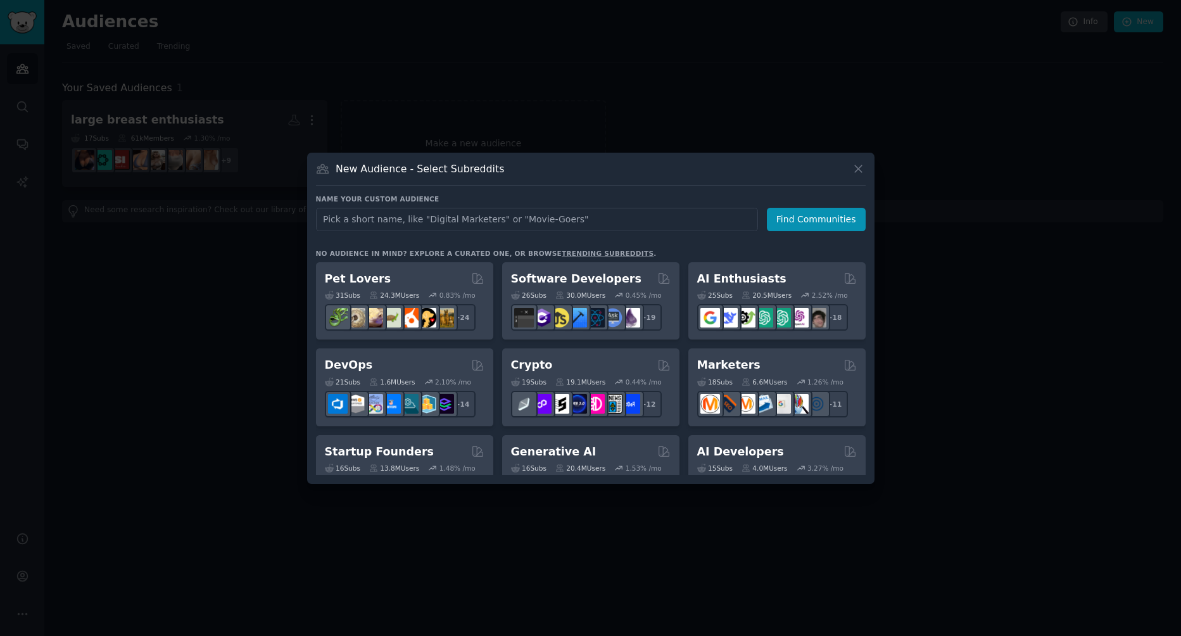
click at [556, 216] on input "text" at bounding box center [537, 219] width 442 height 23
type input "c"
type input "Cumshot Enthusiasts"
click button "Find Communities" at bounding box center [816, 219] width 99 height 23
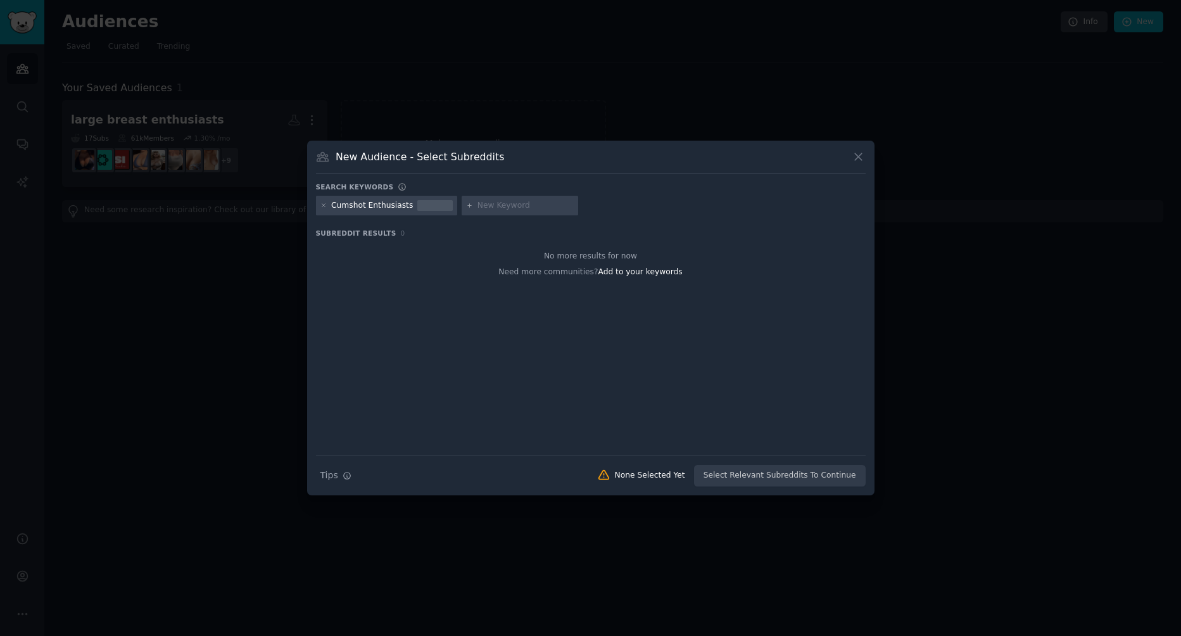
click at [502, 205] on input "text" at bounding box center [526, 205] width 96 height 11
type input "cumshots"
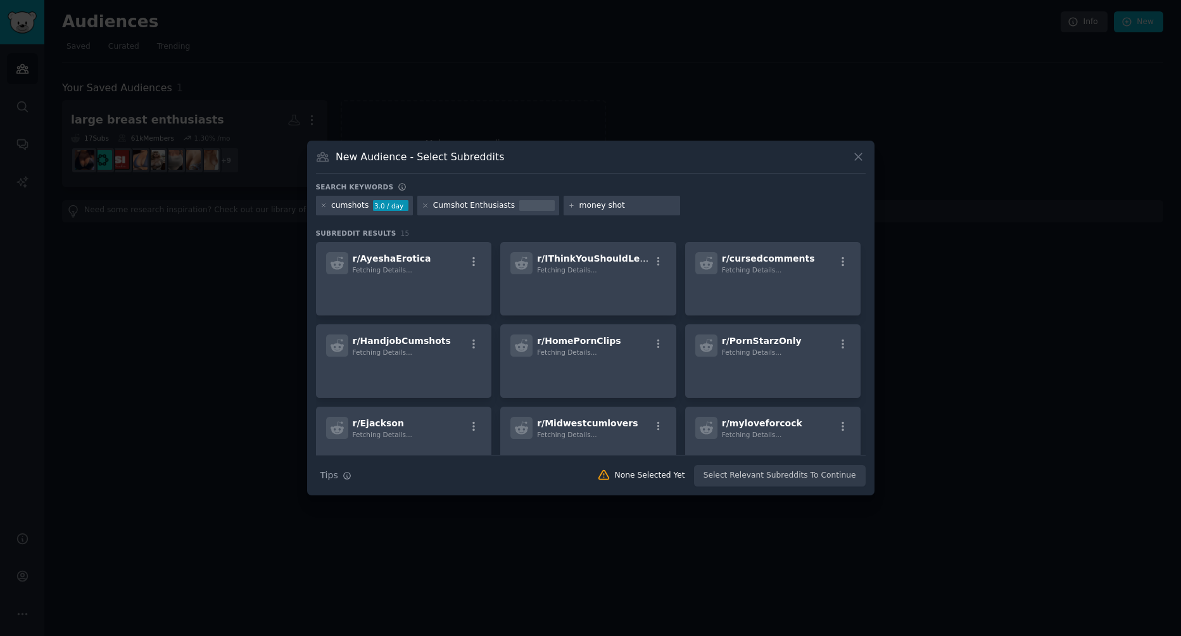
type input "money shots"
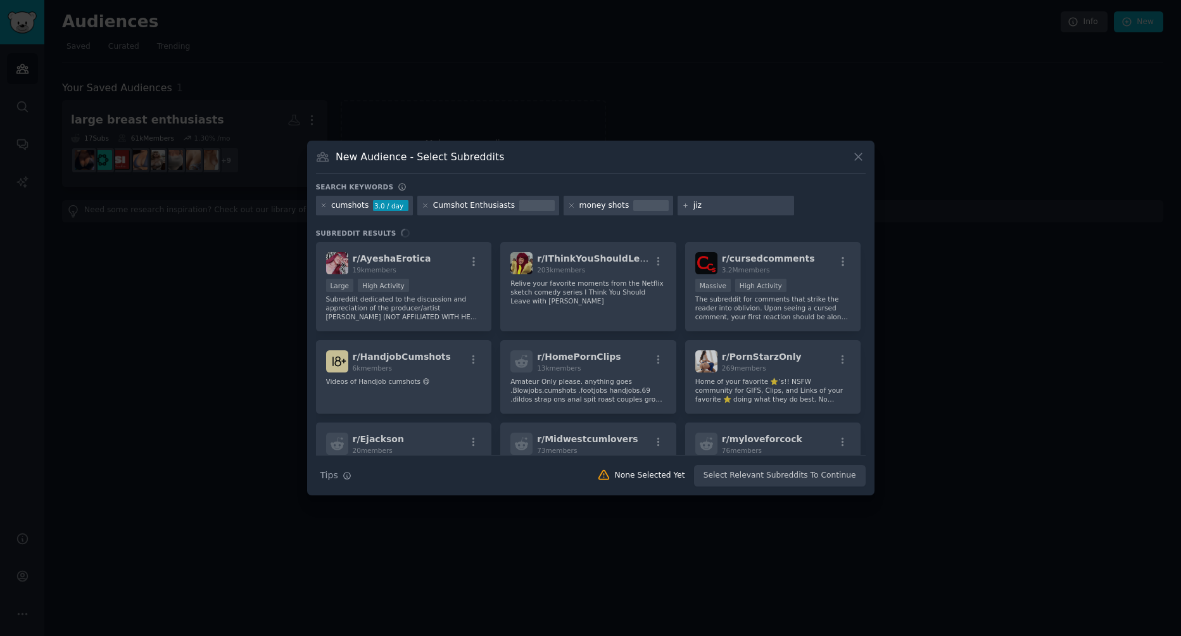
type input "jizz"
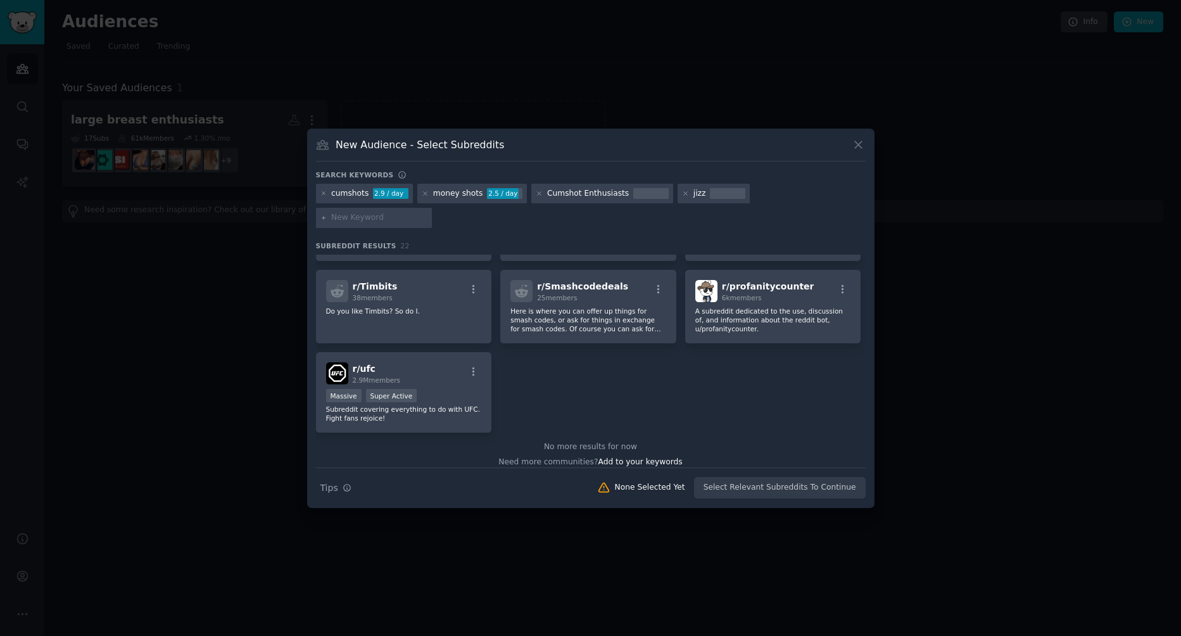
scroll to position [511, 0]
click at [739, 485] on div "Search Tips Tips None Selected Yet Select Relevant Subreddits To Continue" at bounding box center [591, 484] width 550 height 32
click at [739, 473] on div "Search Tips Tips None Selected Yet Select Relevant Subreddits To Continue" at bounding box center [591, 484] width 550 height 32
click at [854, 151] on icon at bounding box center [858, 144] width 13 height 13
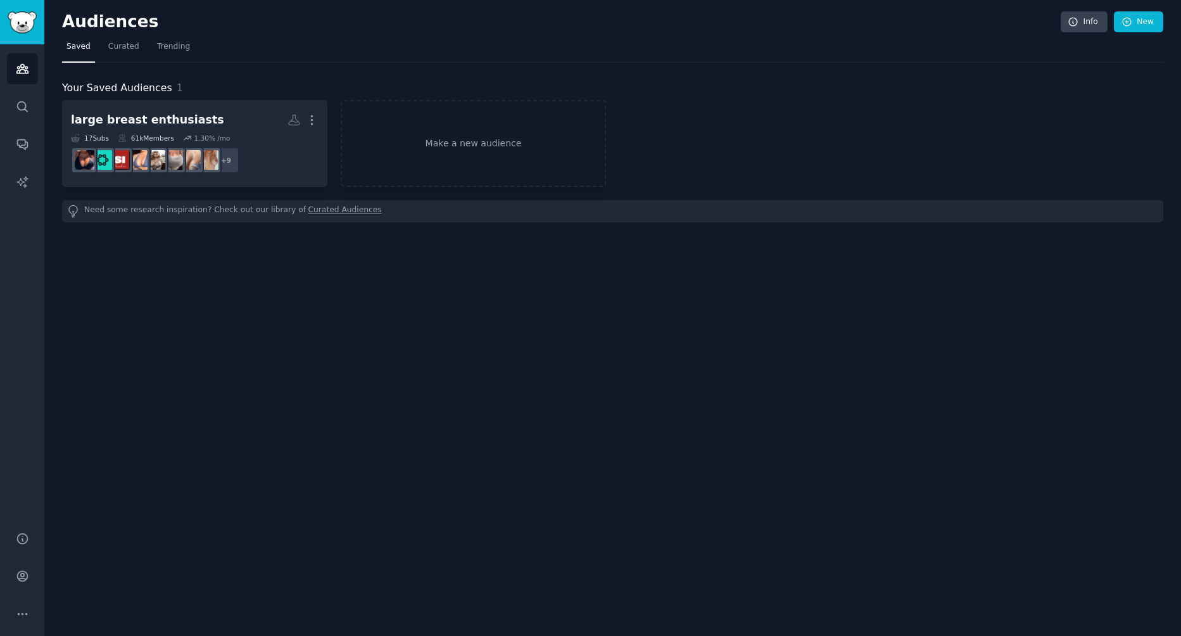
click at [309, 209] on link "Curated Audiences" at bounding box center [345, 211] width 73 height 13
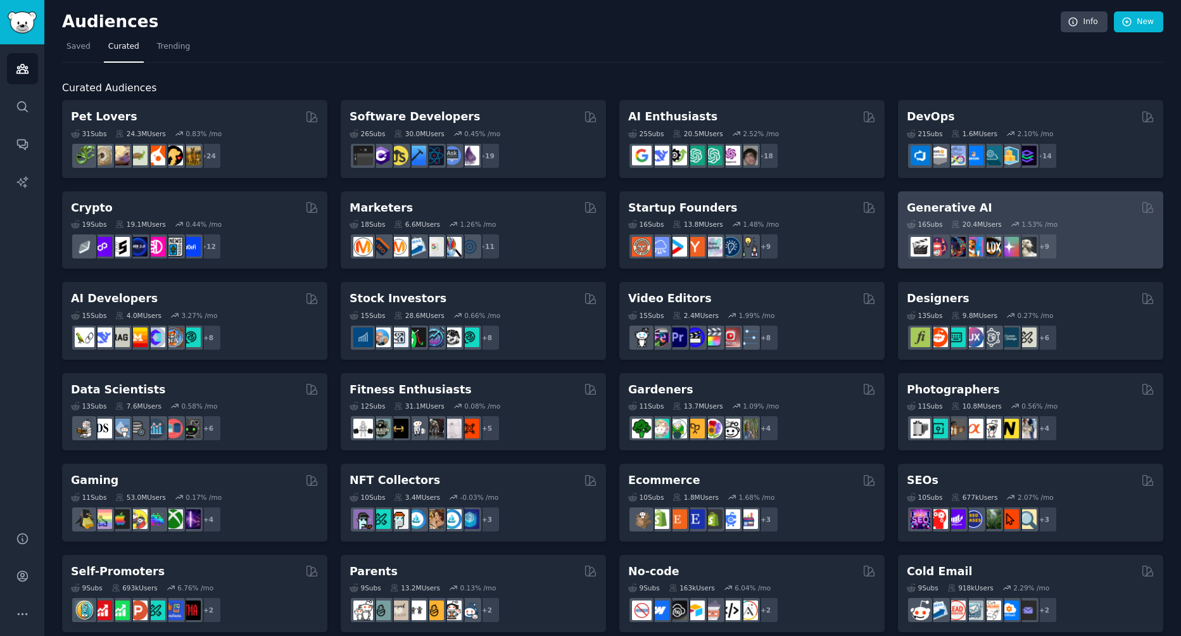
click at [1071, 210] on div "Generative AI" at bounding box center [1031, 208] width 248 height 16
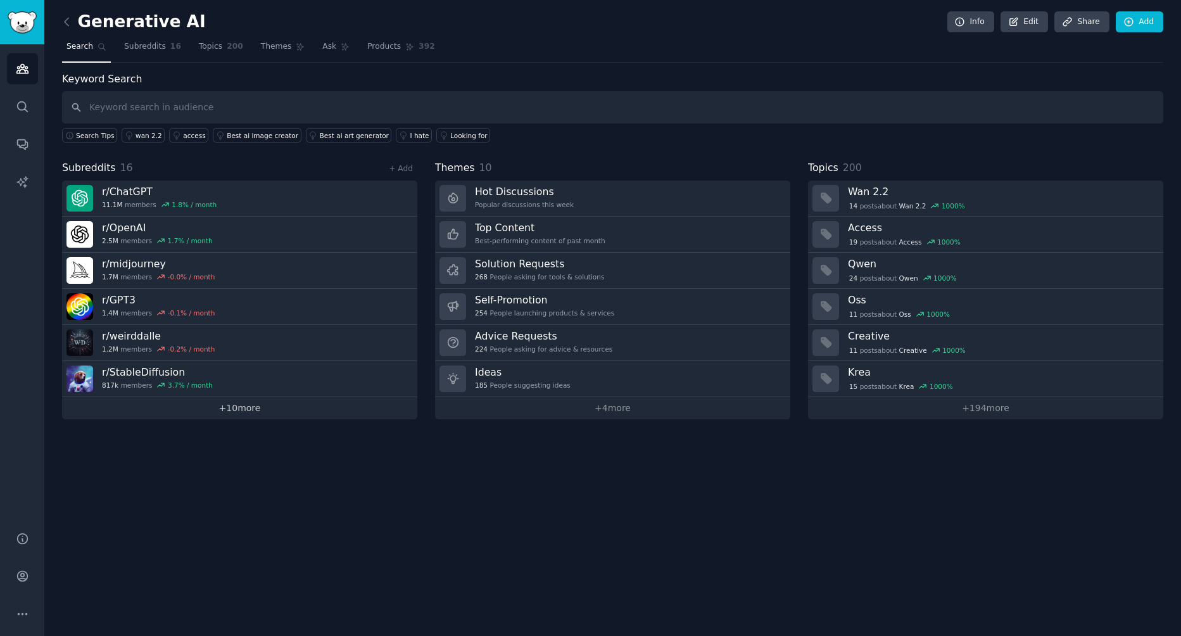
click at [243, 412] on link "+ 10 more" at bounding box center [239, 408] width 355 height 22
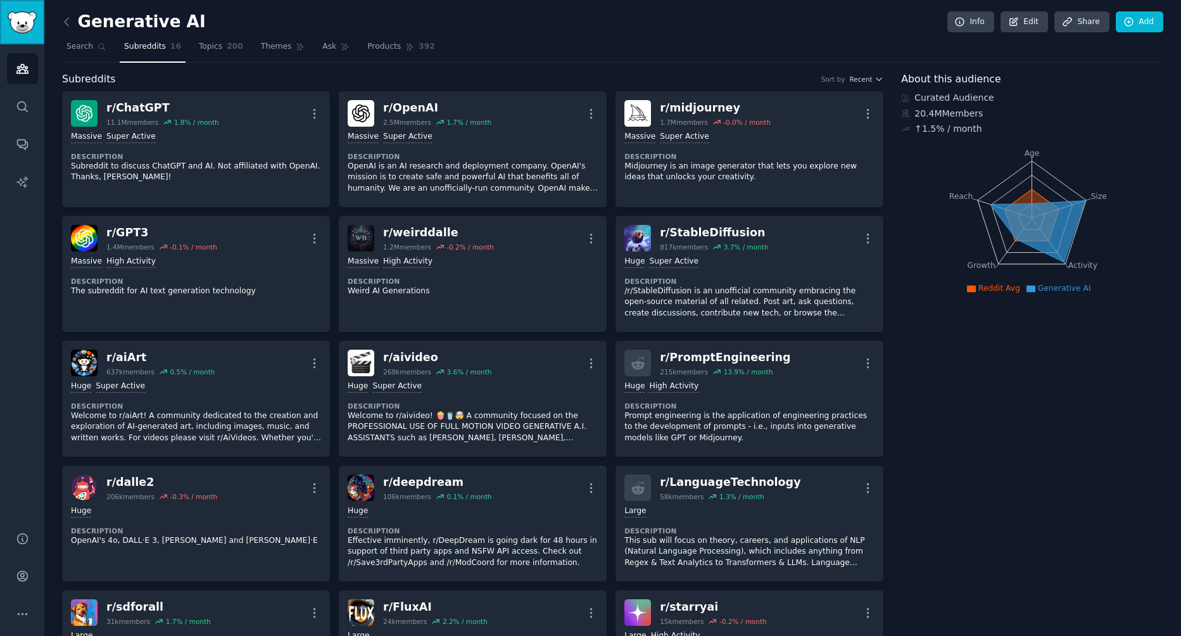
click at [34, 18] on img "Sidebar" at bounding box center [22, 22] width 29 height 22
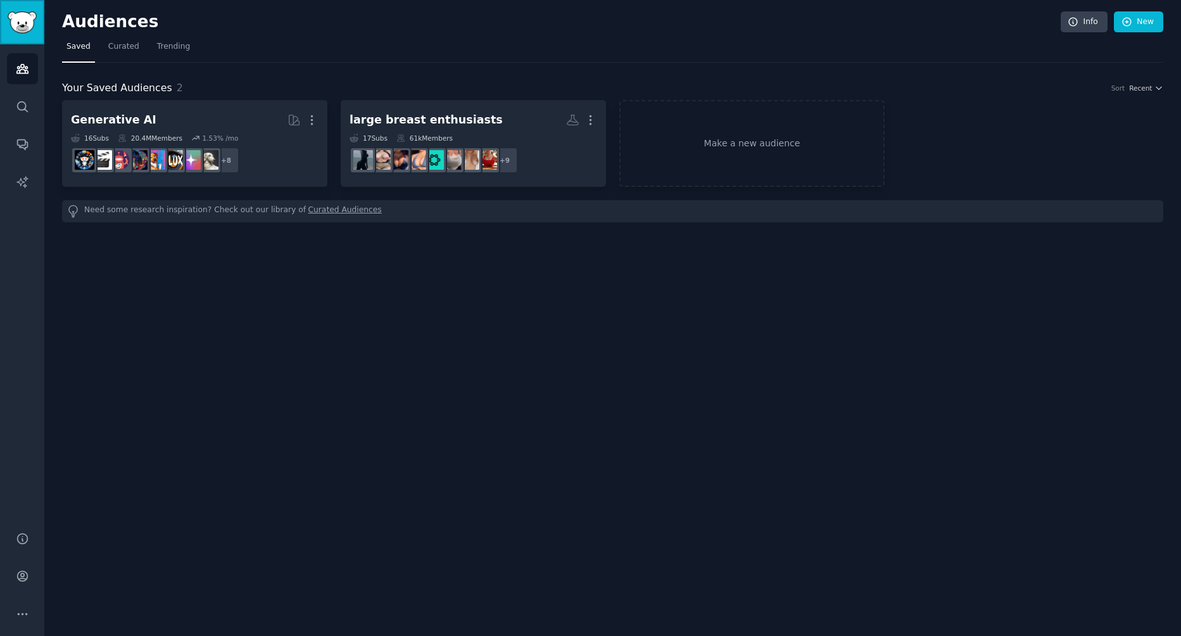
click at [18, 27] on img "Sidebar" at bounding box center [22, 22] width 29 height 22
